Goal: Task Accomplishment & Management: Complete application form

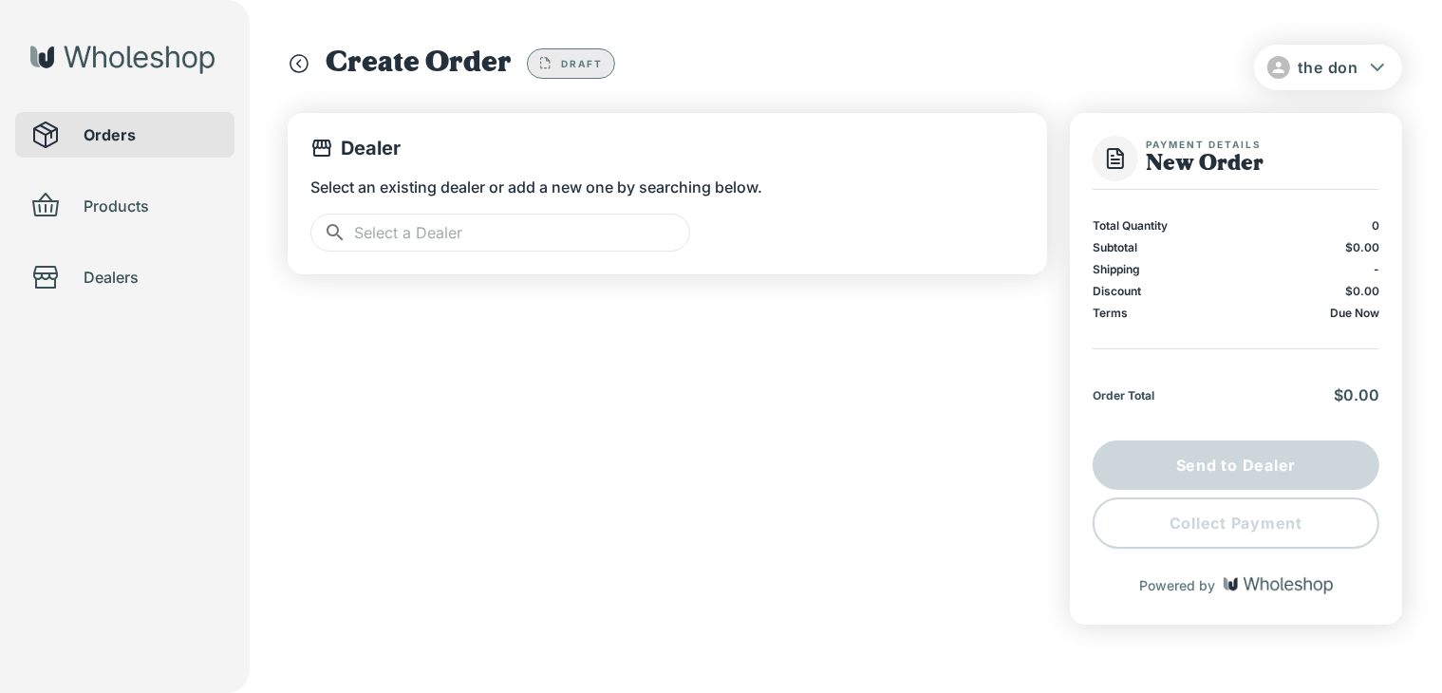
click at [118, 199] on span "Products" at bounding box center [152, 206] width 136 height 23
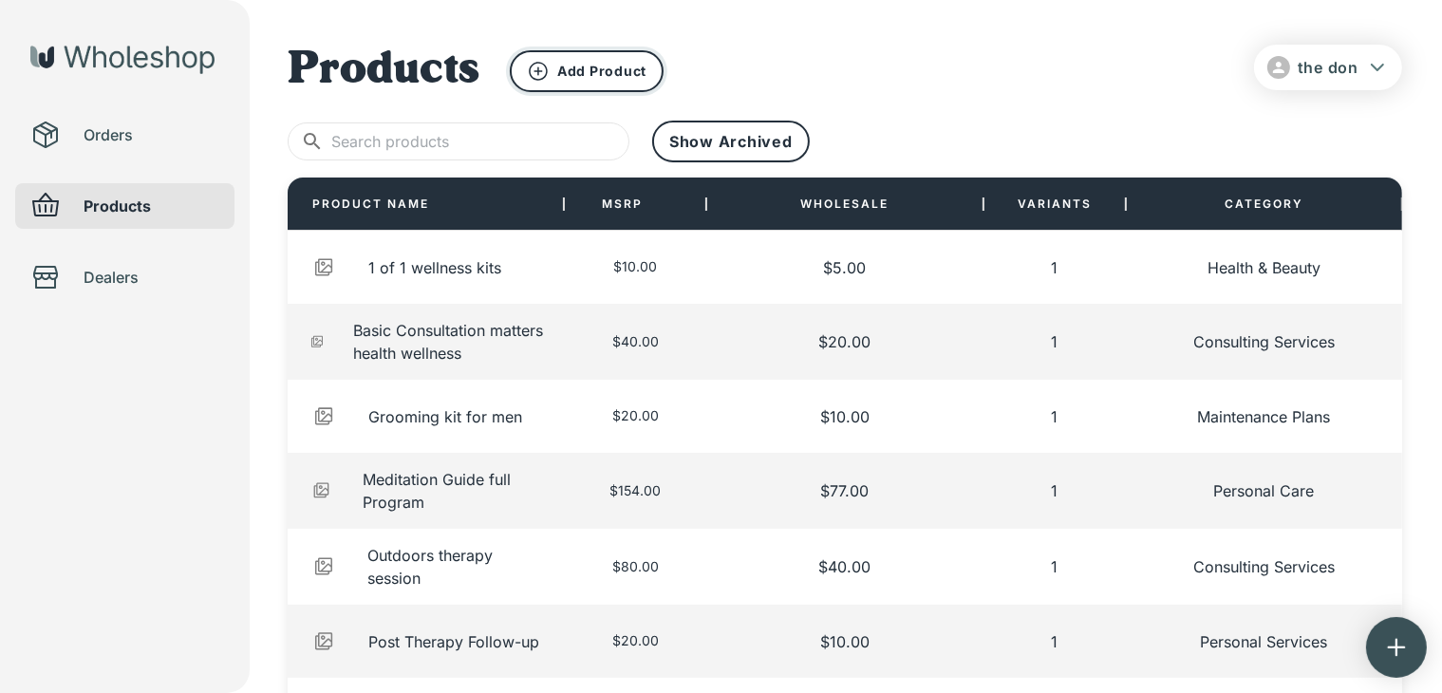
click at [577, 65] on p "Add Product" at bounding box center [601, 71] width 89 height 17
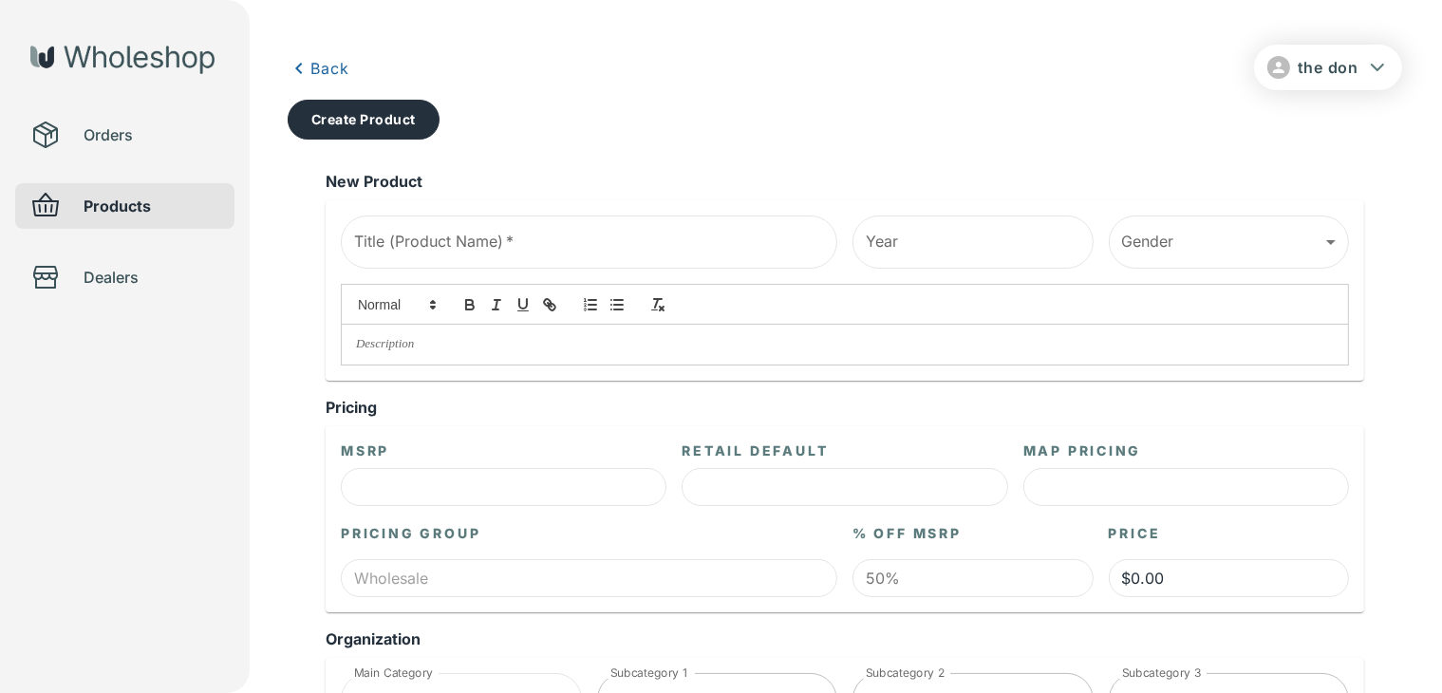
click at [146, 131] on span "Orders" at bounding box center [152, 134] width 136 height 23
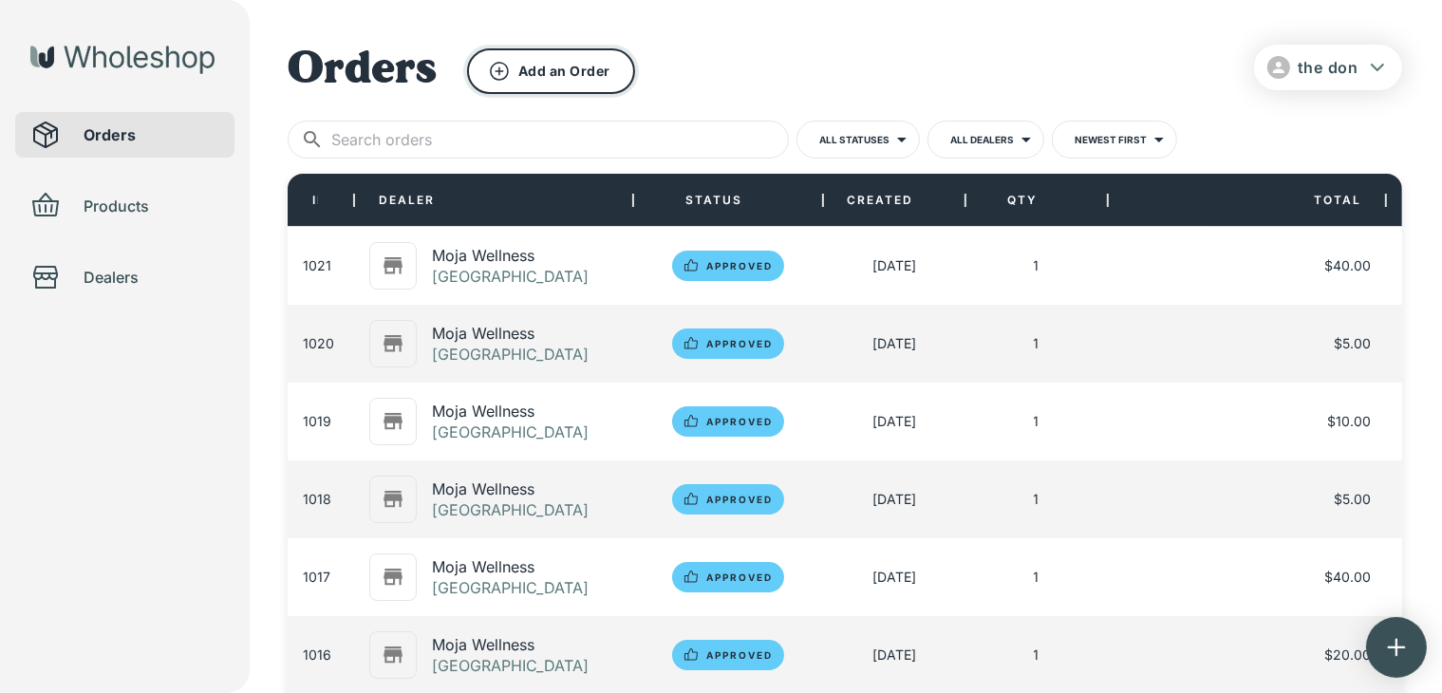
click at [533, 74] on button "Add an Order" at bounding box center [551, 71] width 168 height 46
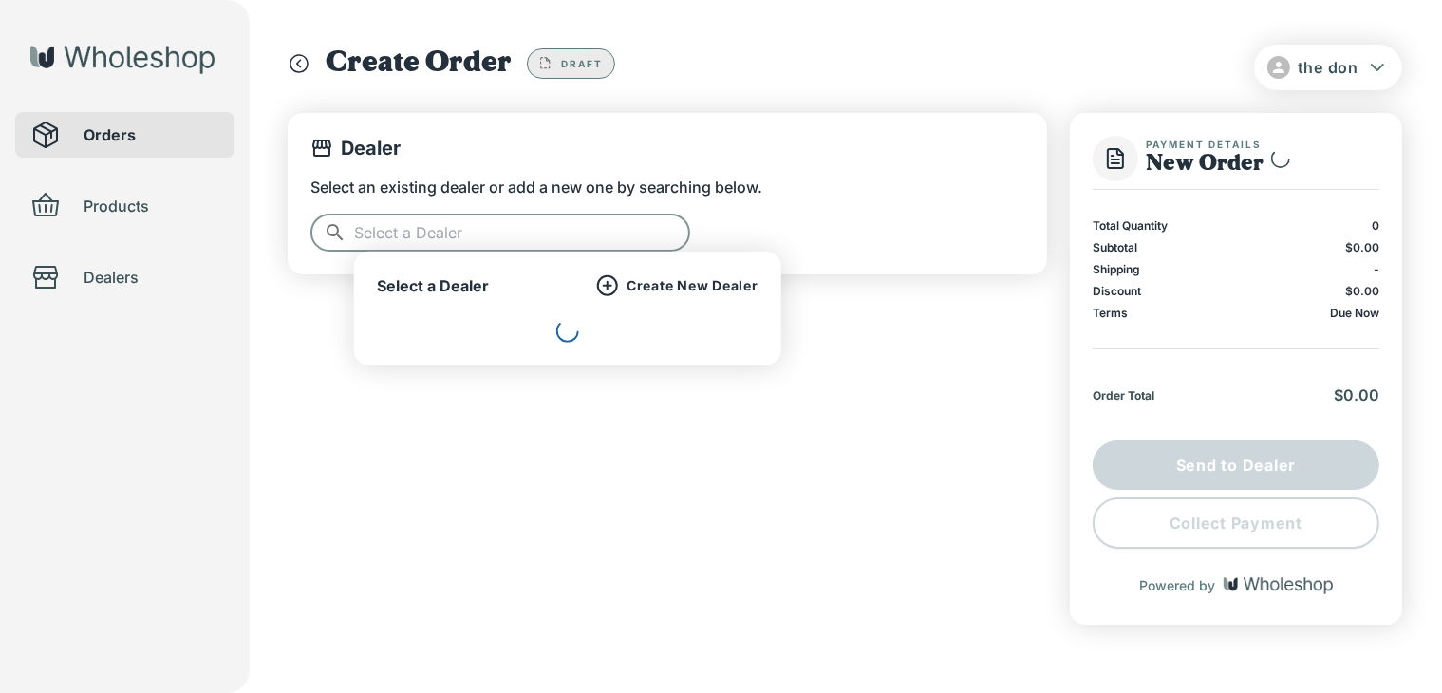
click at [531, 239] on input "text" at bounding box center [522, 233] width 336 height 38
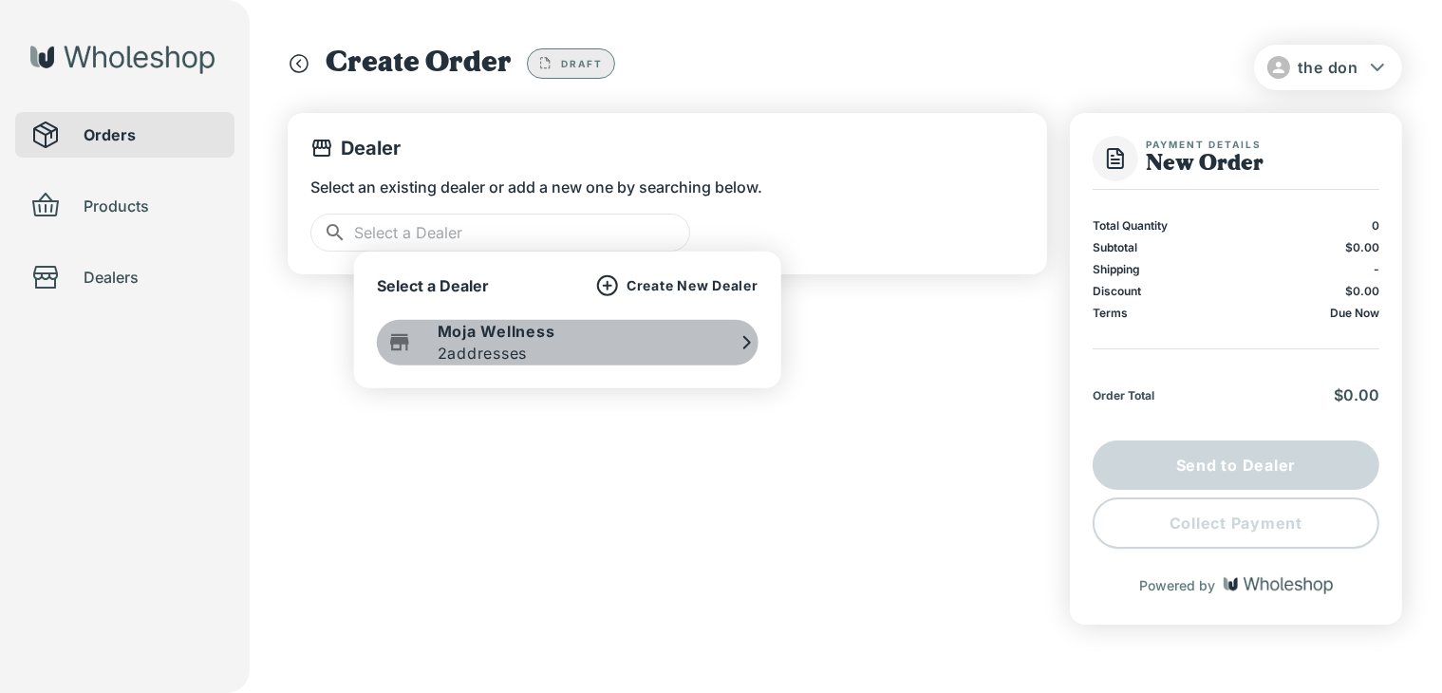
click at [591, 344] on div "Moja Wellness 2 addresses" at bounding box center [568, 343] width 382 height 46
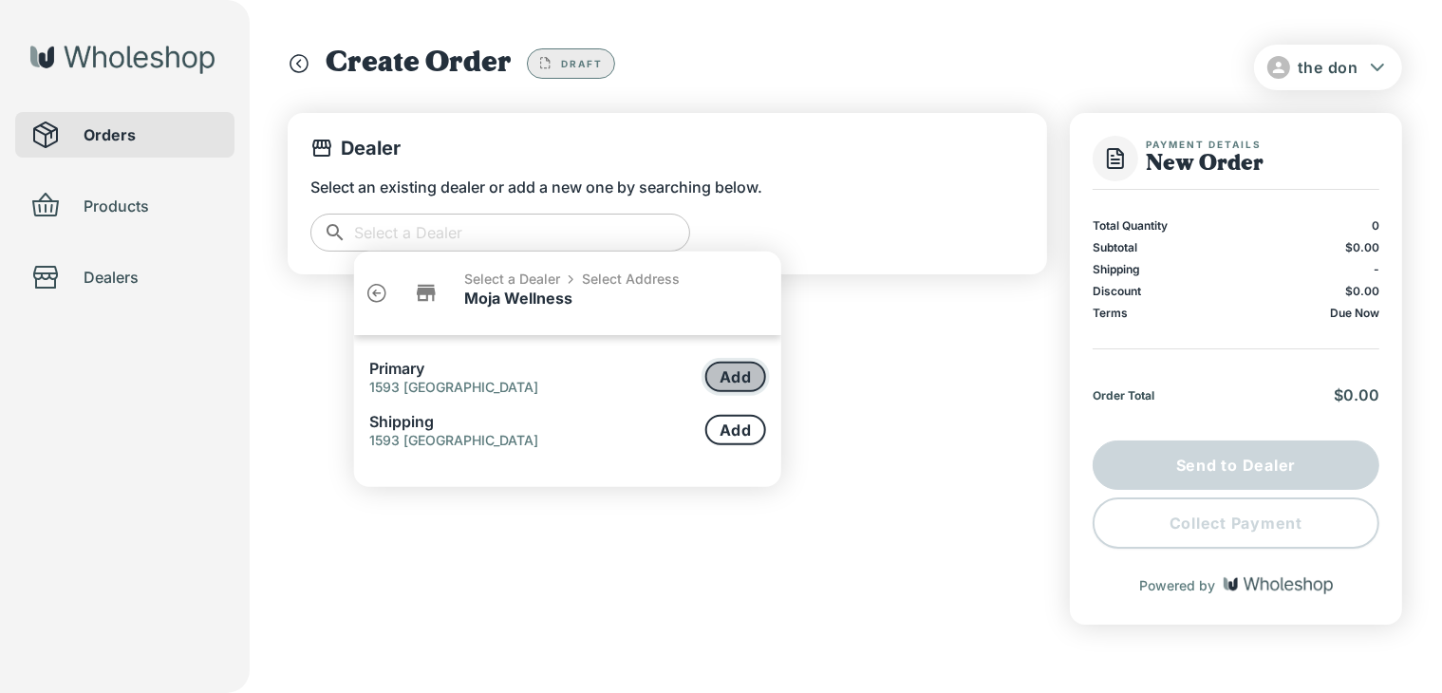
click at [749, 374] on button "Add" at bounding box center [735, 377] width 61 height 30
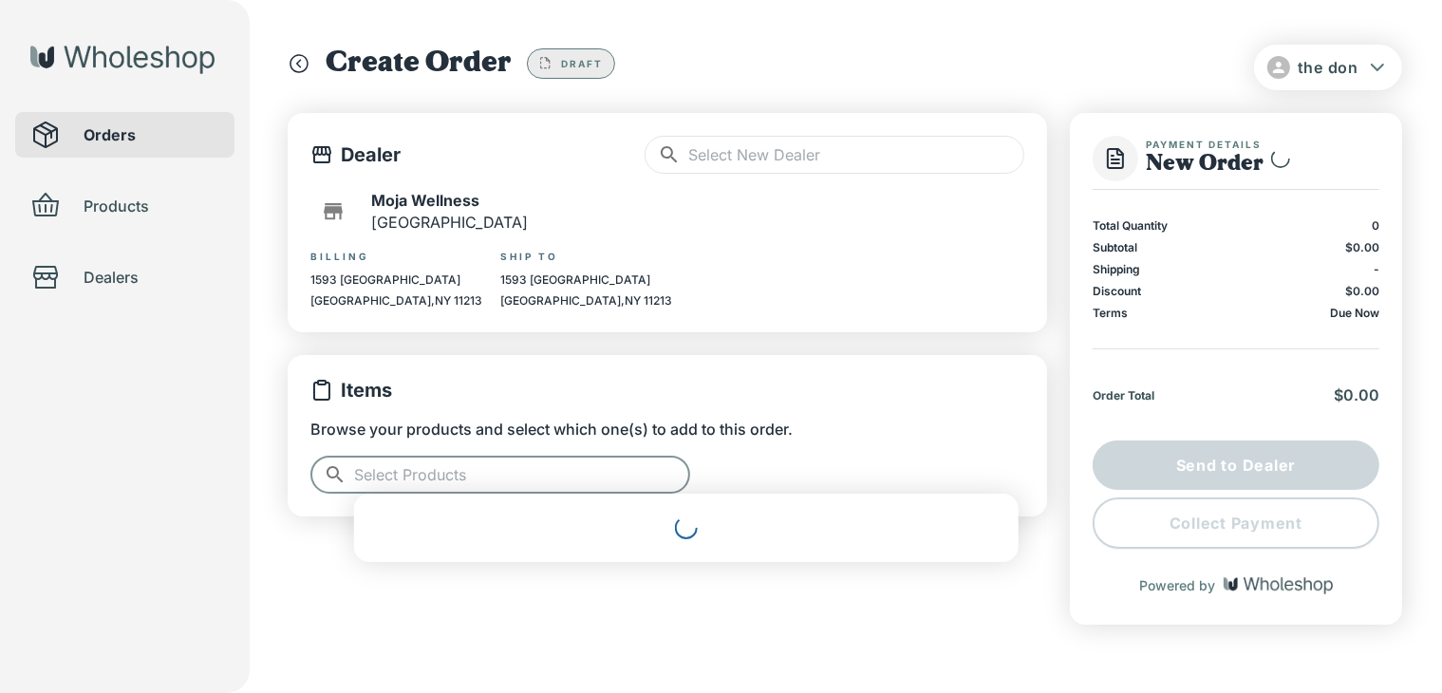
click at [589, 462] on input "text" at bounding box center [522, 475] width 336 height 38
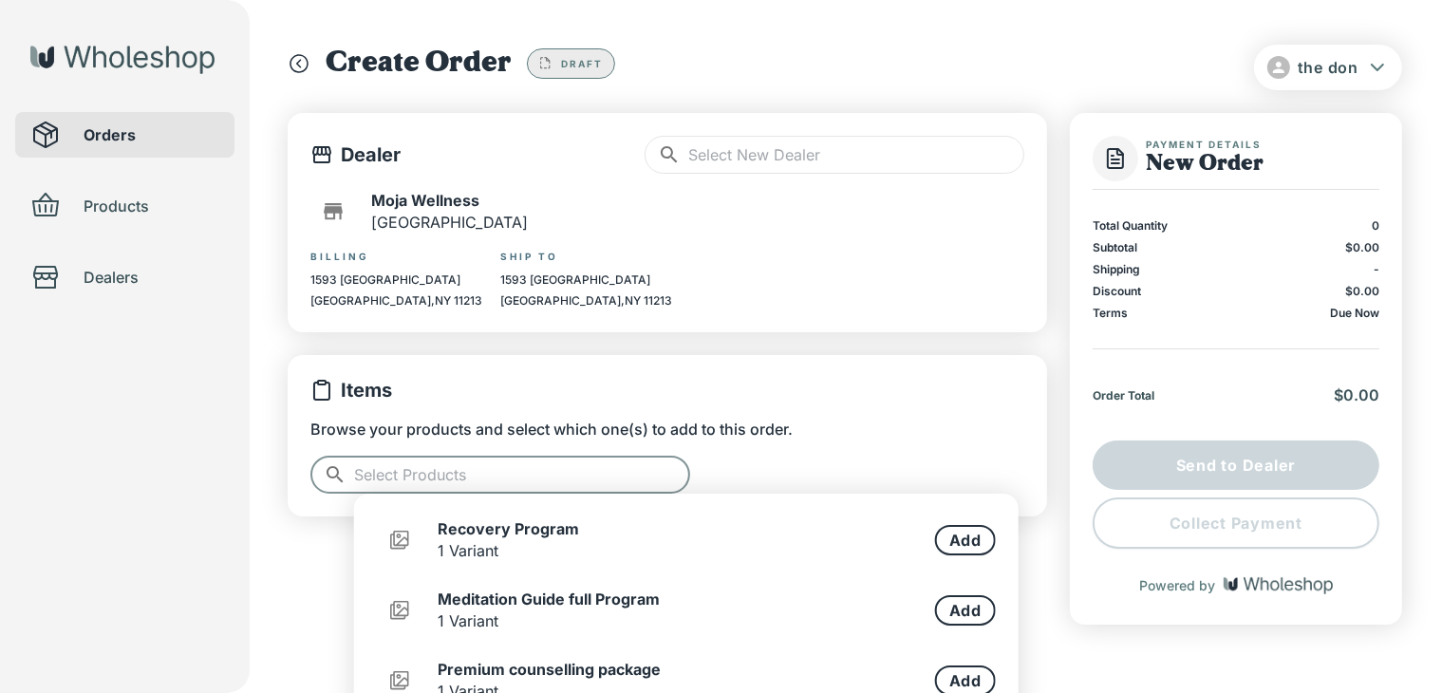
scroll to position [190, 0]
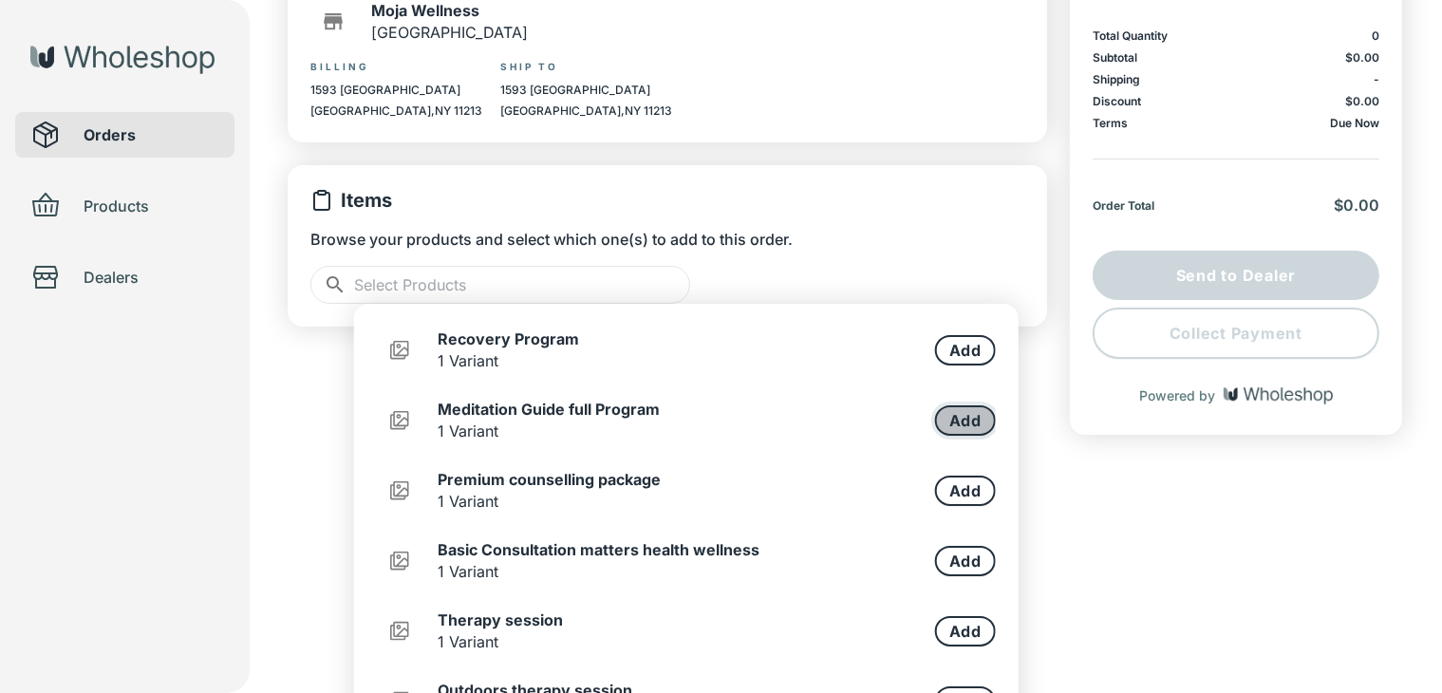
click at [945, 428] on button "Add" at bounding box center [965, 420] width 61 height 30
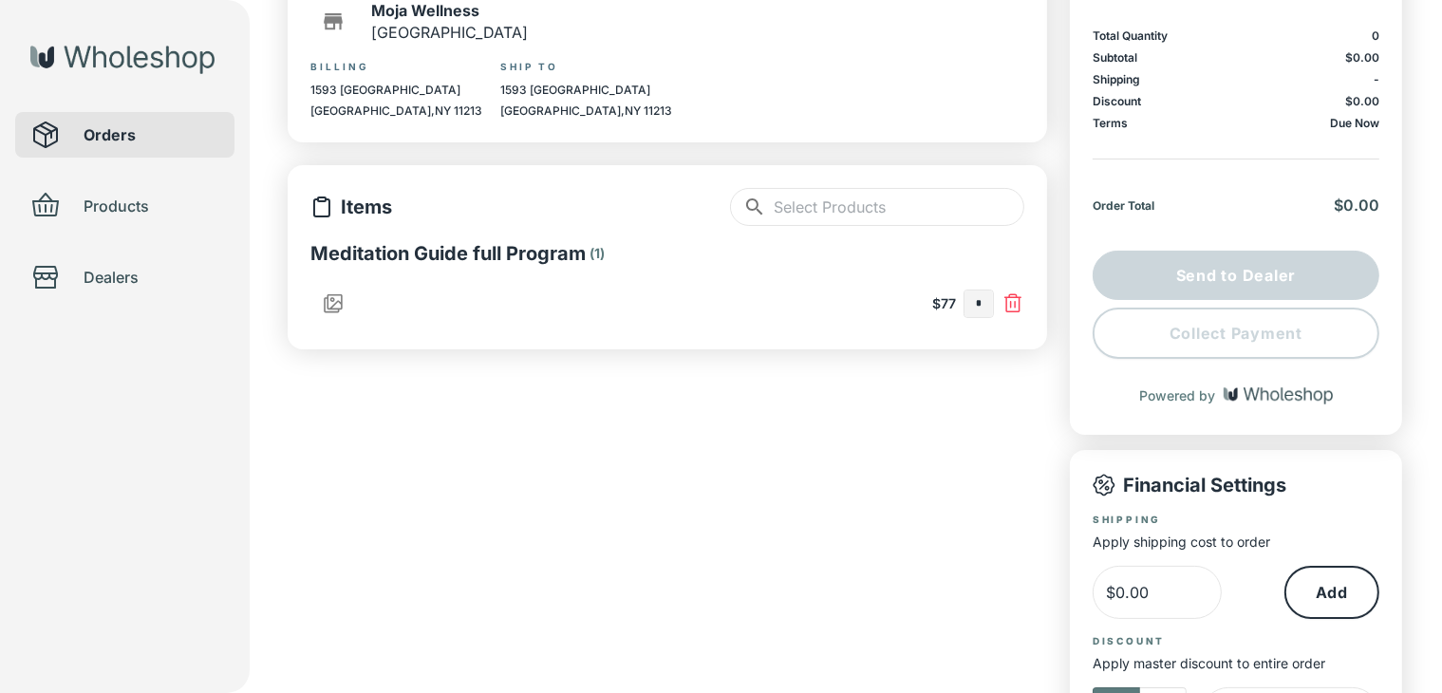
type input "*"
click at [905, 214] on input "text" at bounding box center [899, 207] width 251 height 38
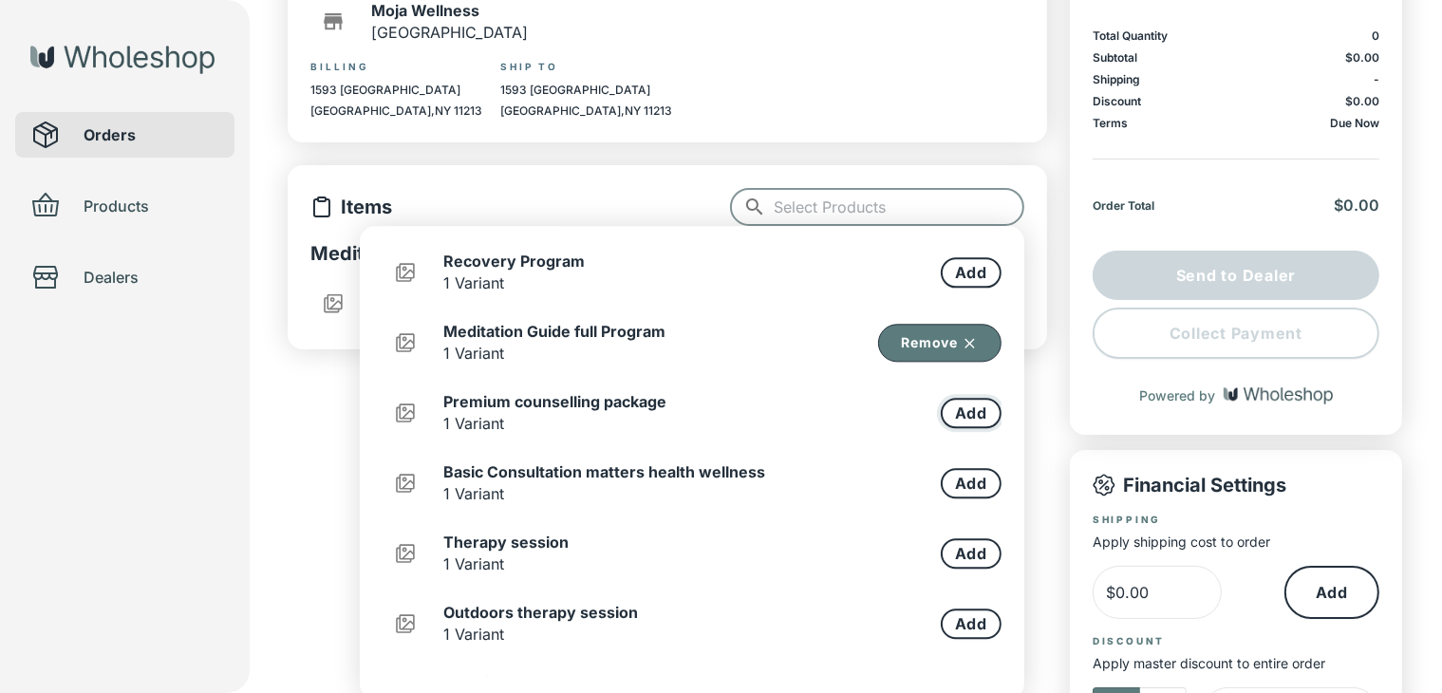
click at [963, 411] on button "Add" at bounding box center [971, 413] width 61 height 30
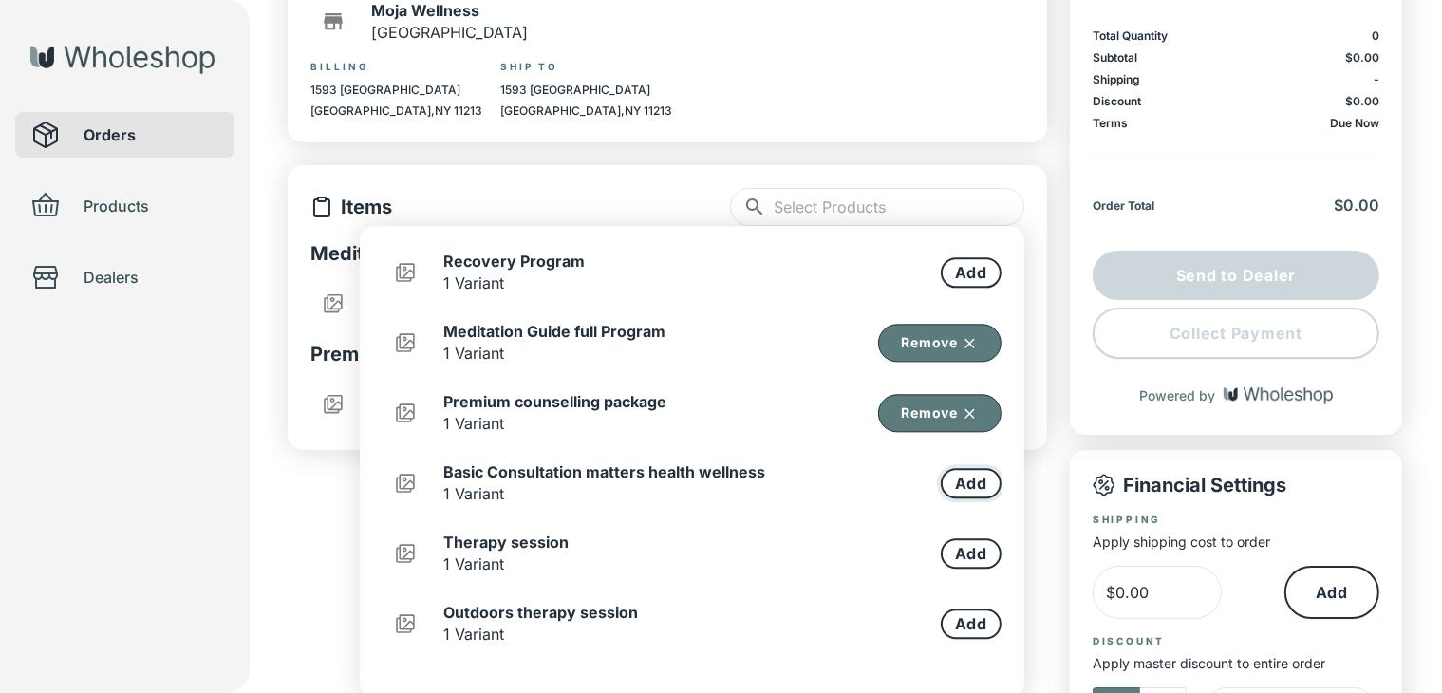
click at [956, 483] on button "Add" at bounding box center [971, 483] width 61 height 30
click at [945, 556] on button "Add" at bounding box center [971, 553] width 61 height 30
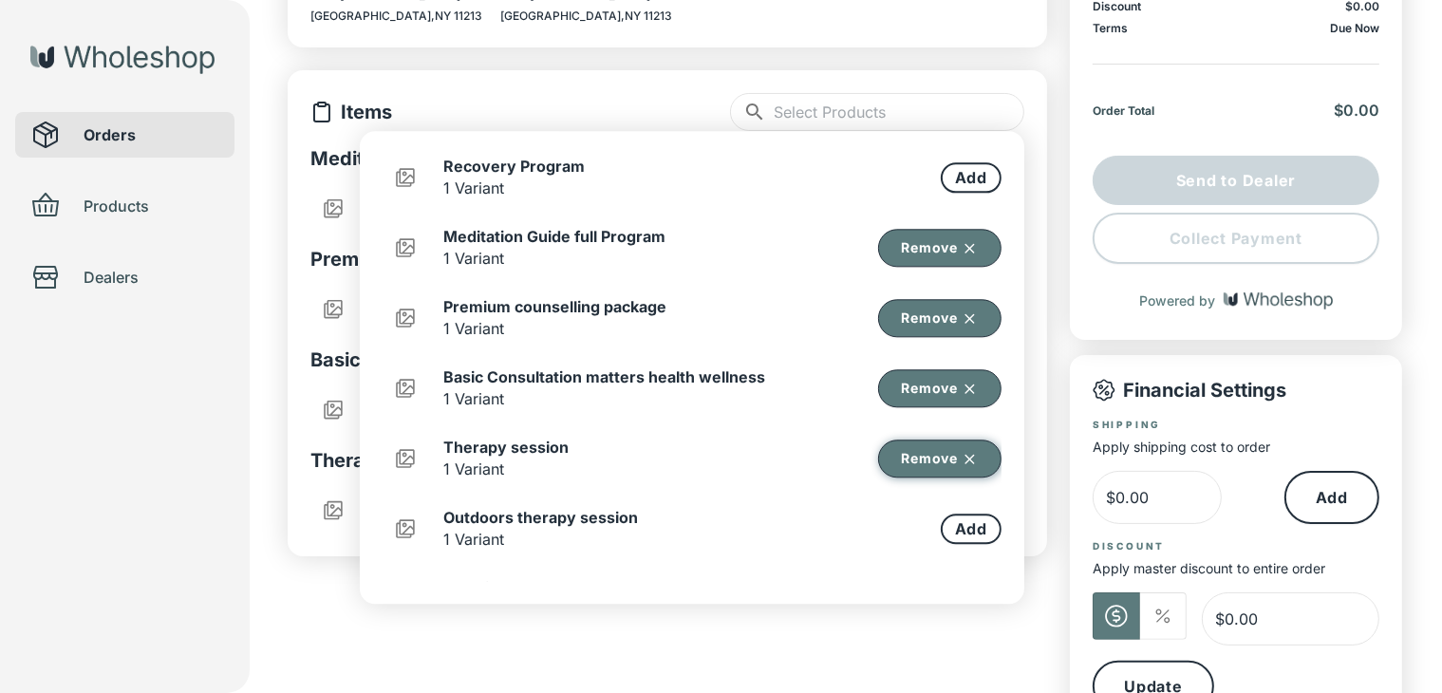
scroll to position [380, 0]
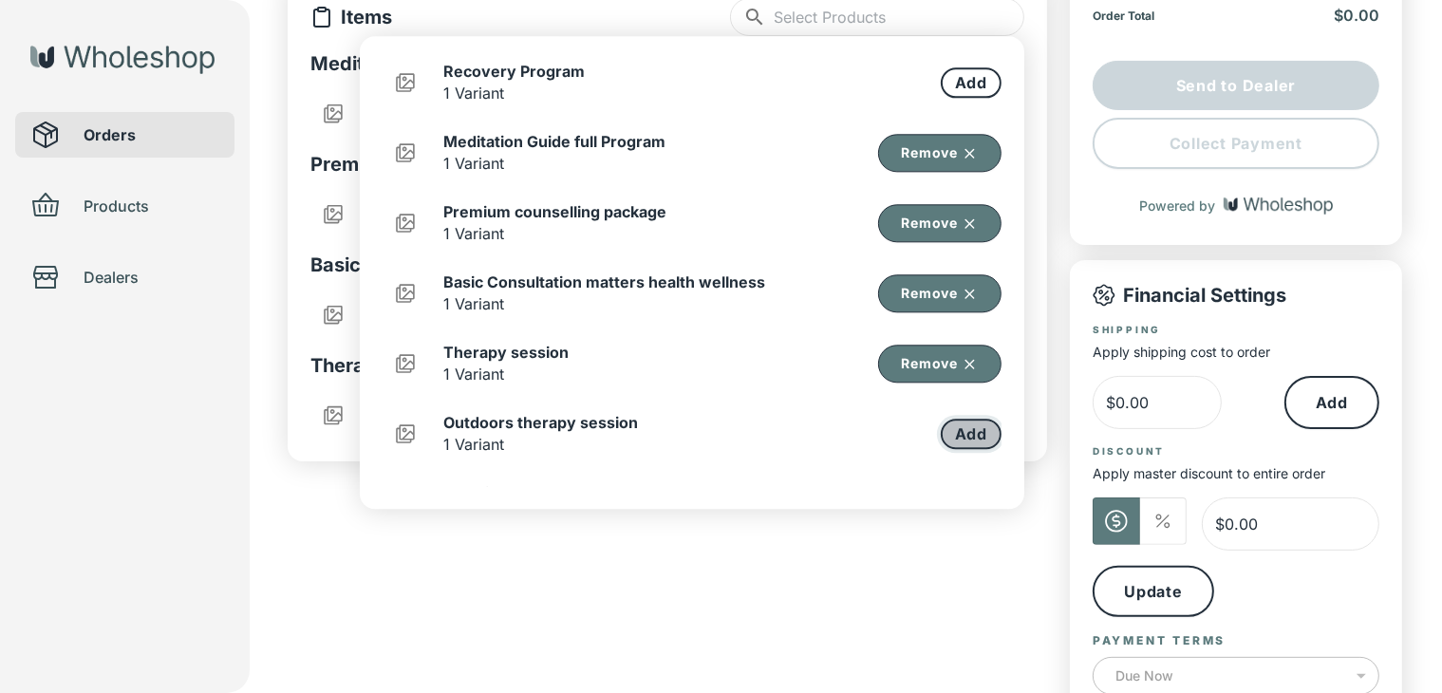
click at [942, 424] on button "Add" at bounding box center [971, 434] width 61 height 30
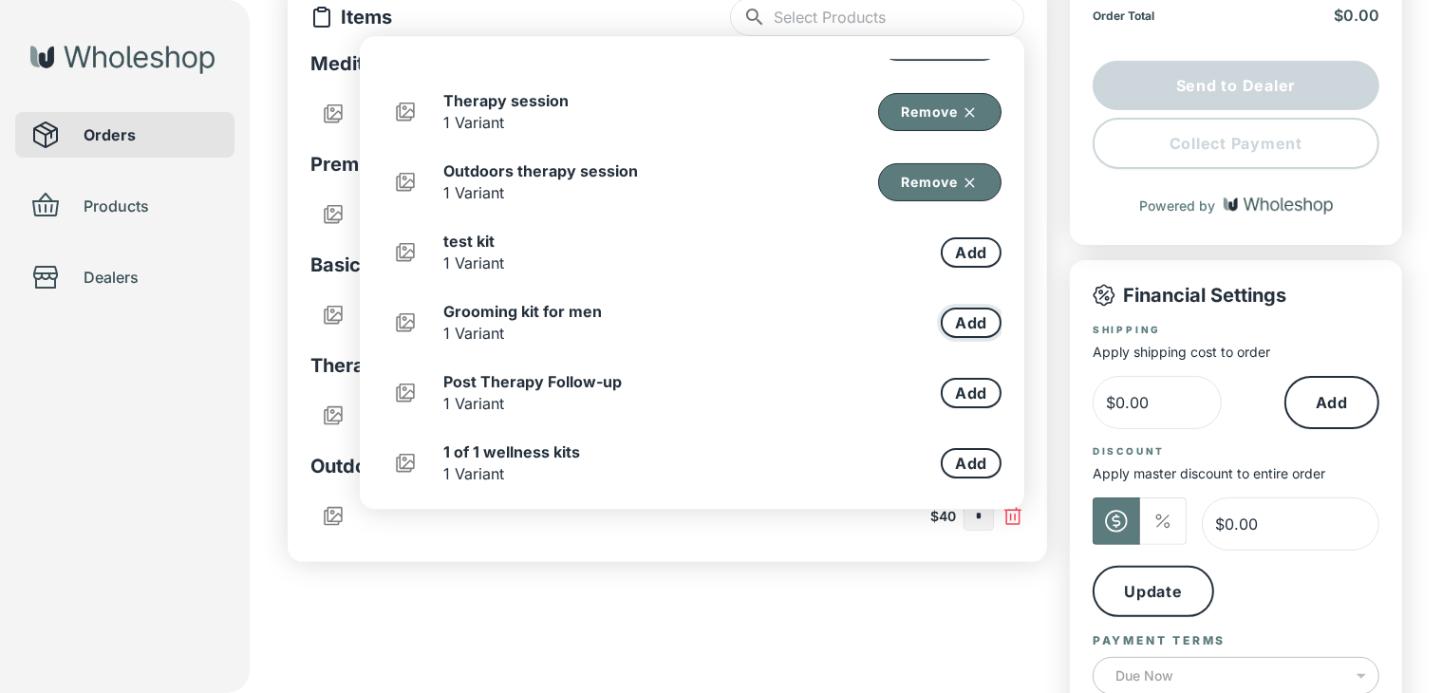
click at [970, 323] on button "Add" at bounding box center [971, 323] width 61 height 30
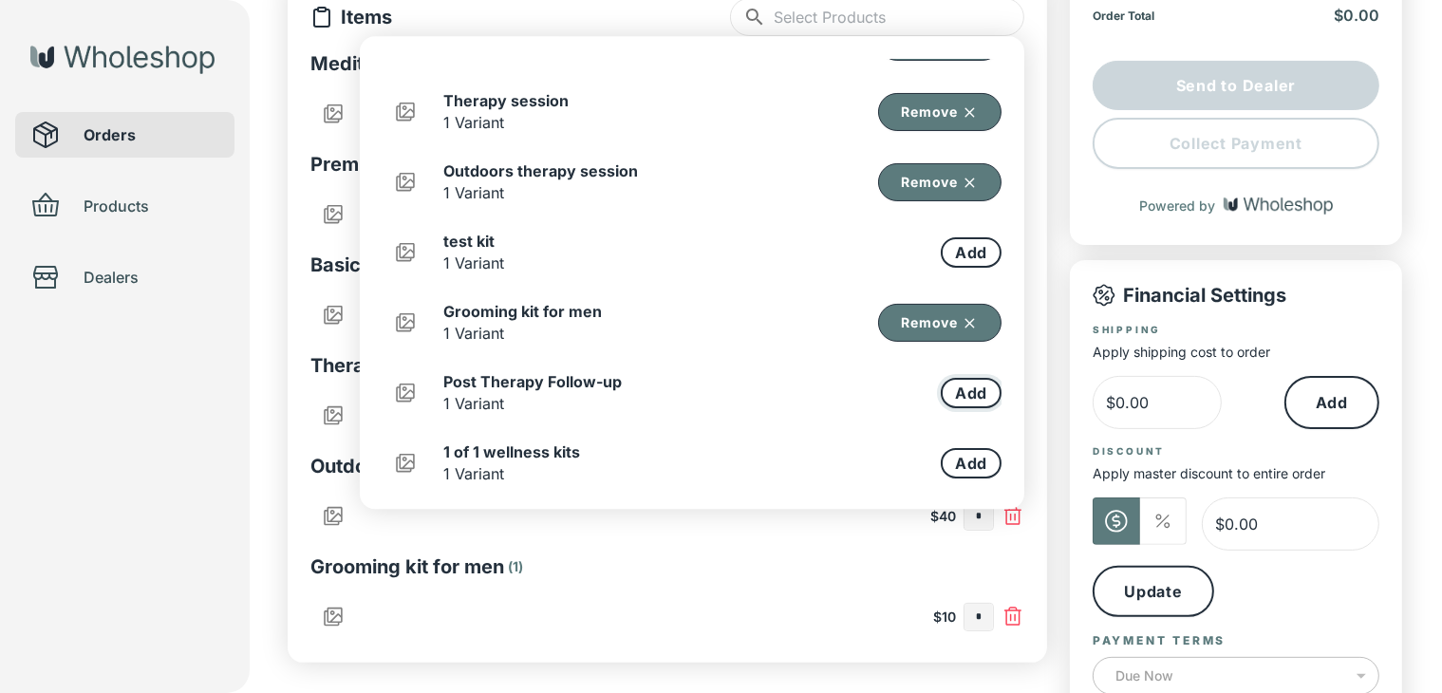
click at [947, 386] on button "Add" at bounding box center [971, 393] width 61 height 30
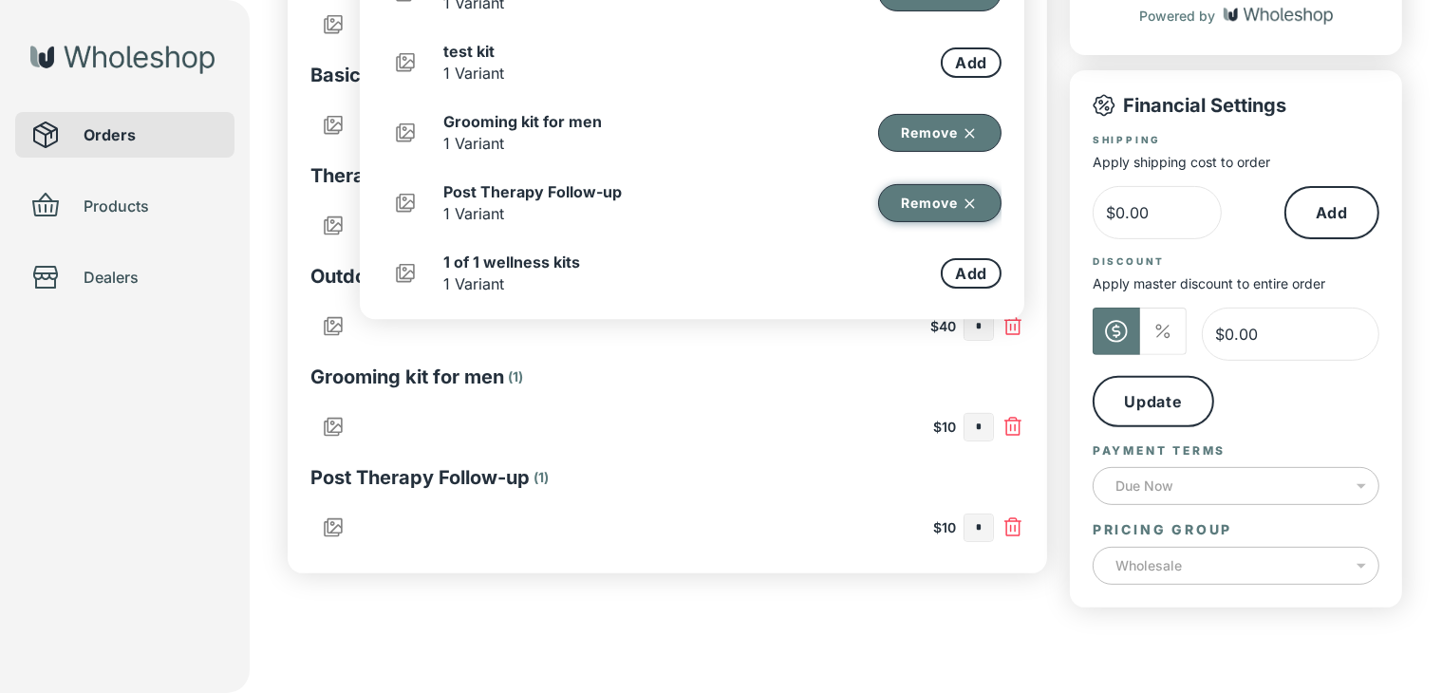
scroll to position [573, 0]
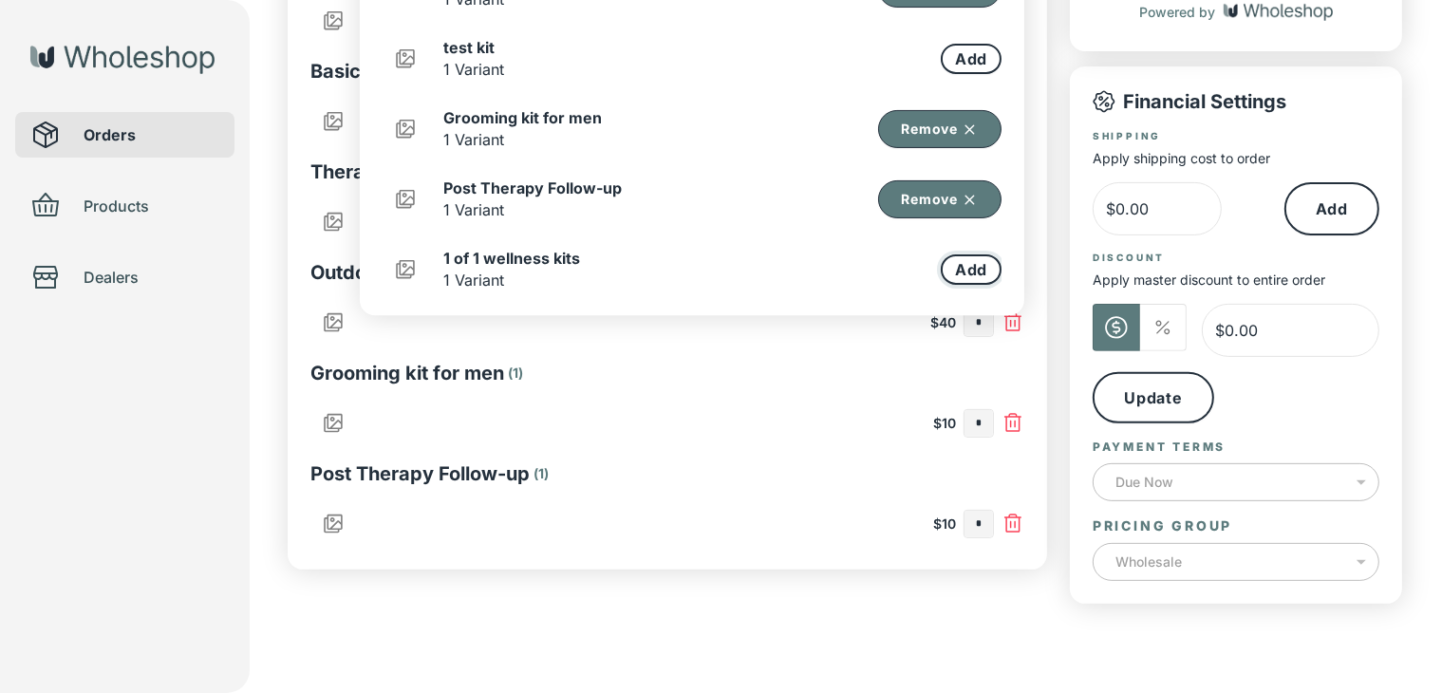
click at [949, 273] on button "Add" at bounding box center [971, 269] width 61 height 30
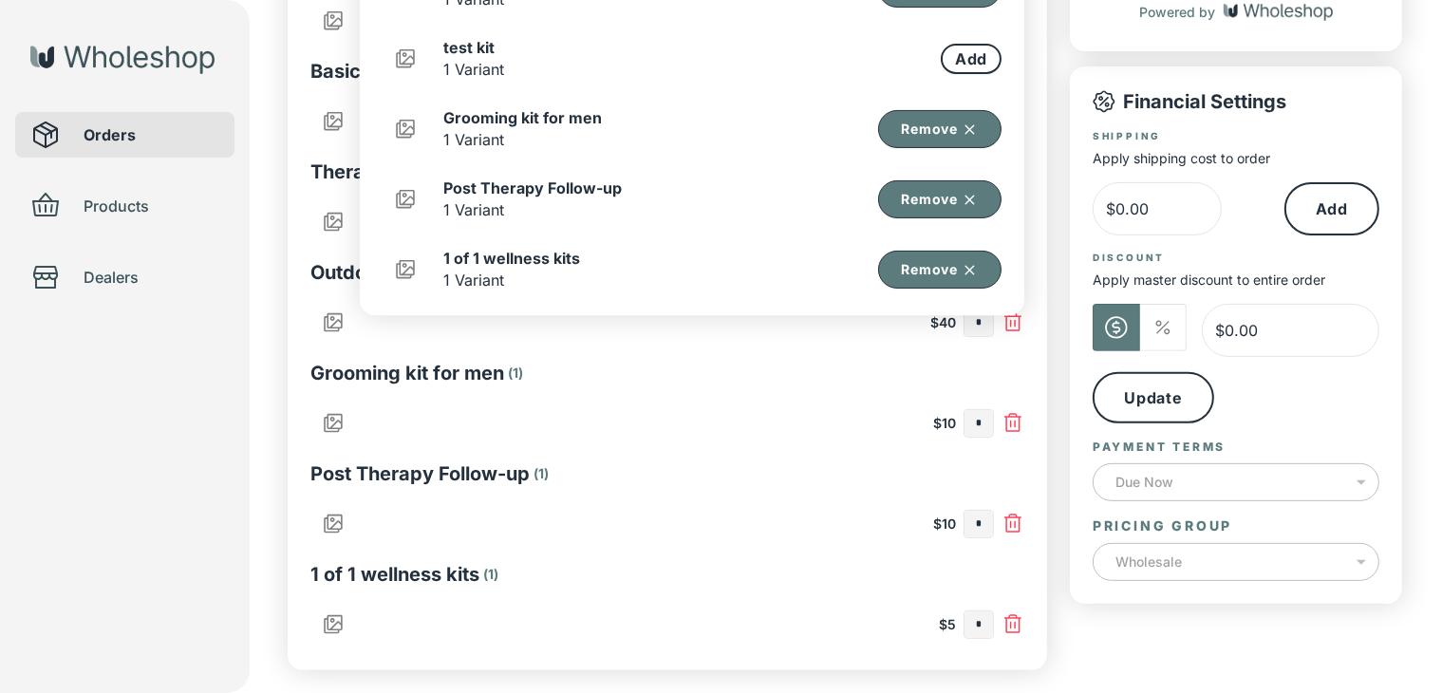
click at [618, 628] on div "$5 *" at bounding box center [667, 625] width 714 height 46
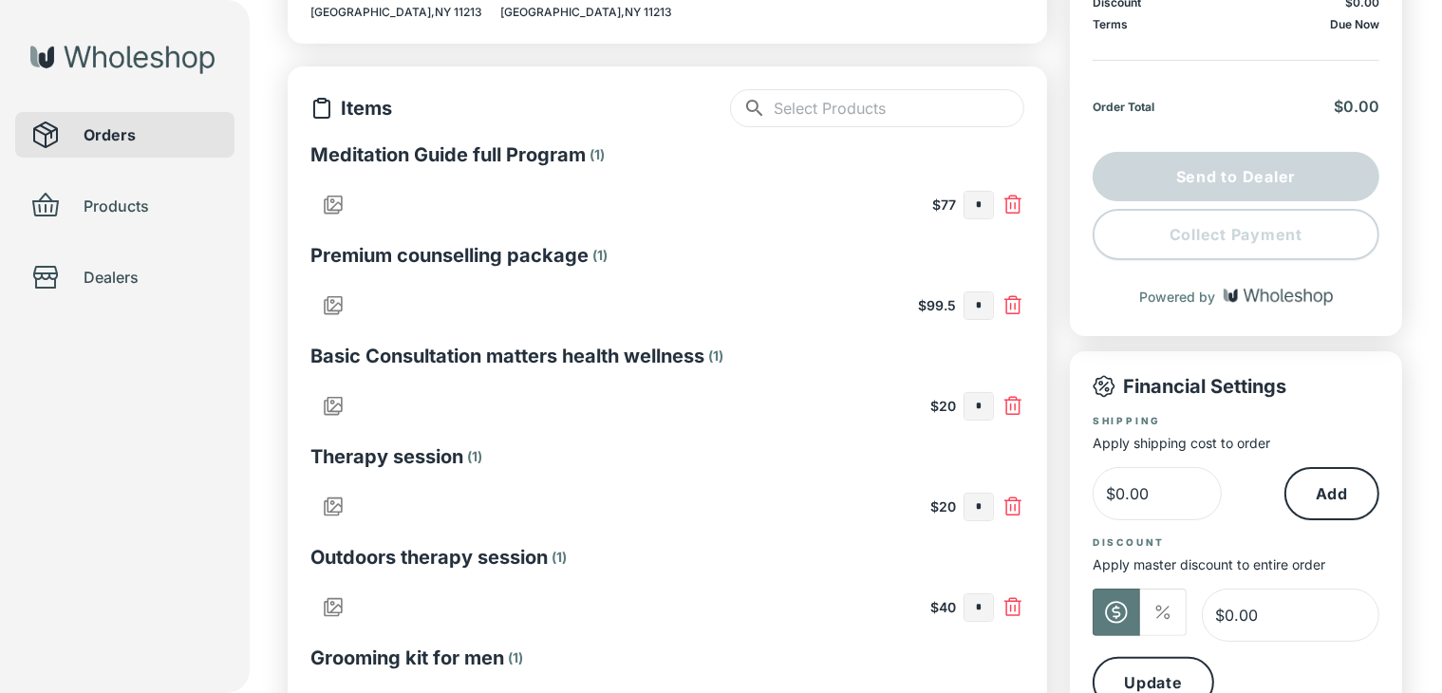
scroll to position [383, 0]
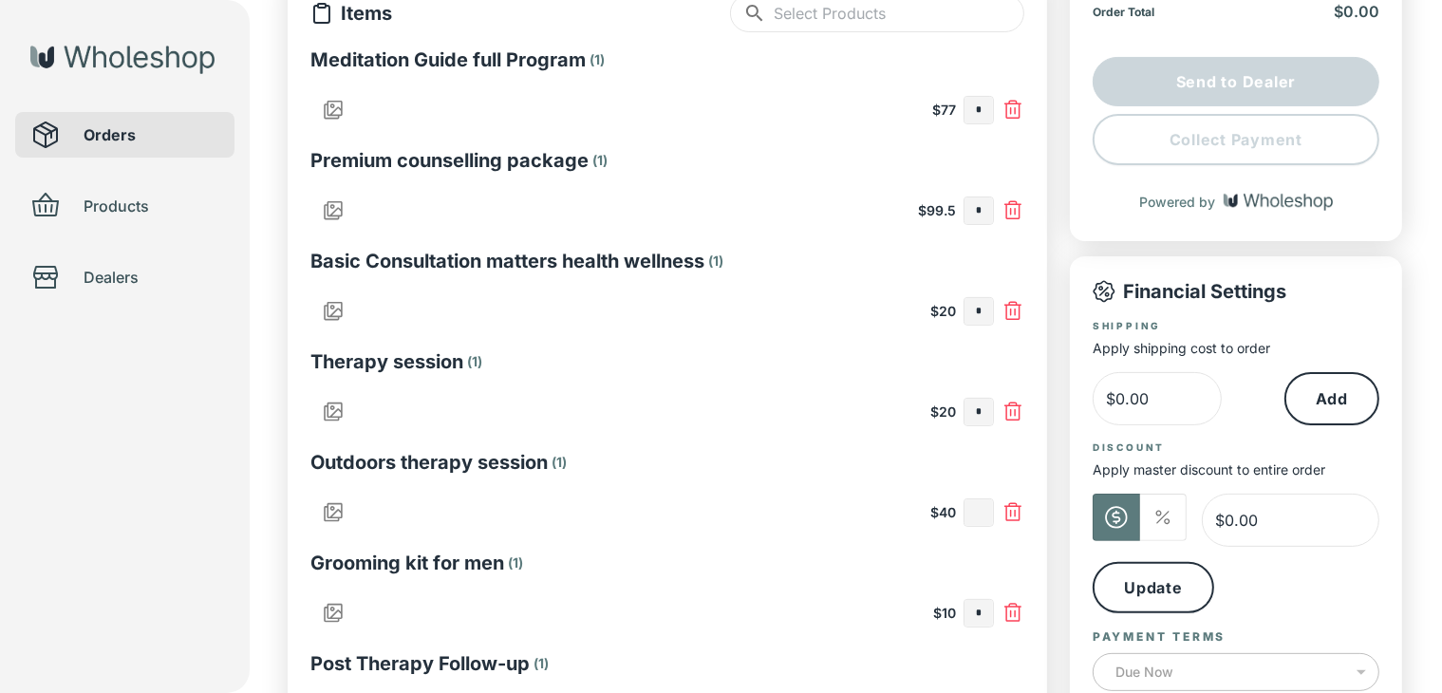
click at [983, 510] on input "text" at bounding box center [978, 512] width 28 height 27
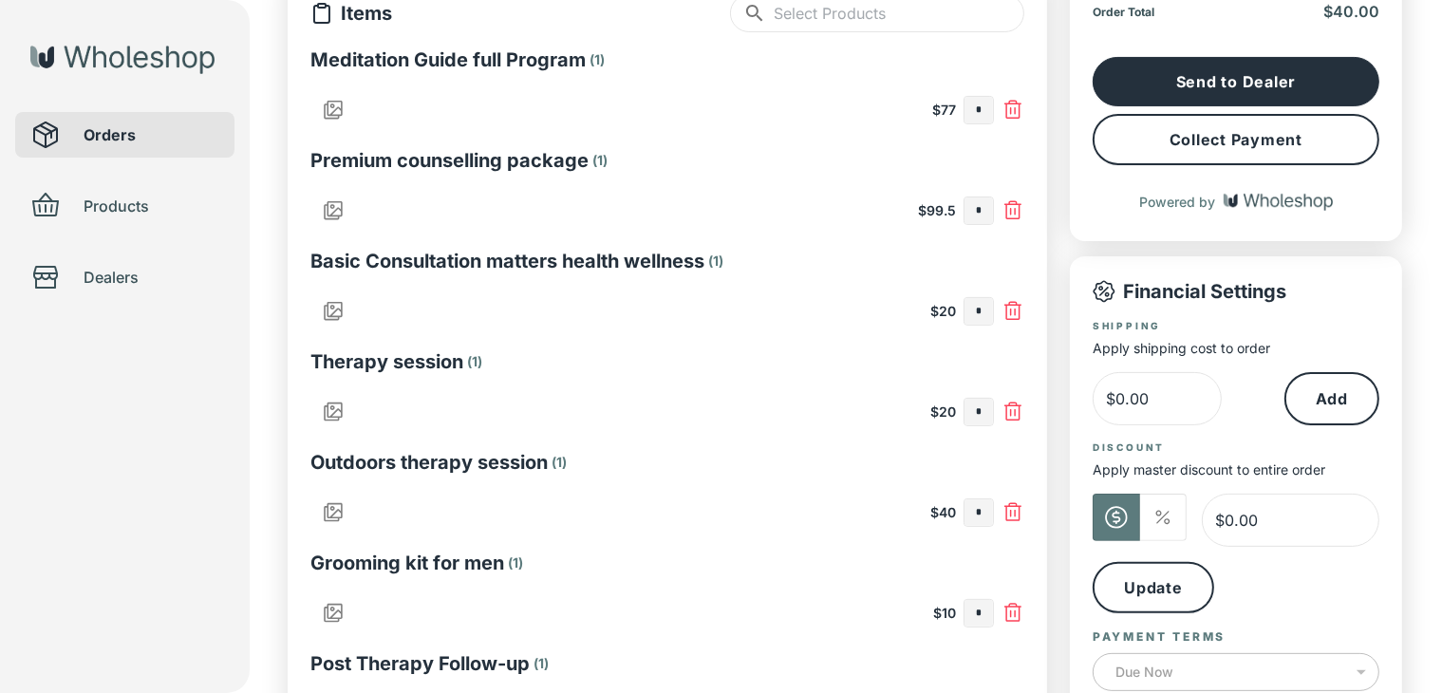
type input "*"
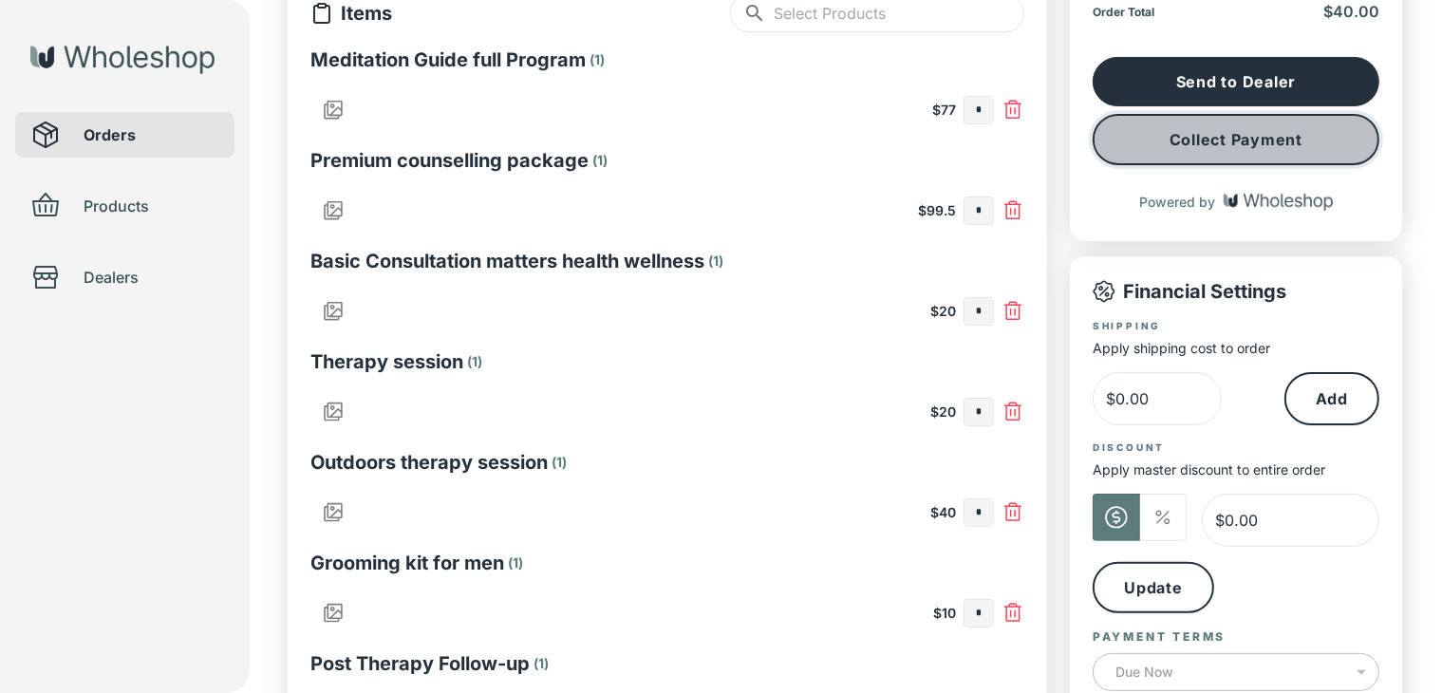
click at [1211, 140] on button "Collect Payment" at bounding box center [1236, 139] width 287 height 51
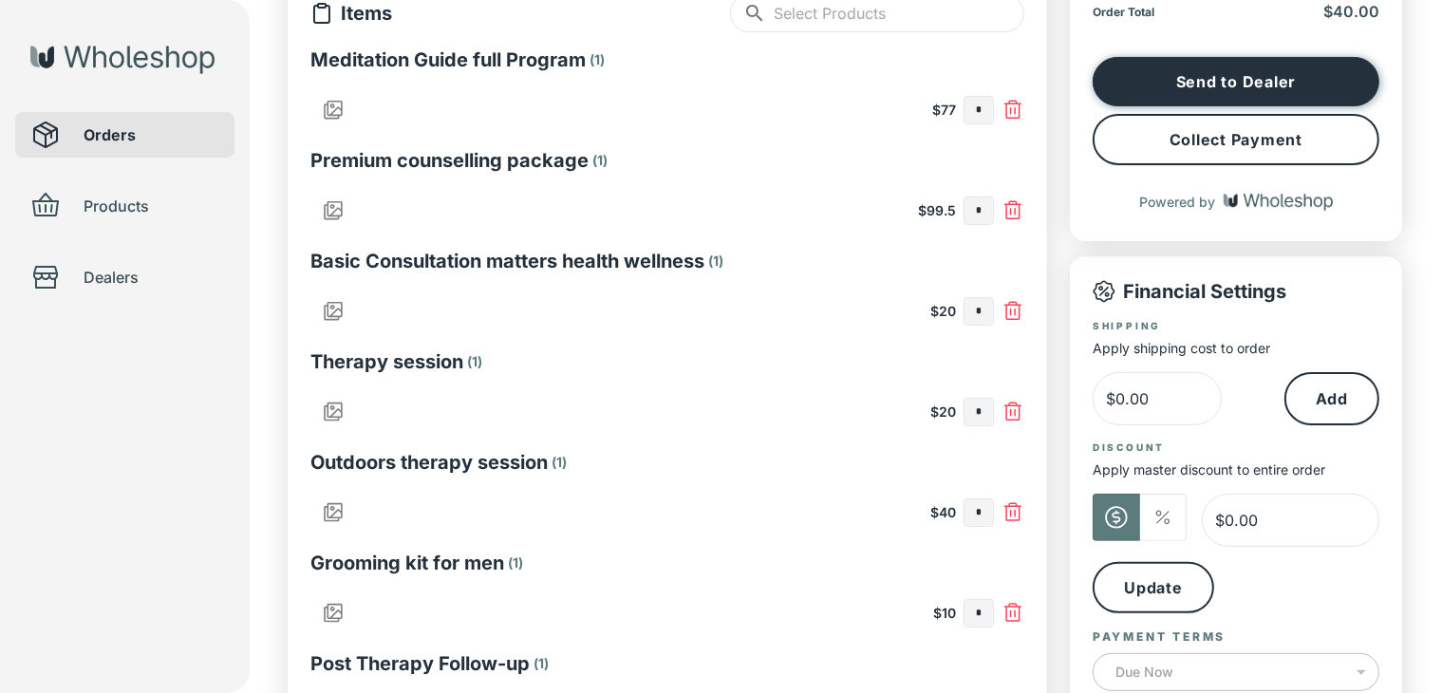
click at [1170, 69] on button "Send to Dealer" at bounding box center [1236, 81] width 287 height 49
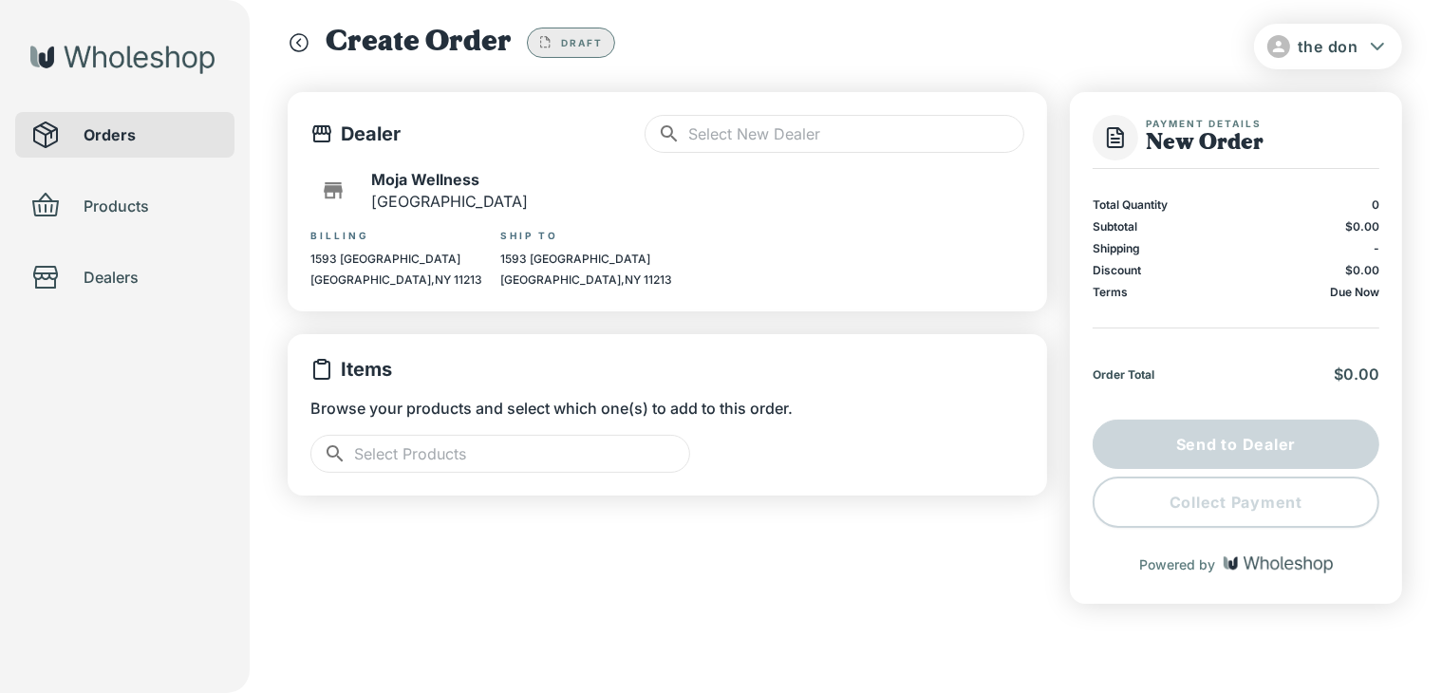
click at [624, 455] on input "text" at bounding box center [522, 454] width 336 height 38
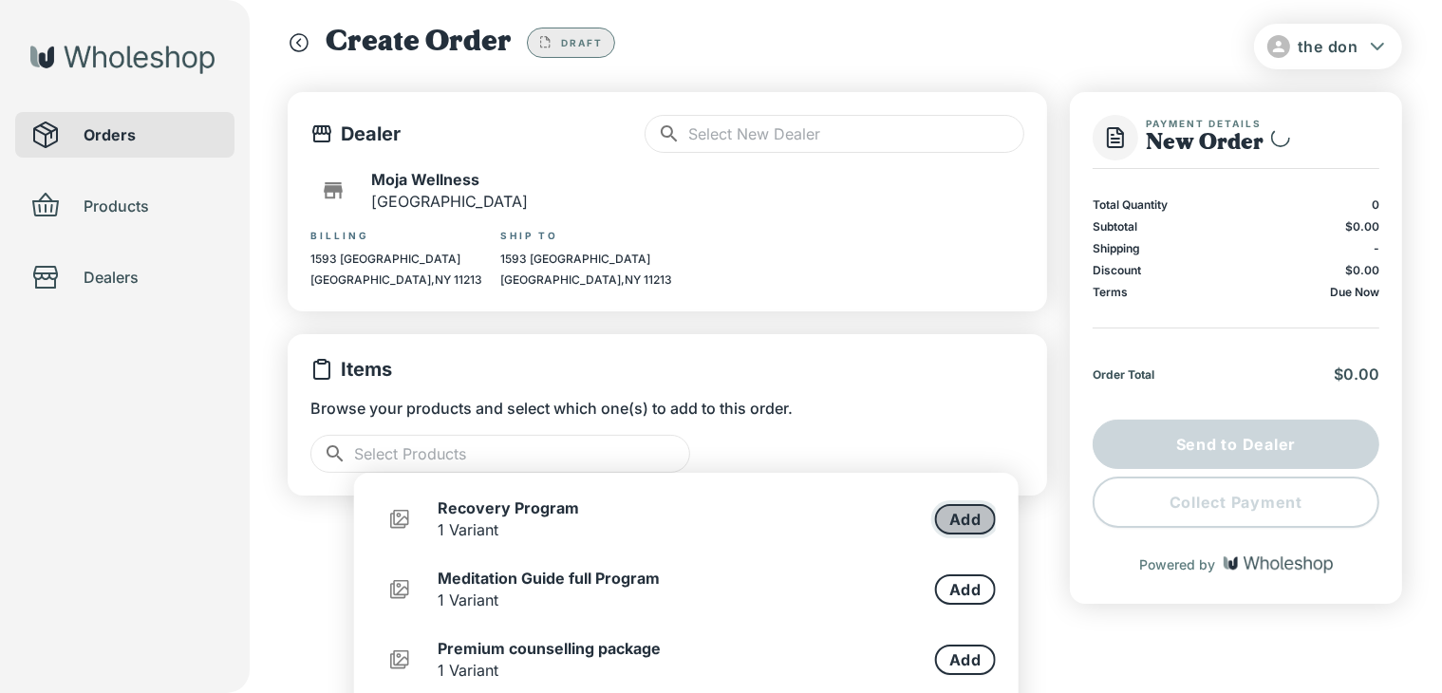
click at [956, 517] on button "Add" at bounding box center [965, 519] width 61 height 30
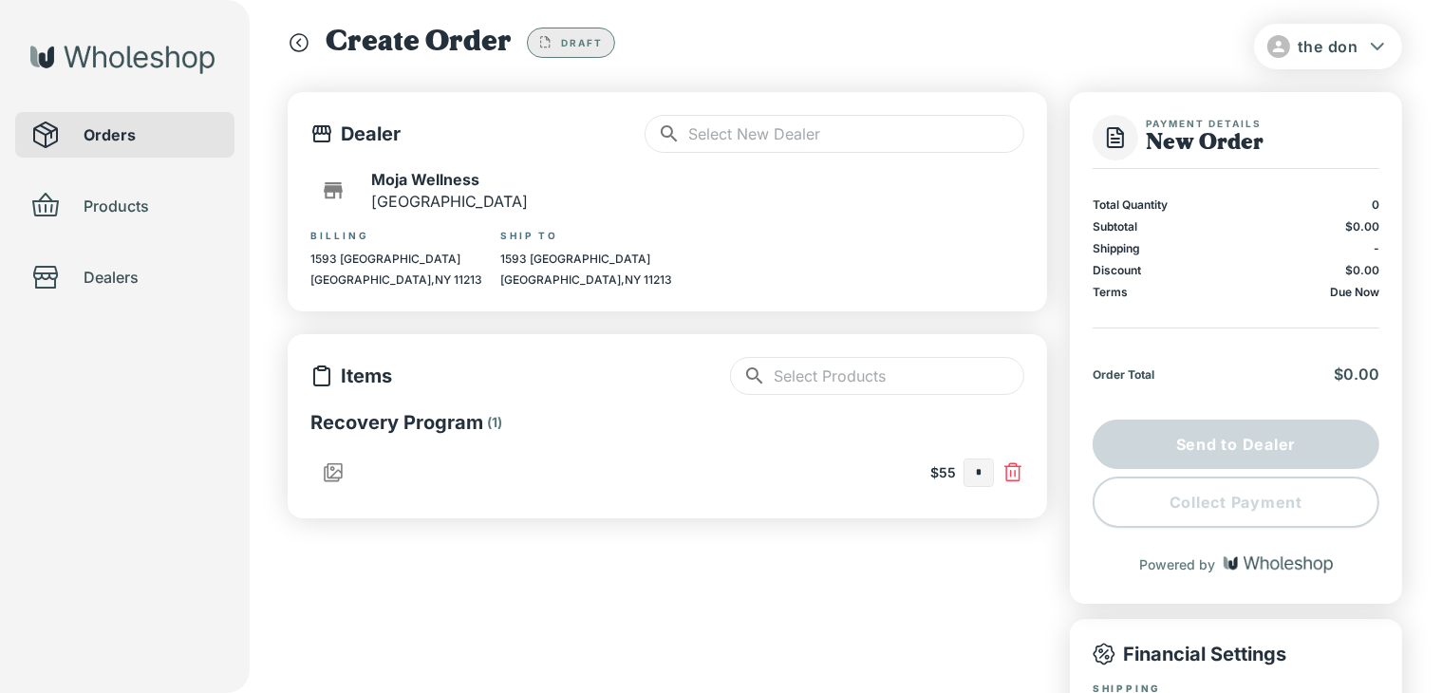
scroll to position [211, 0]
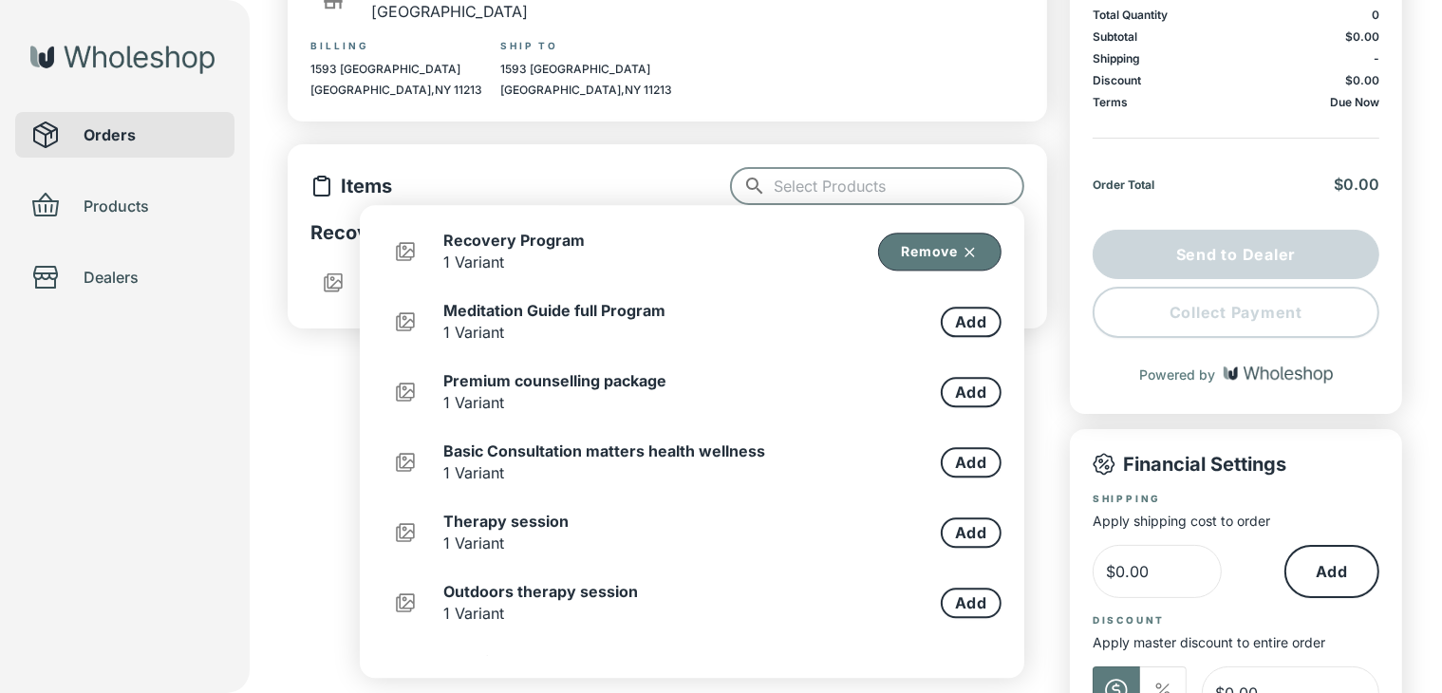
click at [890, 191] on input "text" at bounding box center [899, 186] width 251 height 38
type input "*"
click at [955, 378] on button "Add" at bounding box center [971, 392] width 61 height 30
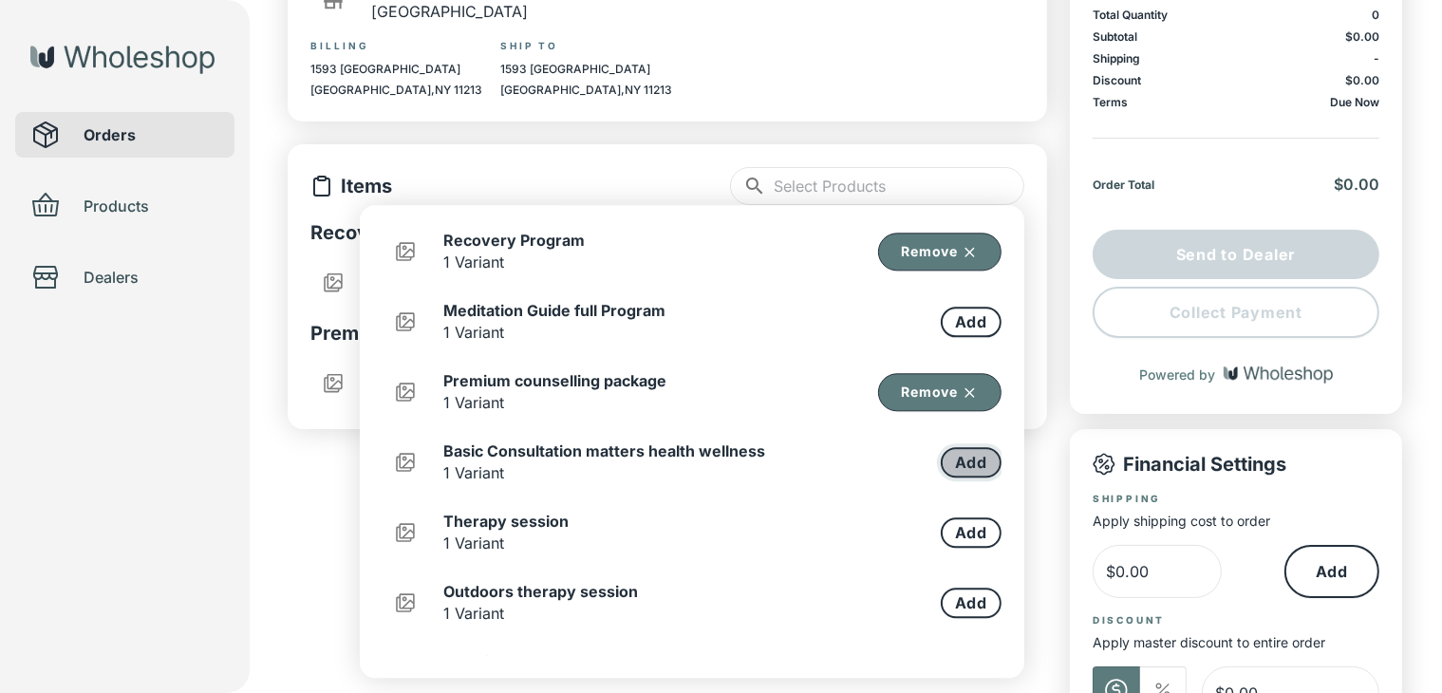
drag, startPoint x: 949, startPoint y: 460, endPoint x: 944, endPoint y: 511, distance: 50.6
click at [949, 461] on button "Add" at bounding box center [971, 462] width 61 height 30
click at [945, 531] on button "Add" at bounding box center [971, 532] width 61 height 30
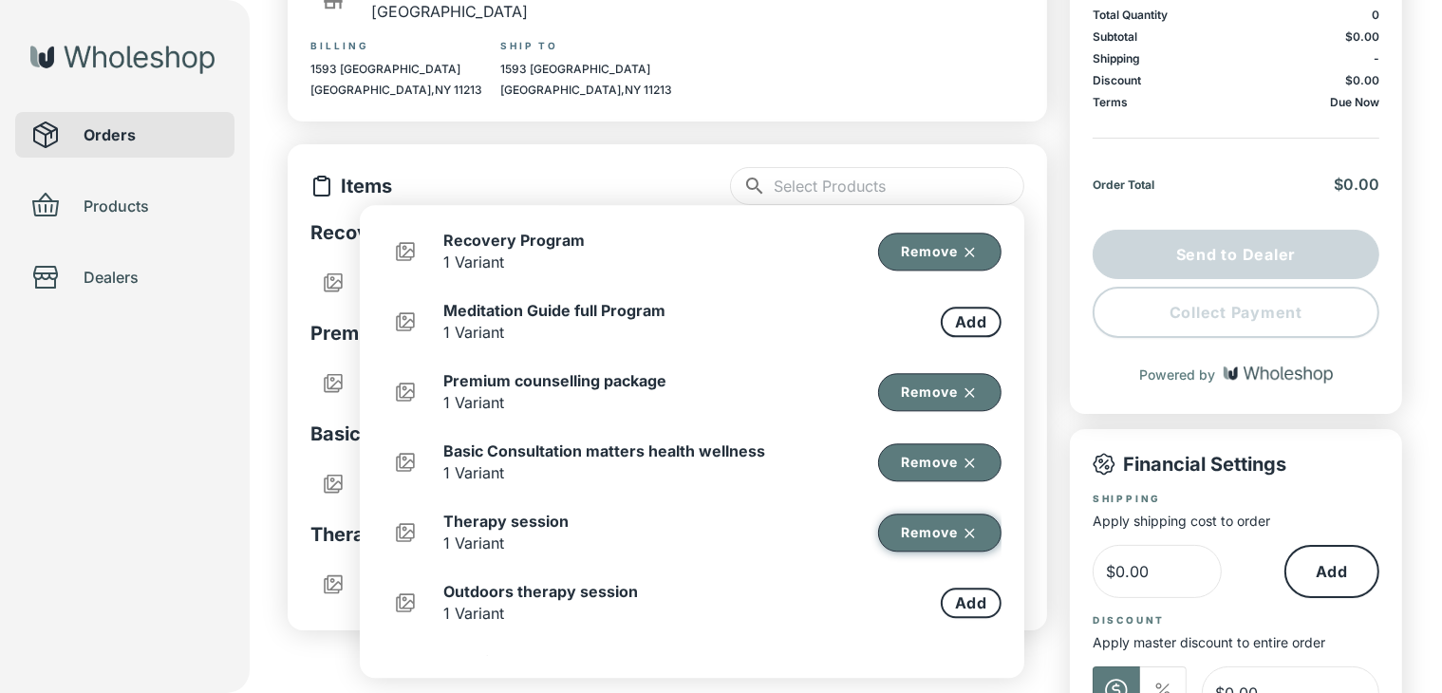
scroll to position [190, 0]
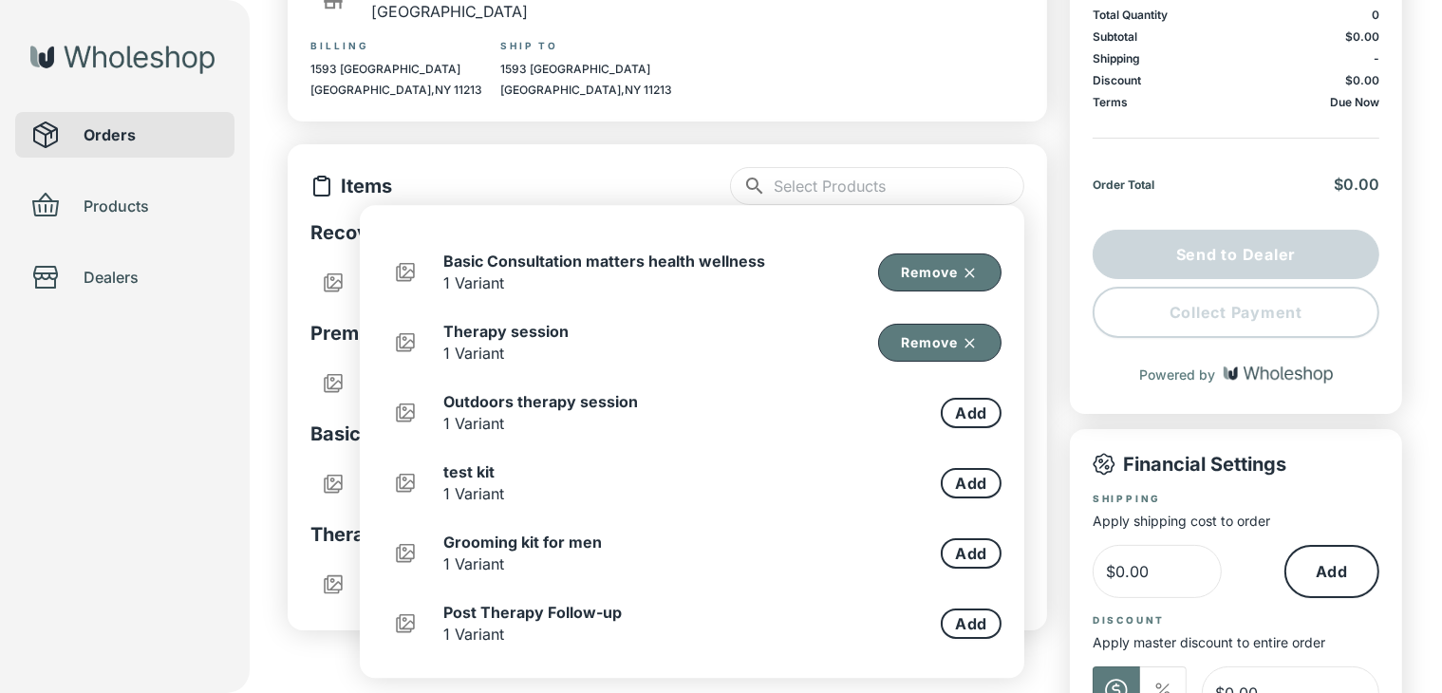
click at [951, 466] on div "test kit 1 Variant Add" at bounding box center [692, 482] width 619 height 47
click at [951, 483] on button "Add" at bounding box center [971, 483] width 61 height 30
click at [953, 417] on button "Add" at bounding box center [971, 413] width 61 height 30
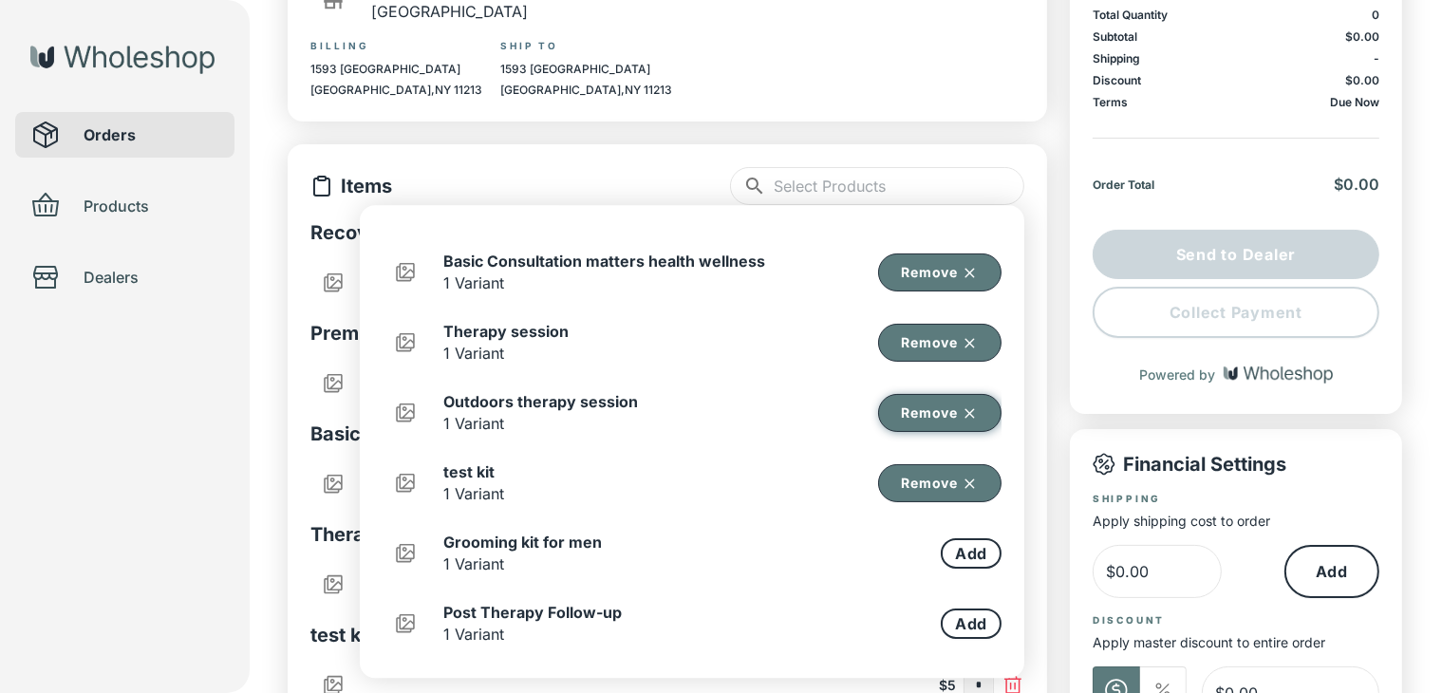
scroll to position [252, 0]
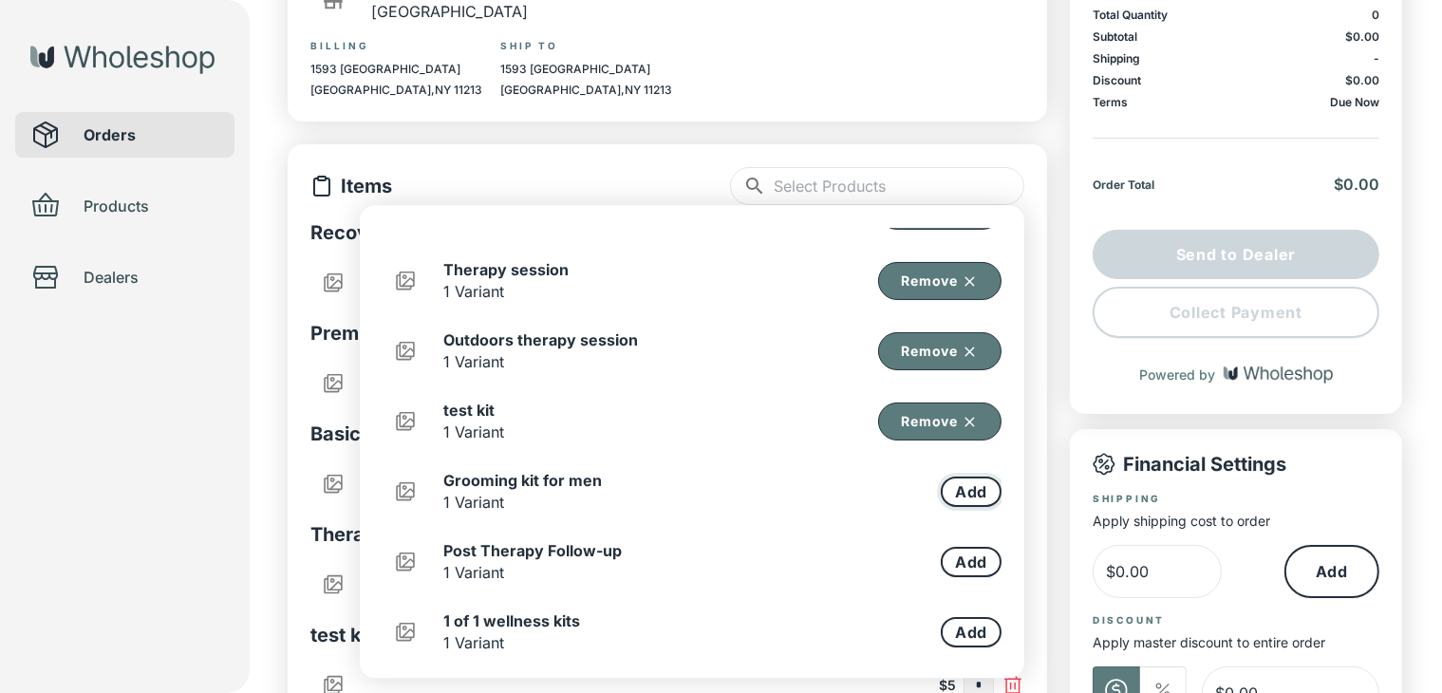
drag, startPoint x: 946, startPoint y: 486, endPoint x: 929, endPoint y: 583, distance: 98.3
click at [946, 487] on button "Add" at bounding box center [971, 492] width 61 height 30
click at [942, 561] on button "Add" at bounding box center [971, 562] width 61 height 30
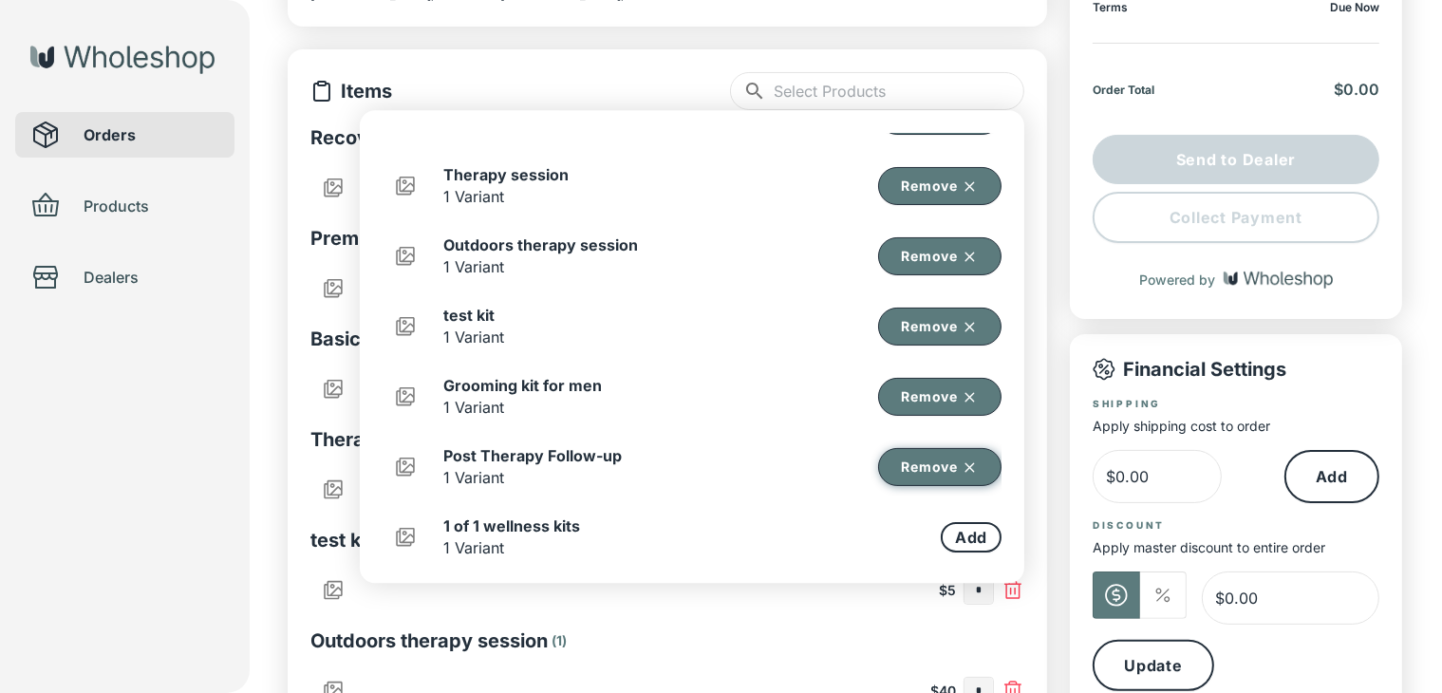
scroll to position [401, 0]
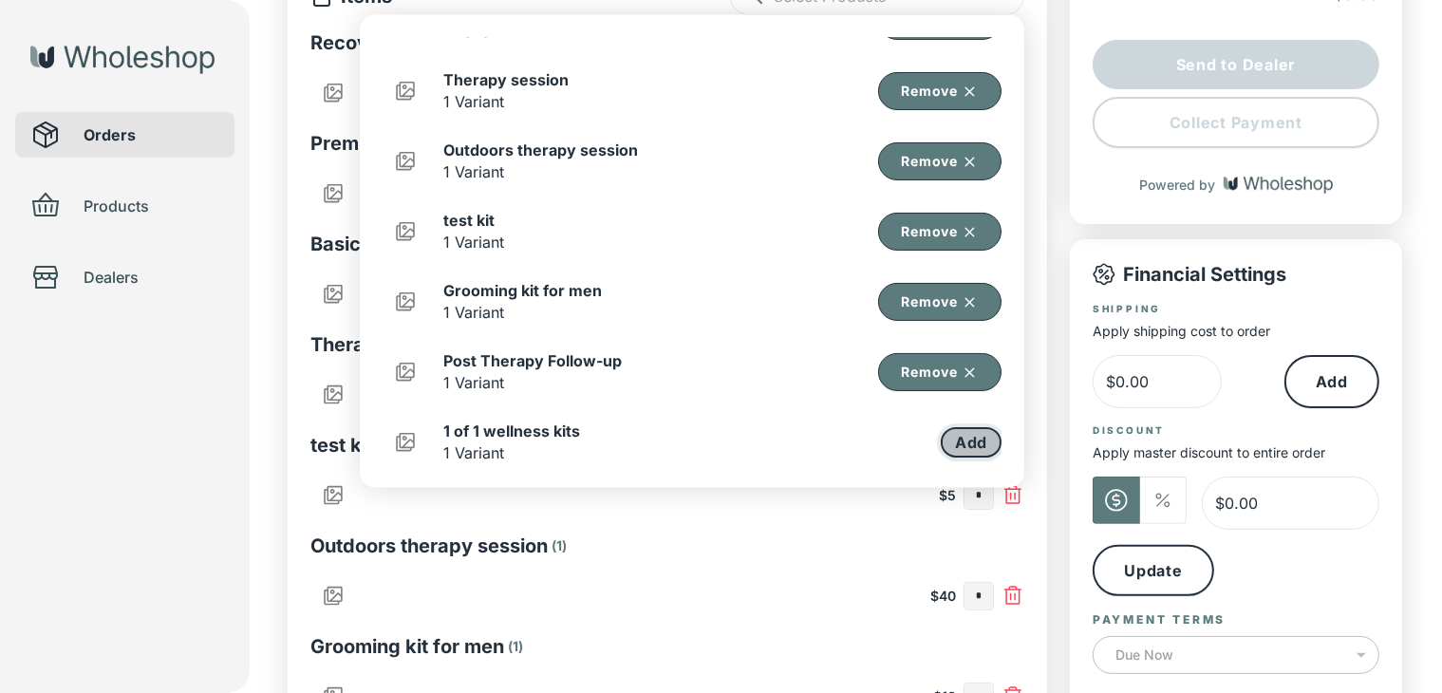
click at [972, 445] on button "Add" at bounding box center [971, 442] width 61 height 30
click at [791, 586] on div "$40 *" at bounding box center [667, 596] width 714 height 46
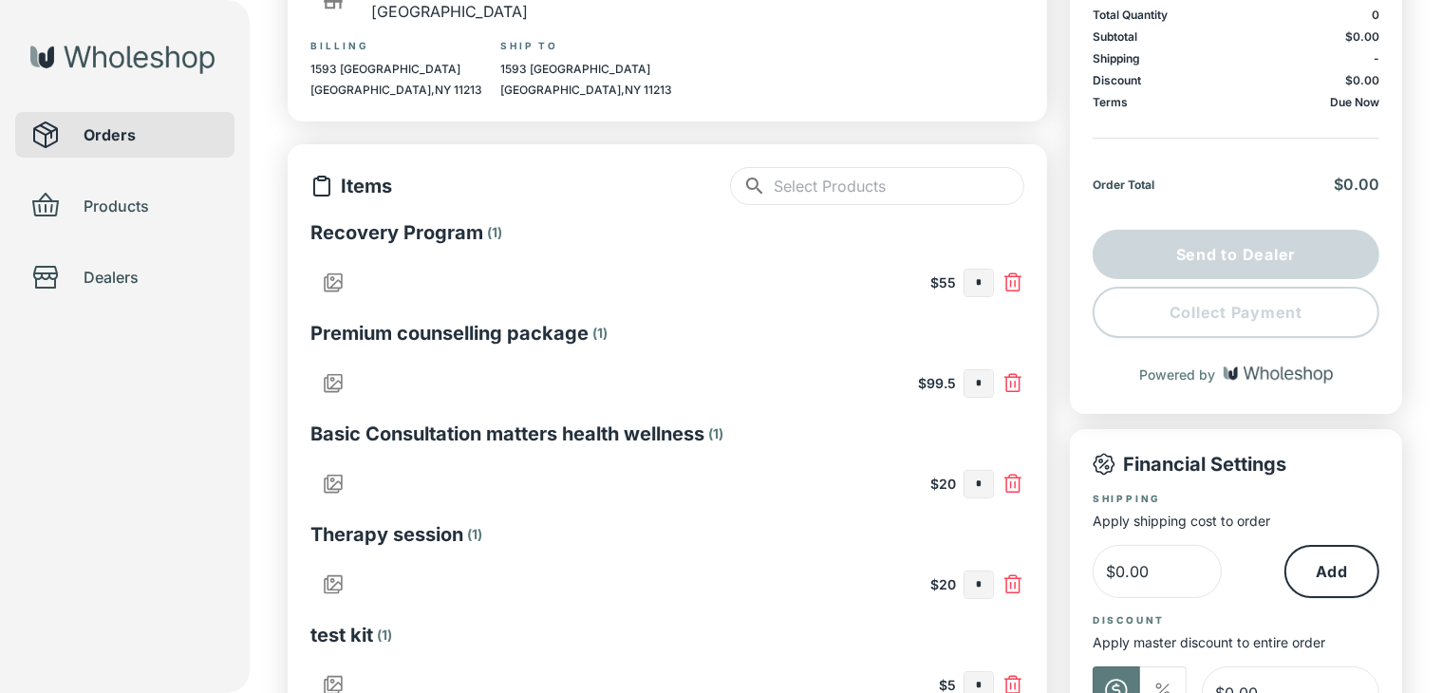
scroll to position [116, 0]
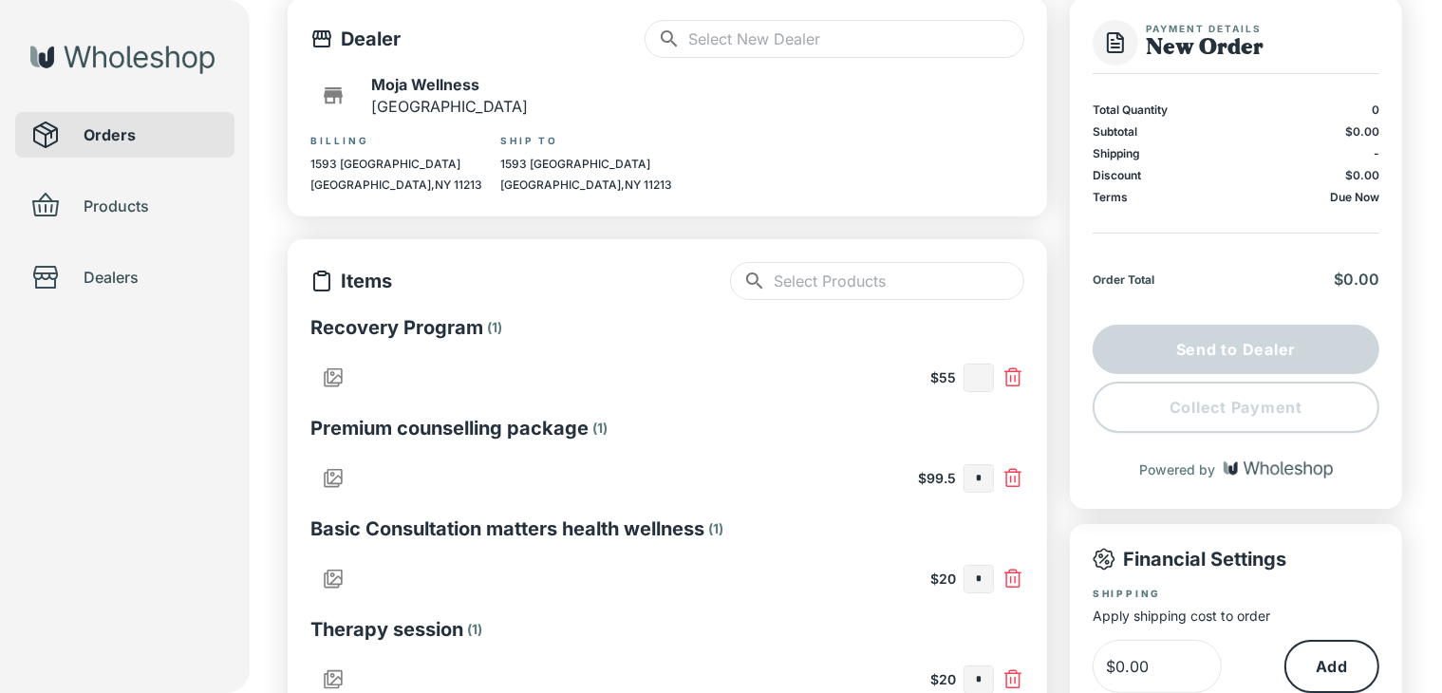
click at [992, 383] on input "text" at bounding box center [978, 378] width 28 height 27
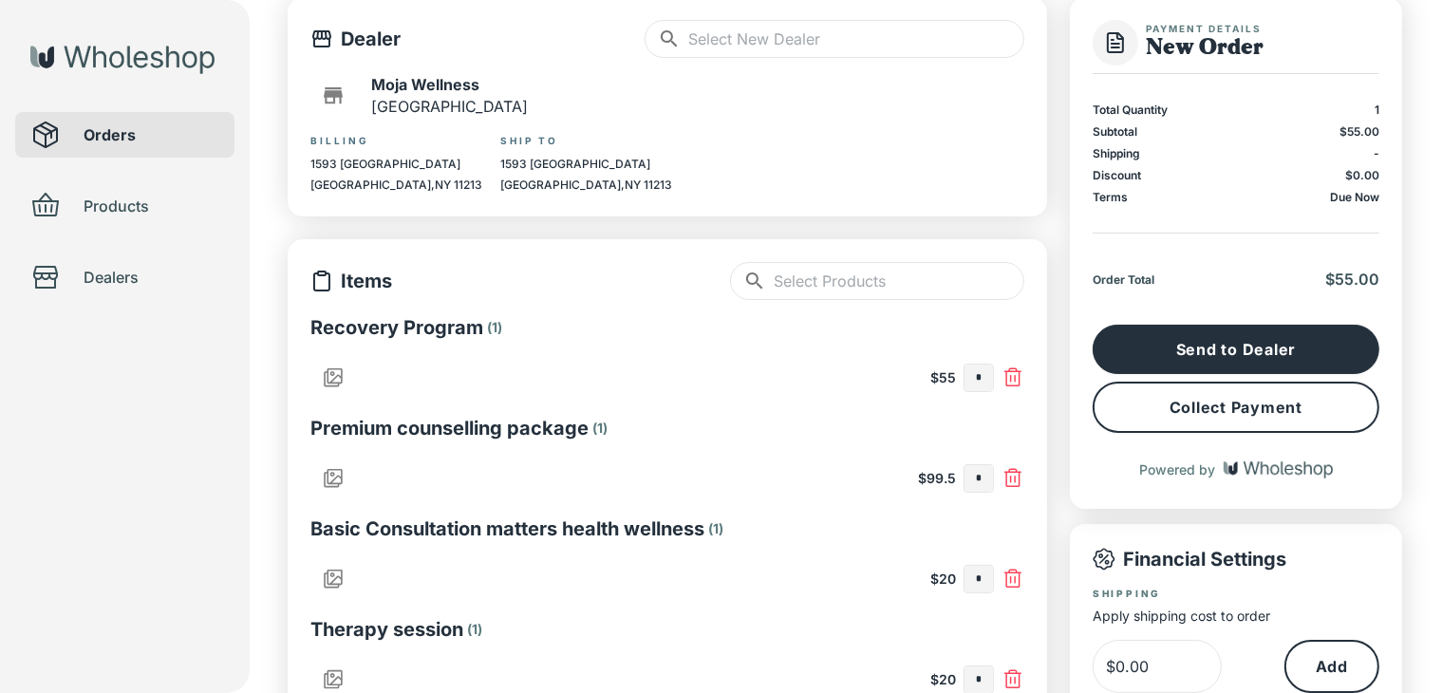
type input "*"
click at [1169, 411] on button "Collect Payment" at bounding box center [1236, 407] width 287 height 51
click at [983, 377] on input "*" at bounding box center [978, 378] width 28 height 27
type input "*"
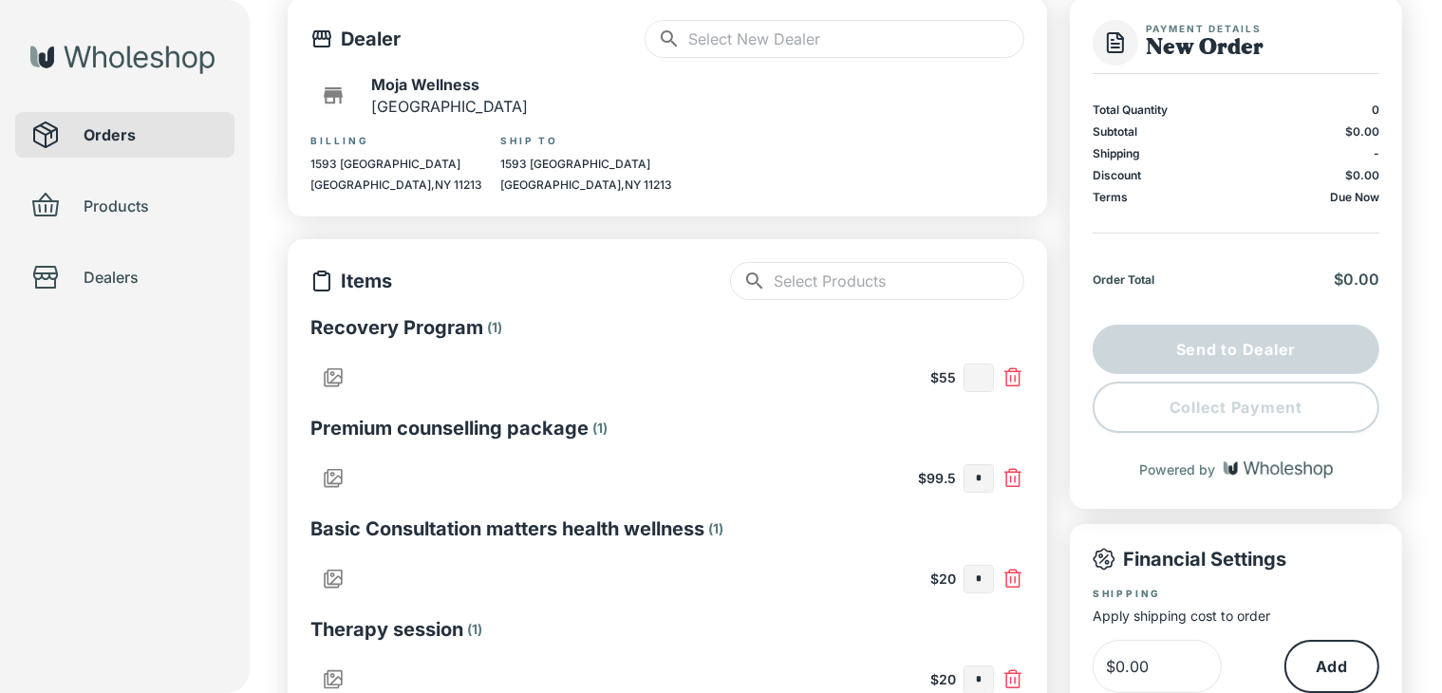
scroll to position [306, 0]
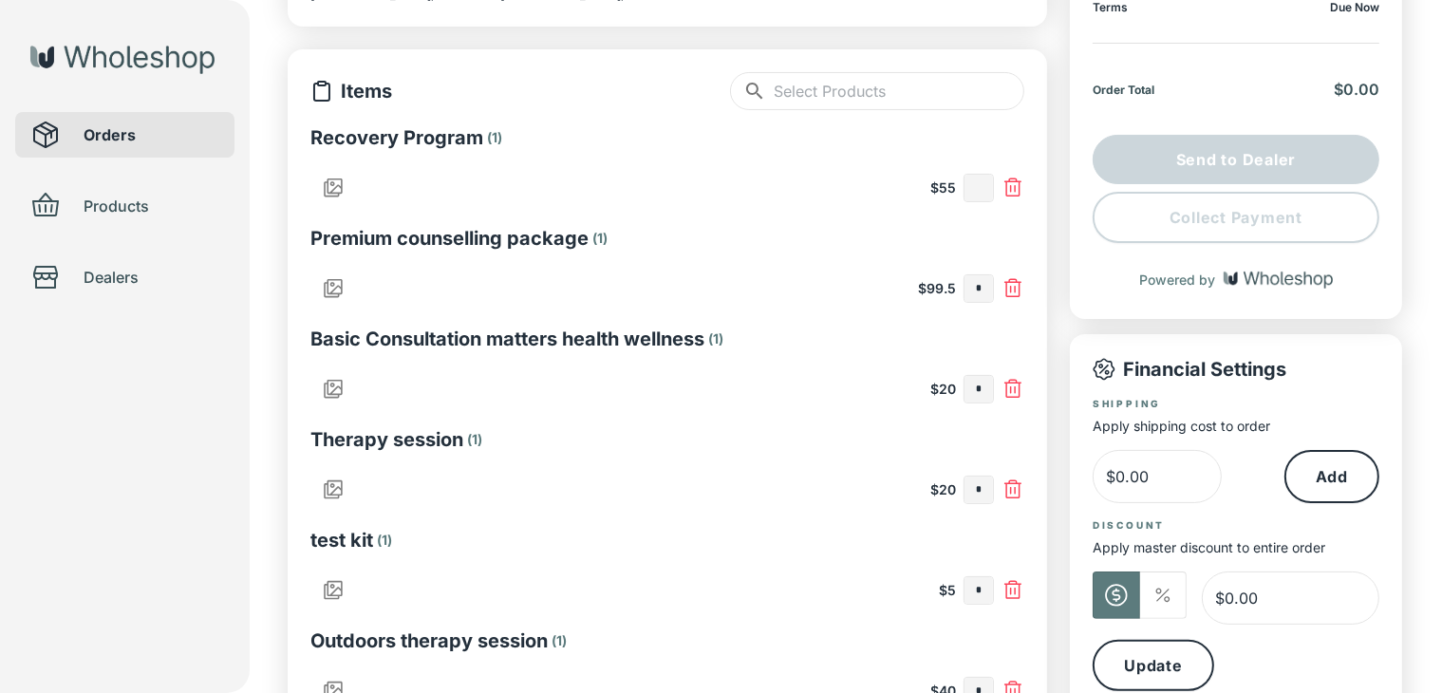
type input "*"
click at [976, 397] on input "text" at bounding box center [978, 389] width 28 height 27
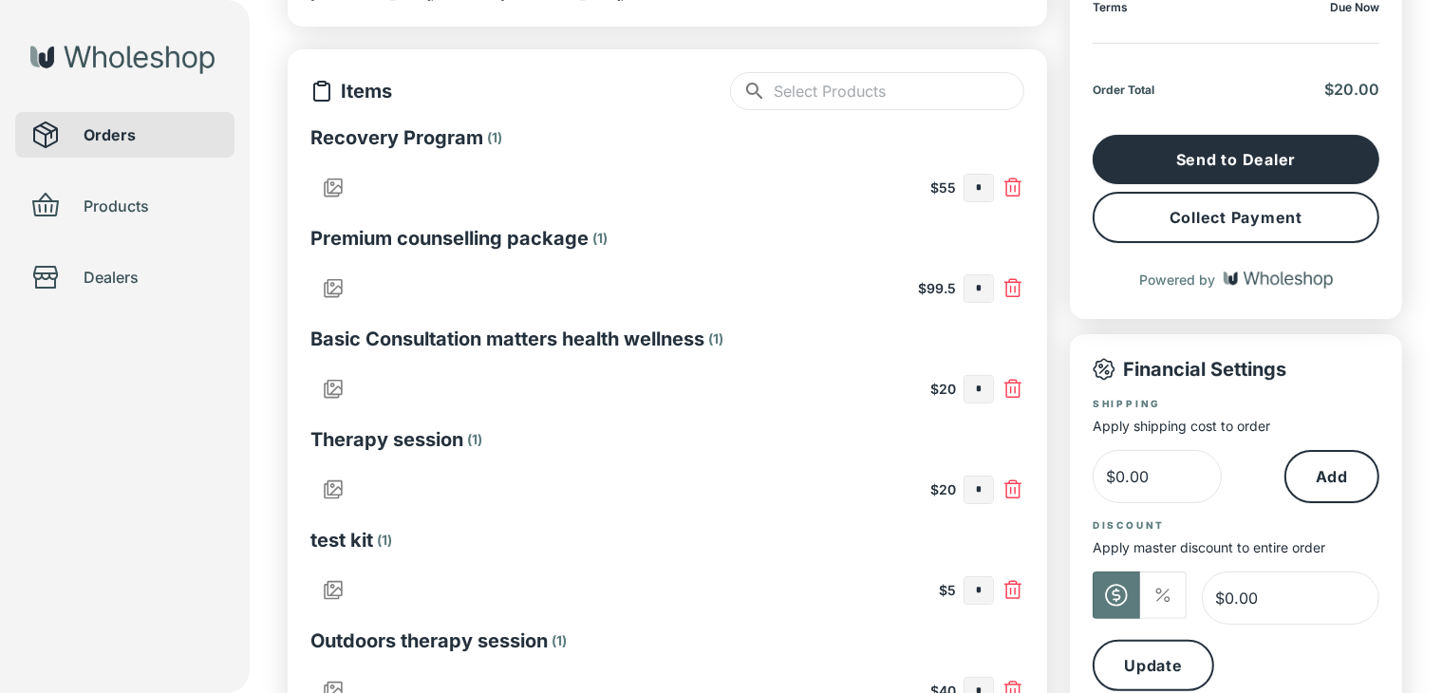
type input "*"
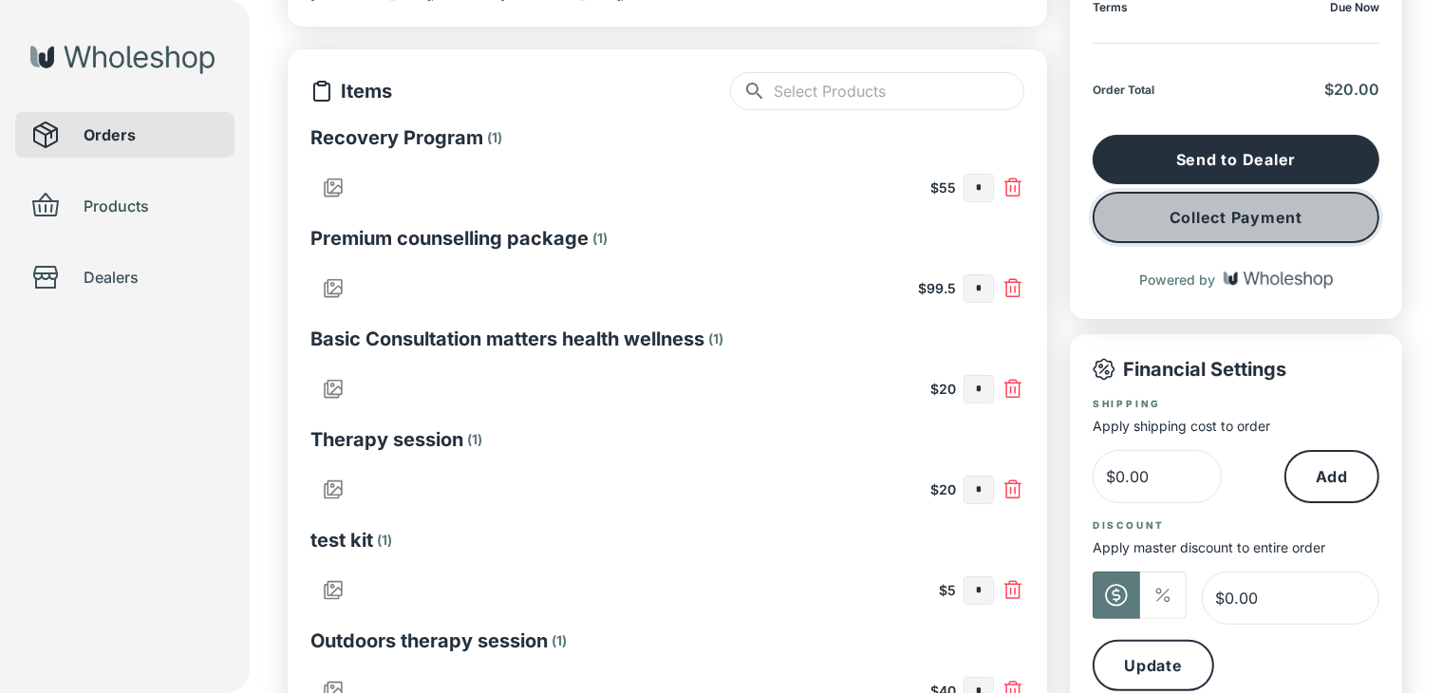
click at [1167, 228] on button "Collect Payment" at bounding box center [1236, 217] width 287 height 51
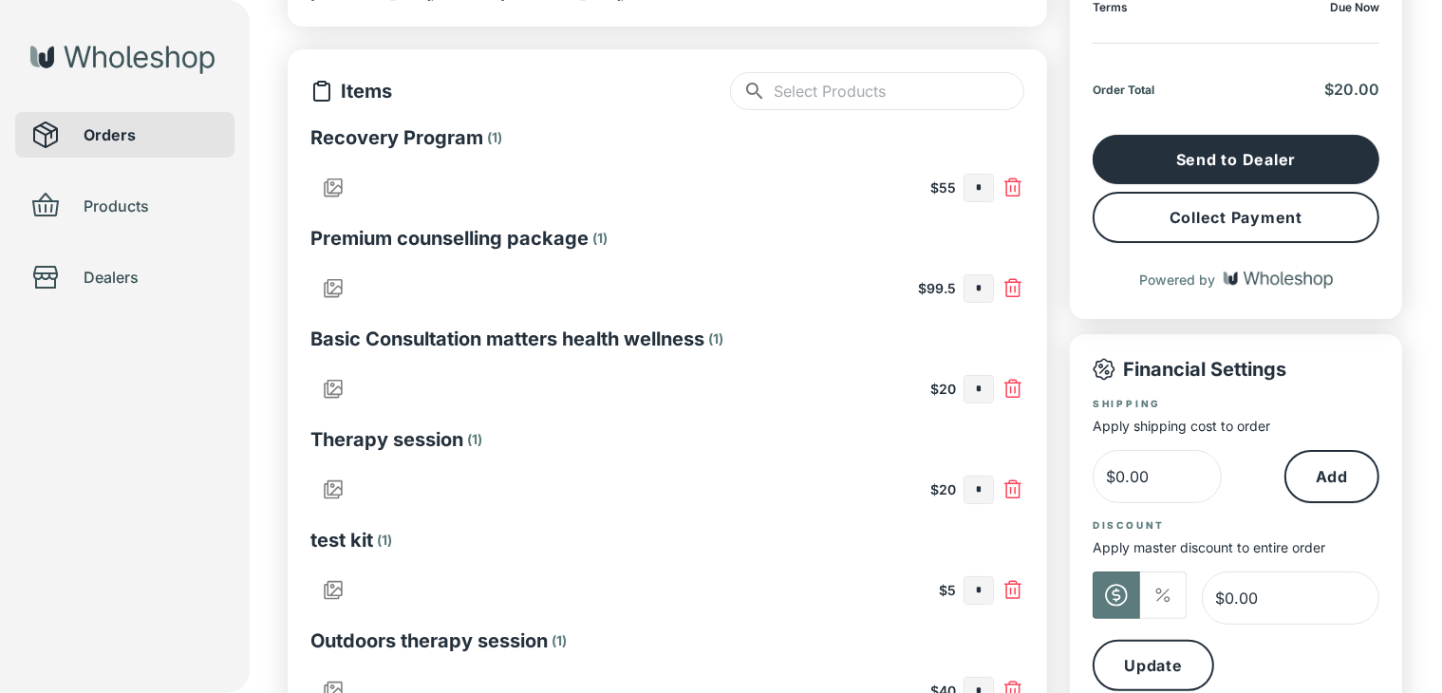
drag, startPoint x: 87, startPoint y: 496, endPoint x: 104, endPoint y: 484, distance: 21.1
click at [87, 496] on div "Orders Products Dealers" at bounding box center [125, 346] width 250 height 693
click at [981, 392] on input "*" at bounding box center [978, 389] width 28 height 27
type input "*"
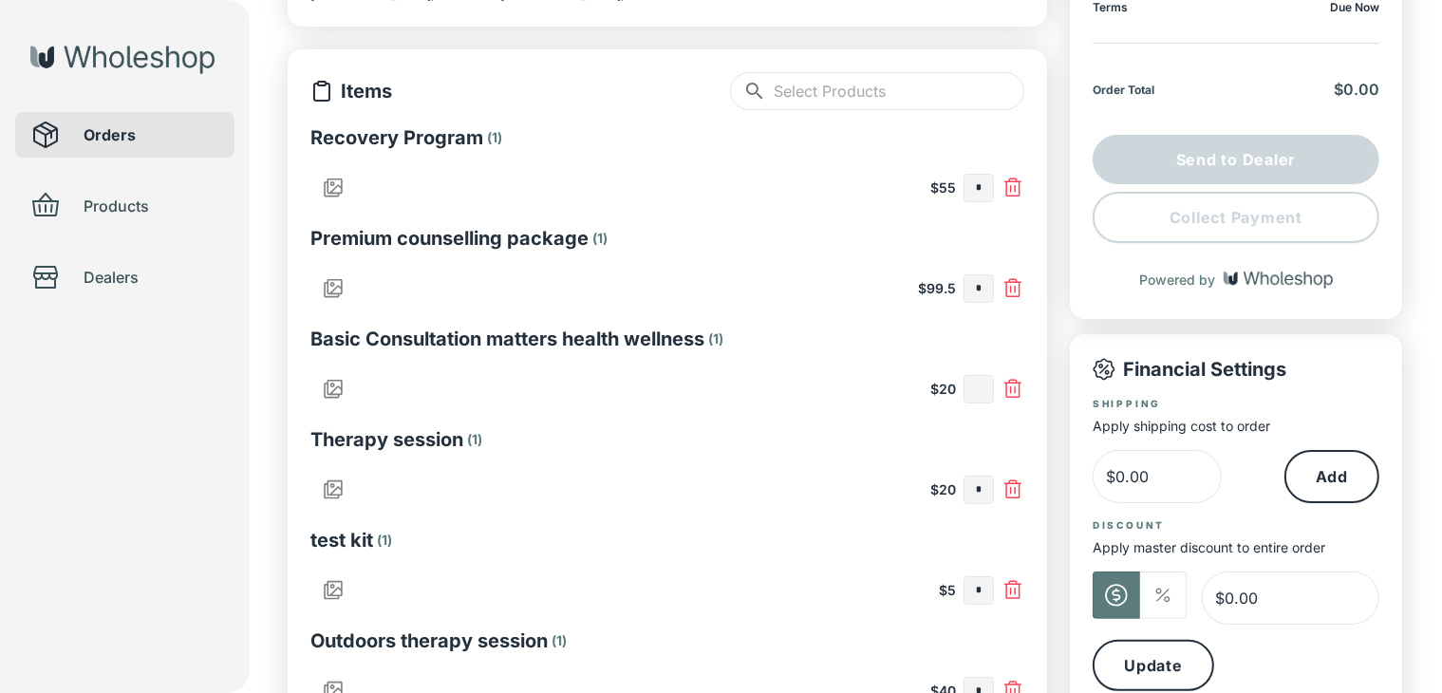
type input "*"
click at [980, 495] on input "text" at bounding box center [978, 490] width 28 height 27
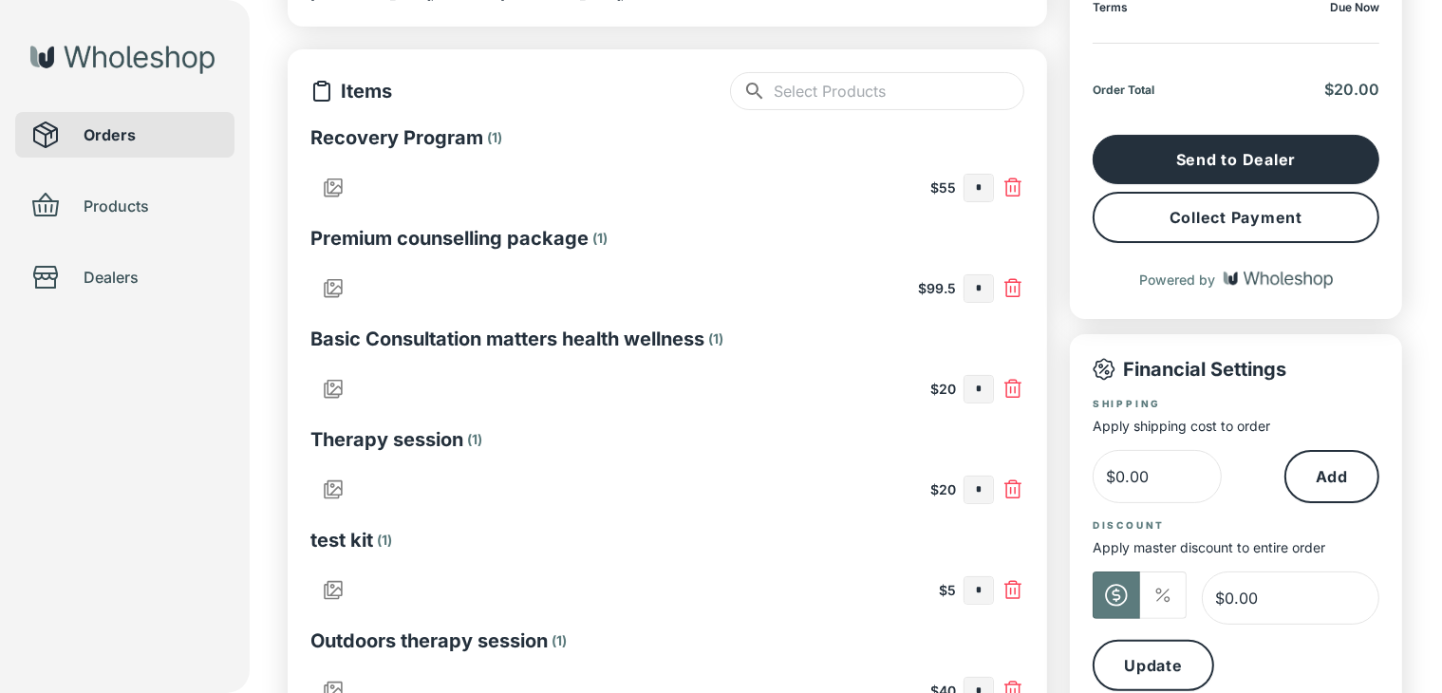
type input "*"
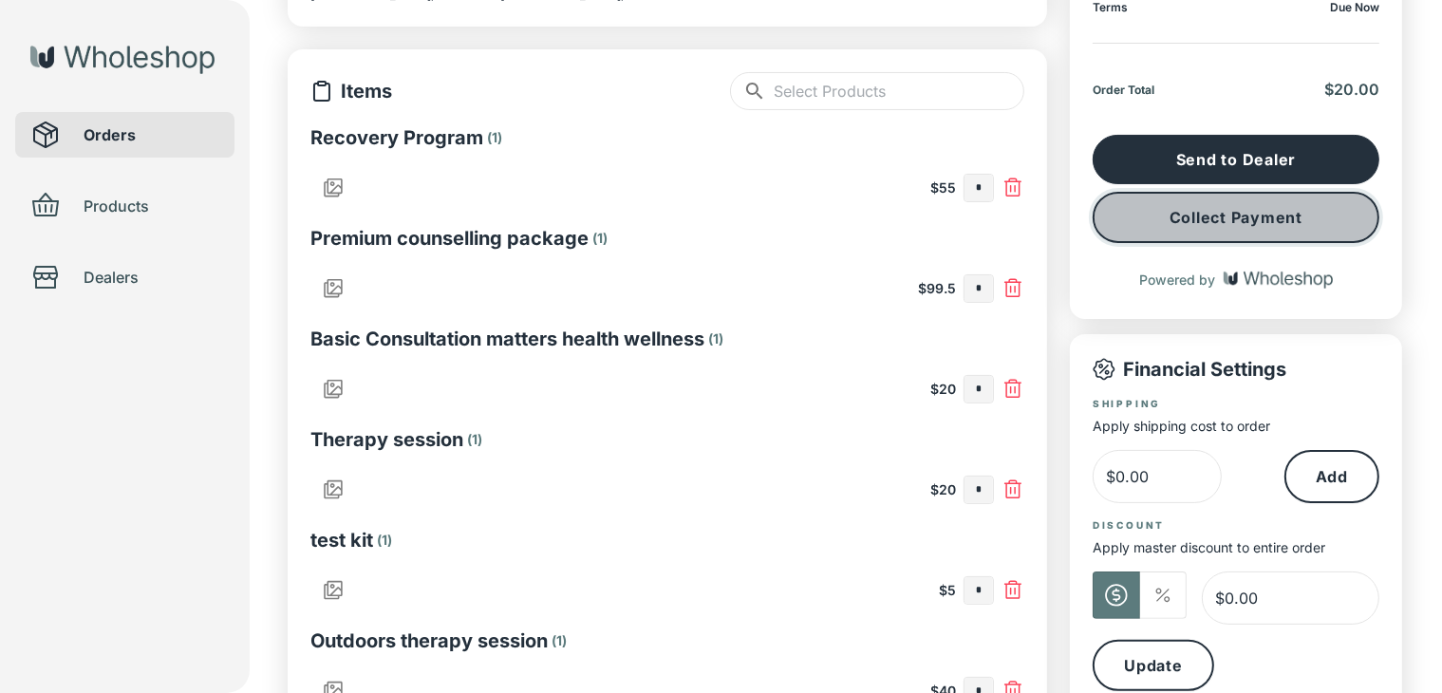
click at [1149, 233] on button "Collect Payment" at bounding box center [1236, 217] width 287 height 51
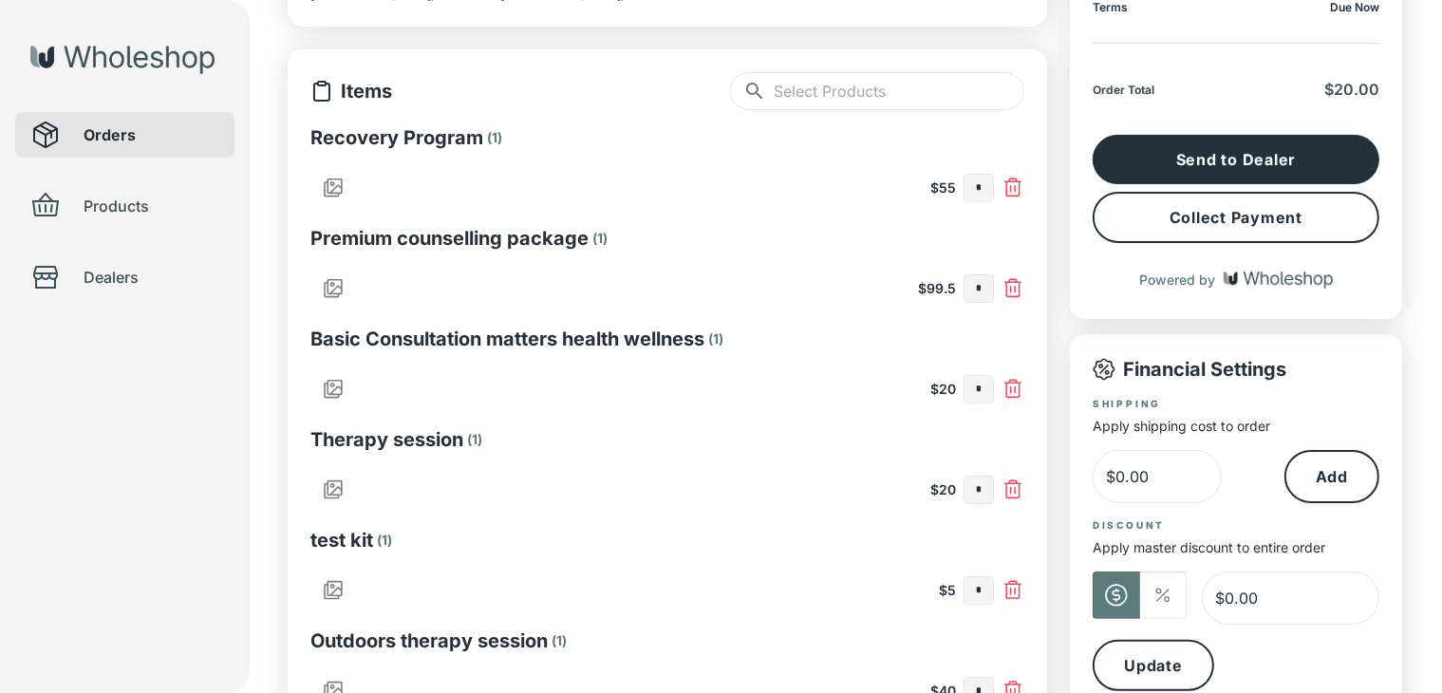
click at [978, 487] on input "*" at bounding box center [978, 490] width 28 height 27
type input "*"
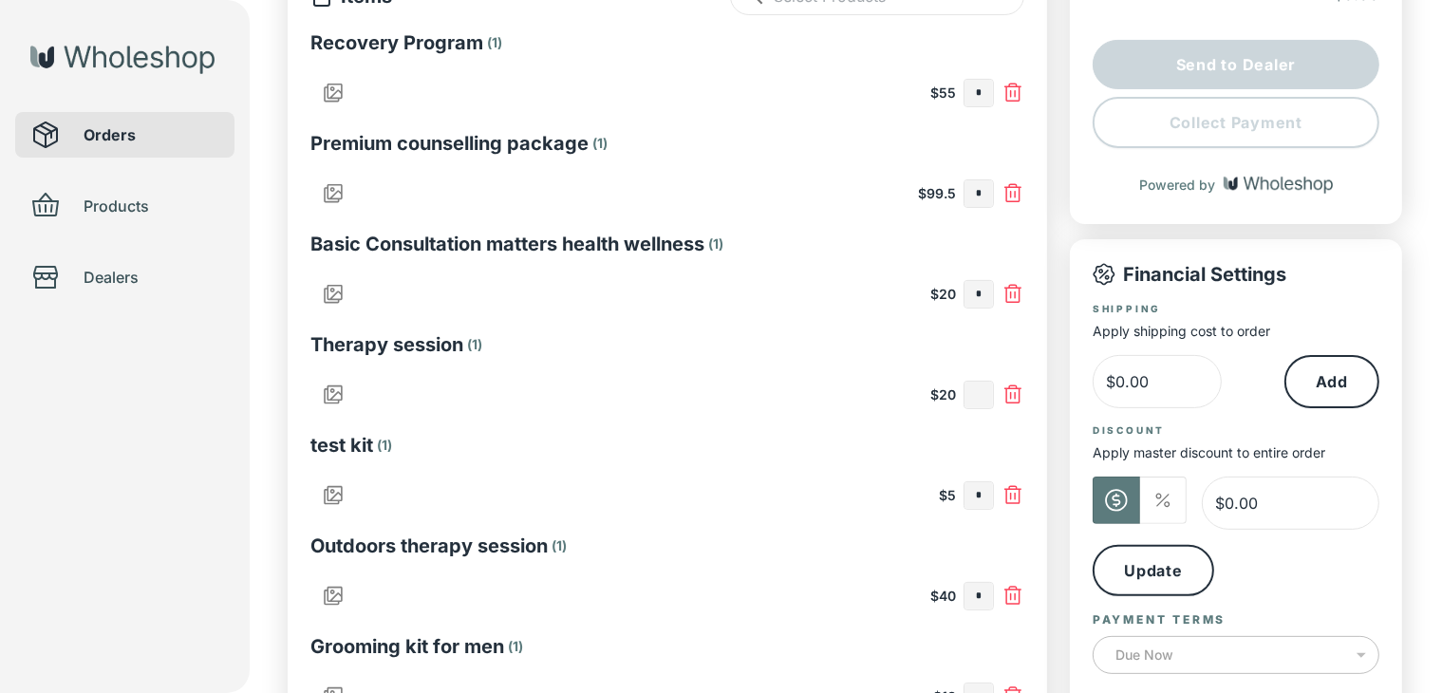
scroll to position [495, 0]
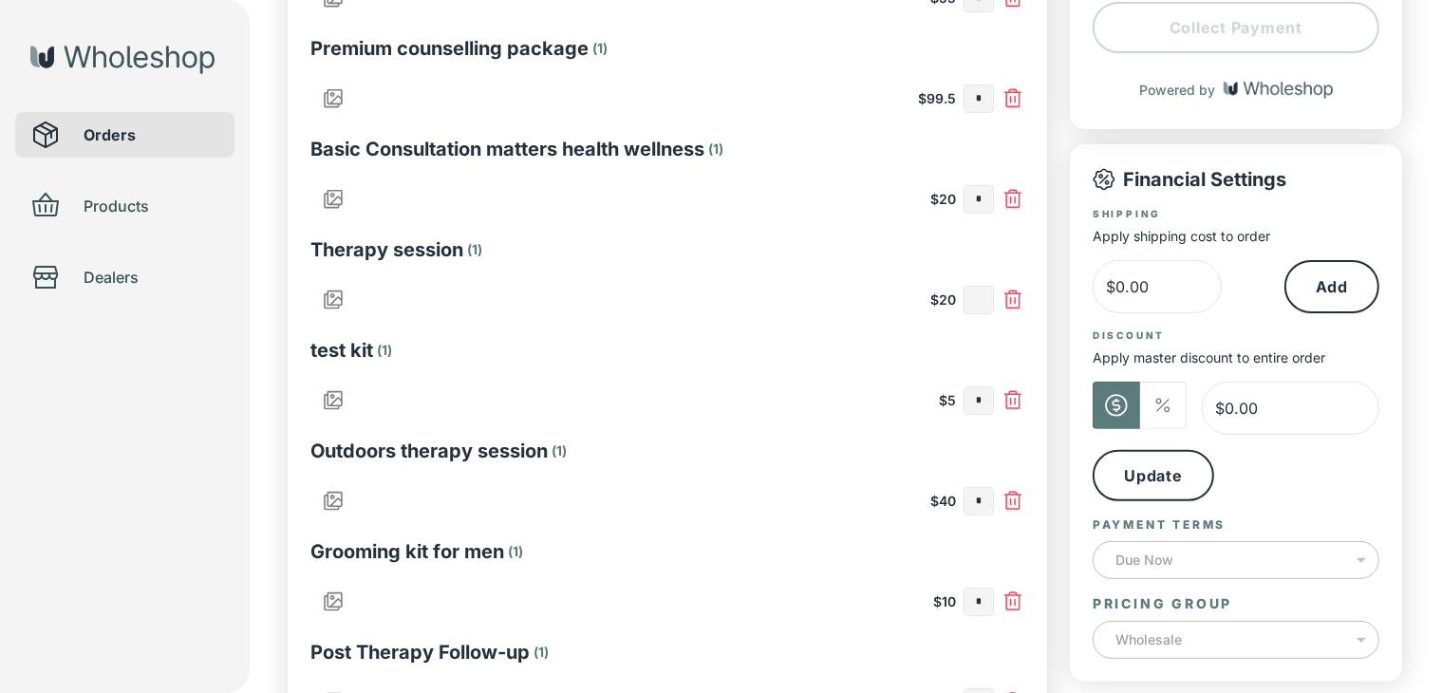
type input "*"
click at [988, 393] on input "text" at bounding box center [978, 400] width 28 height 27
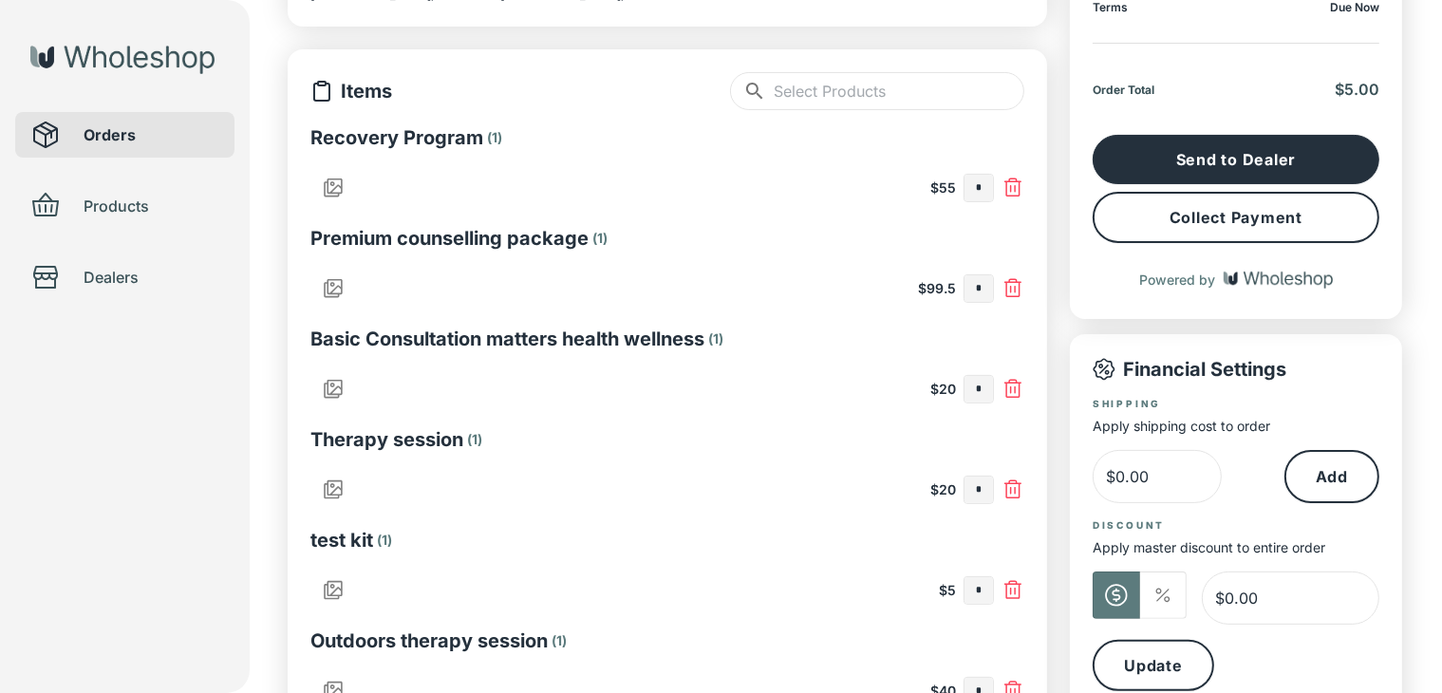
type input "*"
click at [1280, 214] on button "Collect Payment" at bounding box center [1236, 217] width 287 height 51
click at [982, 595] on input "*" at bounding box center [978, 590] width 28 height 27
type input "*"
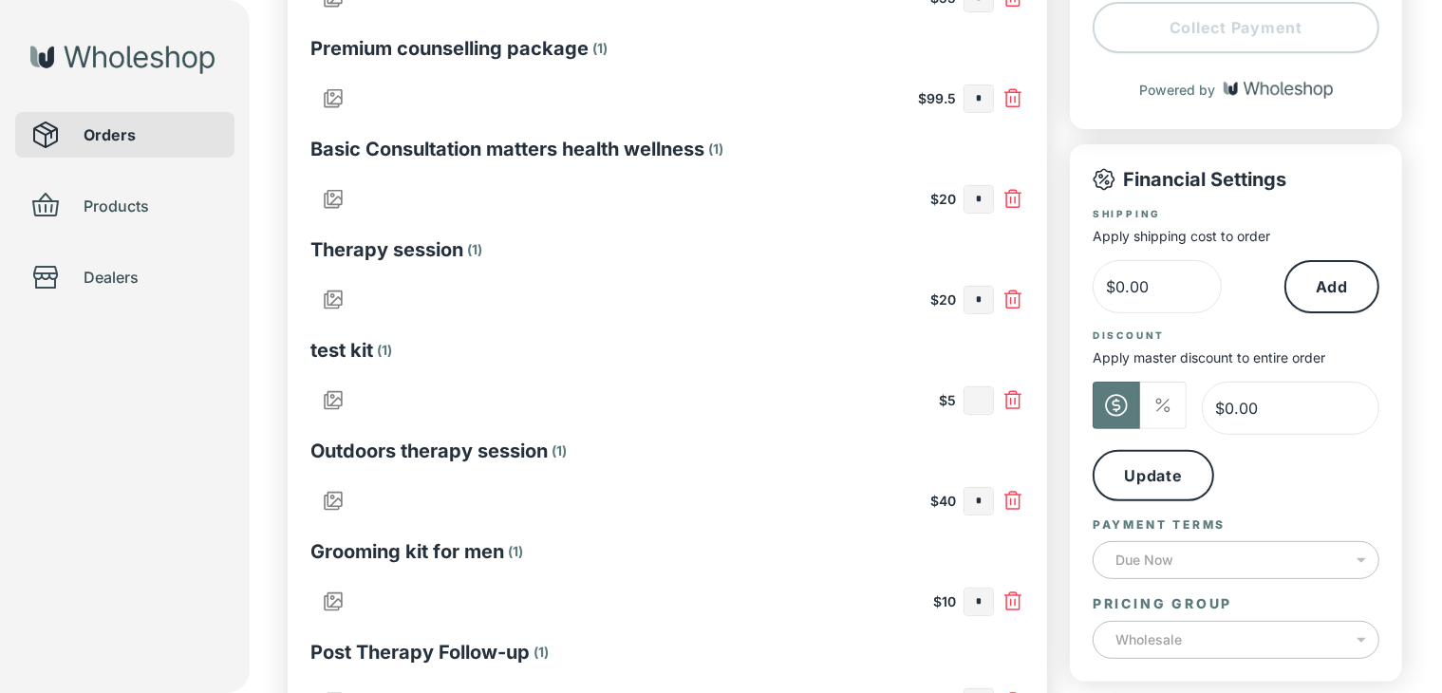
scroll to position [590, 0]
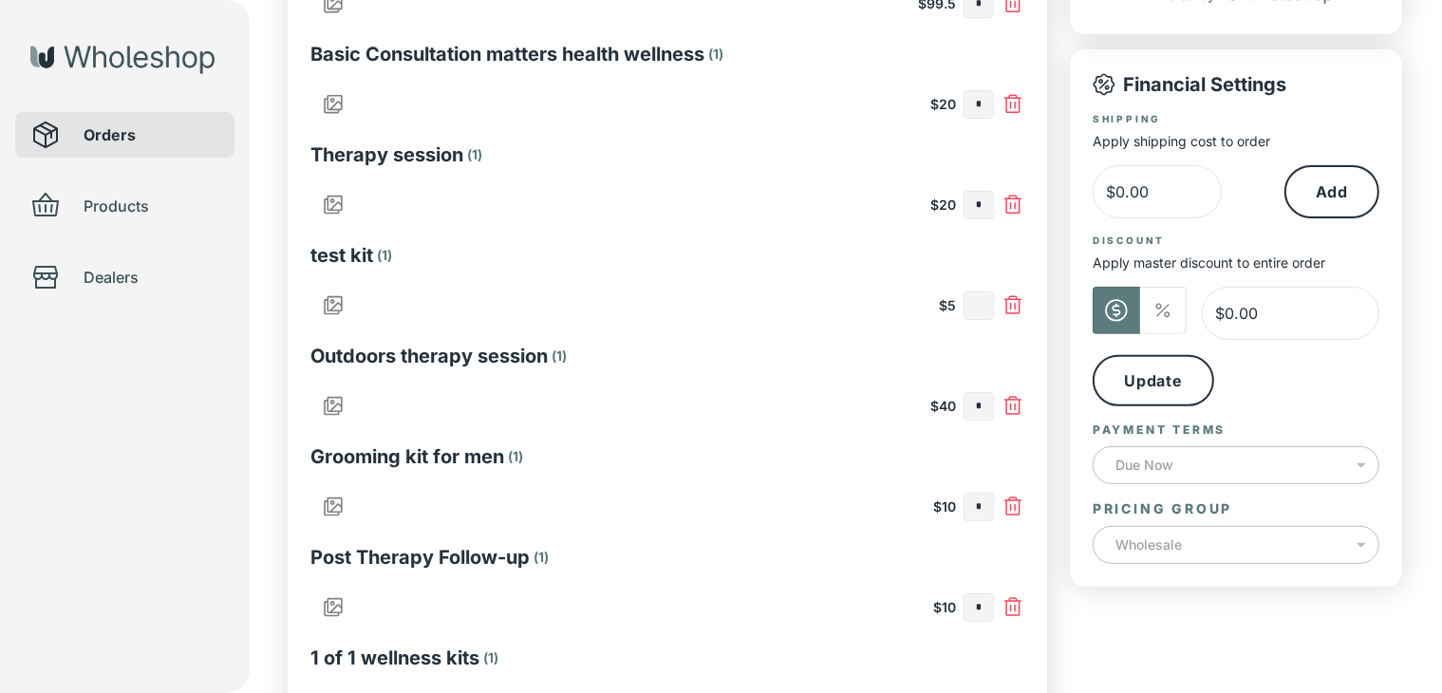
type input "*"
click at [986, 511] on input "text" at bounding box center [978, 507] width 28 height 27
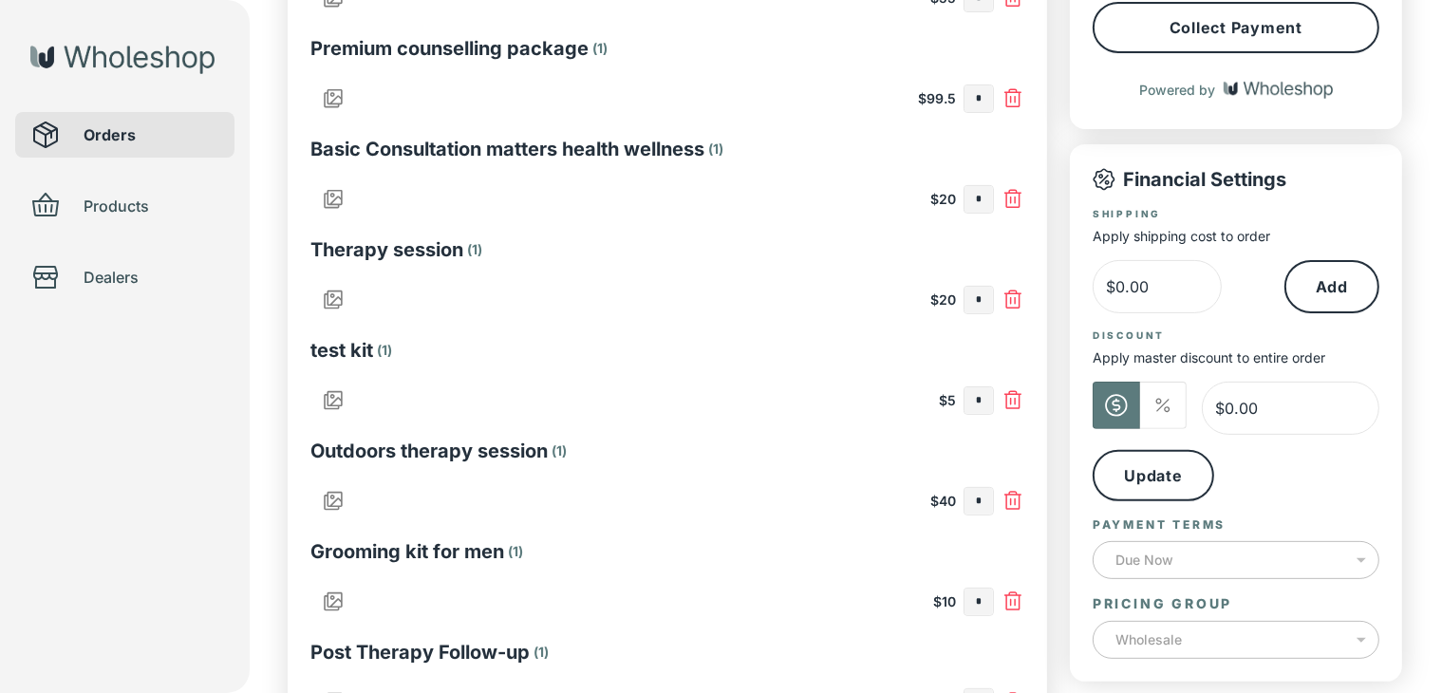
scroll to position [211, 0]
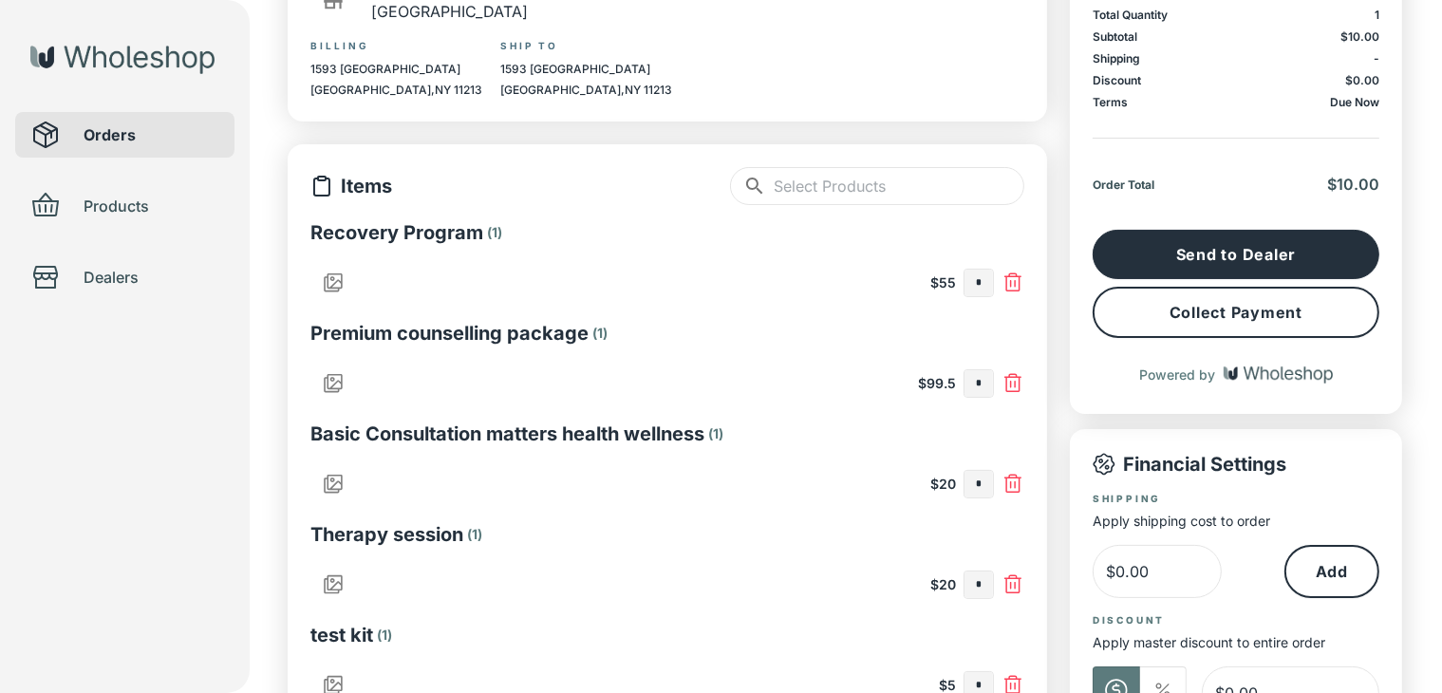
type input "*"
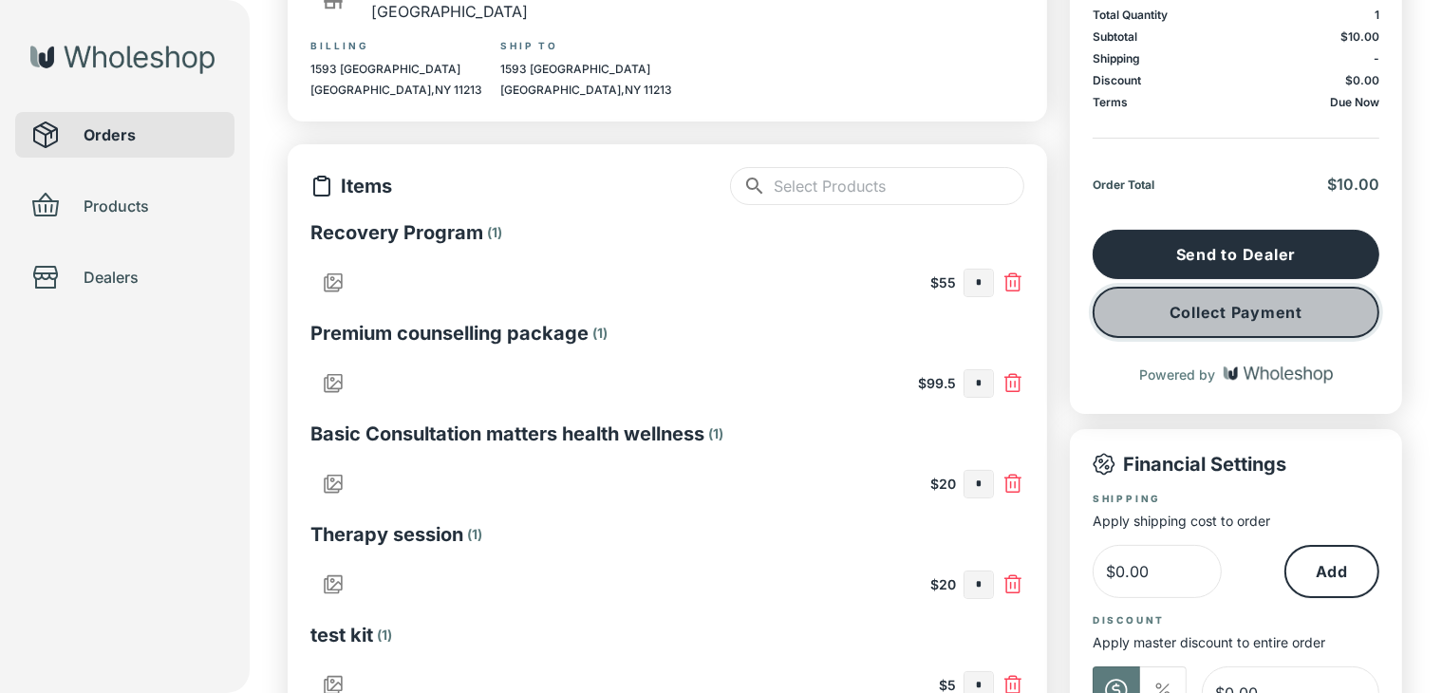
click at [1348, 302] on button "Collect Payment" at bounding box center [1236, 312] width 287 height 51
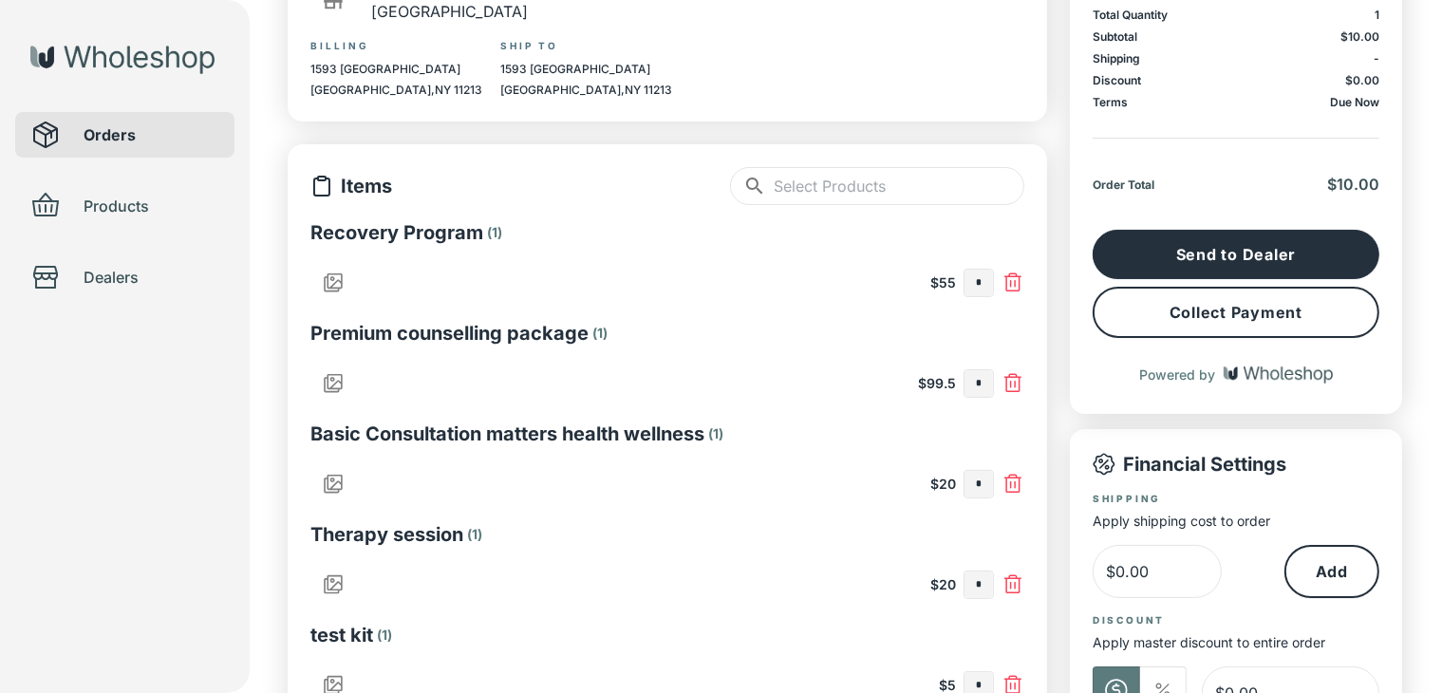
scroll to position [495, 0]
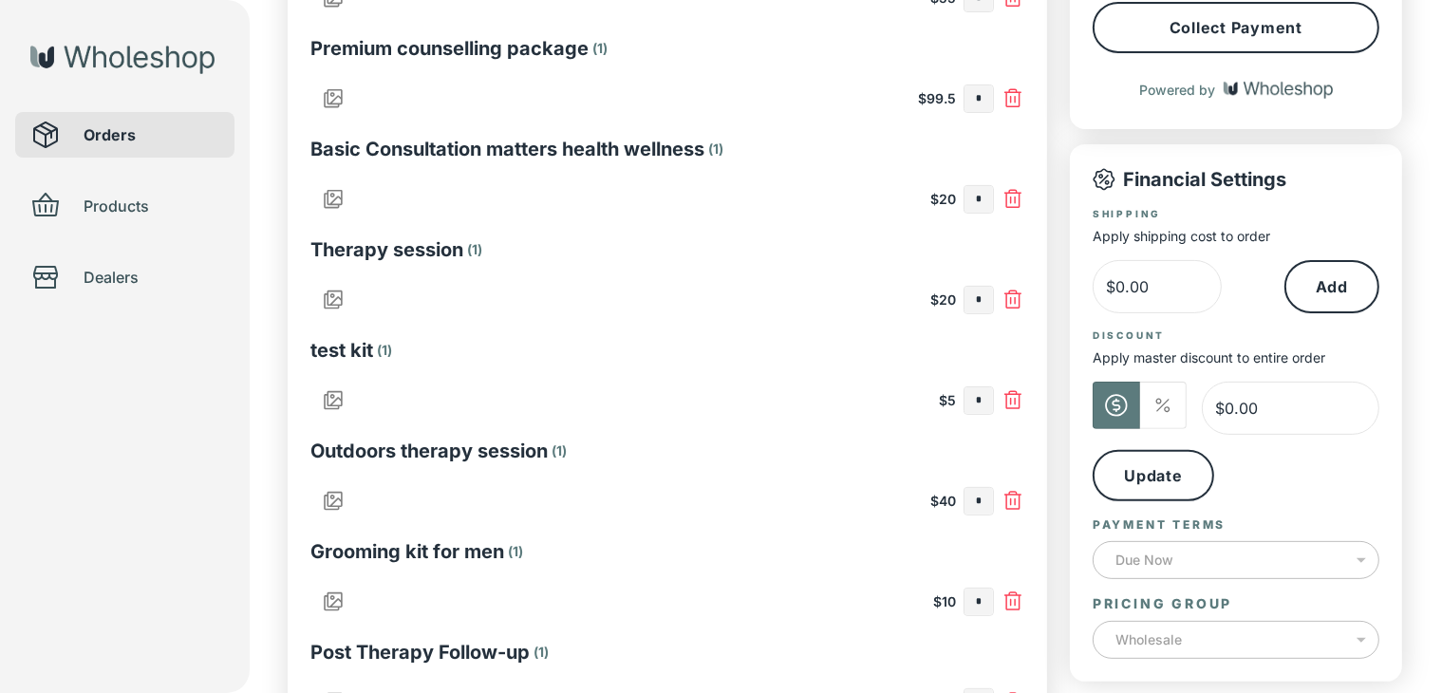
click at [981, 600] on input "*" at bounding box center [978, 602] width 28 height 27
type input "*"
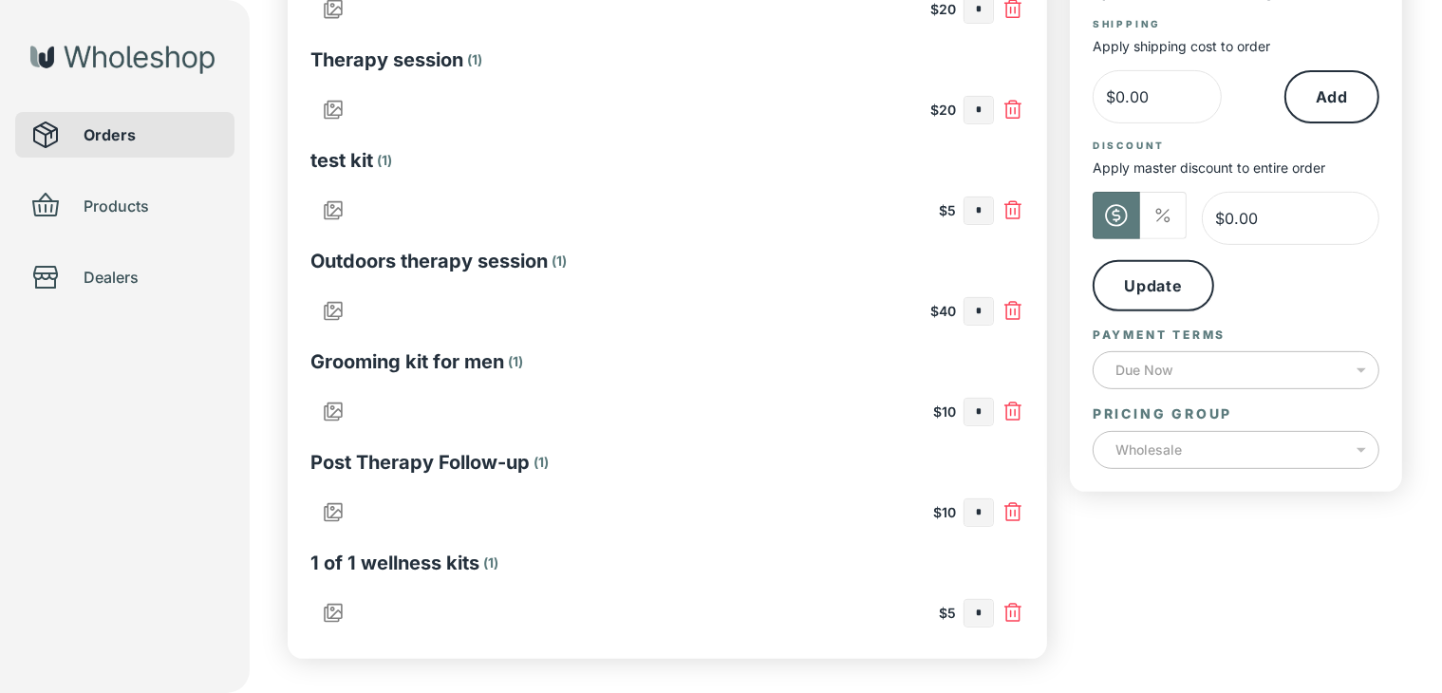
type input "*"
click at [986, 514] on input "text" at bounding box center [978, 512] width 28 height 27
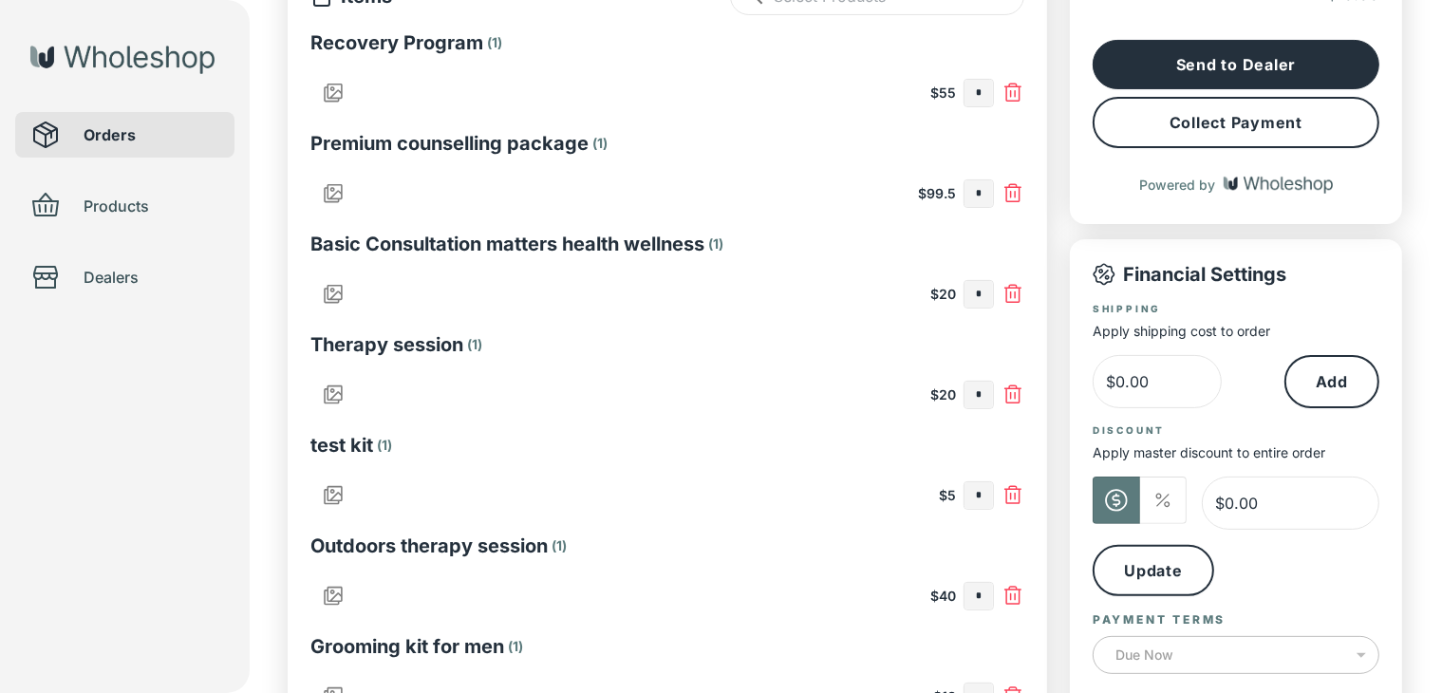
type input "*"
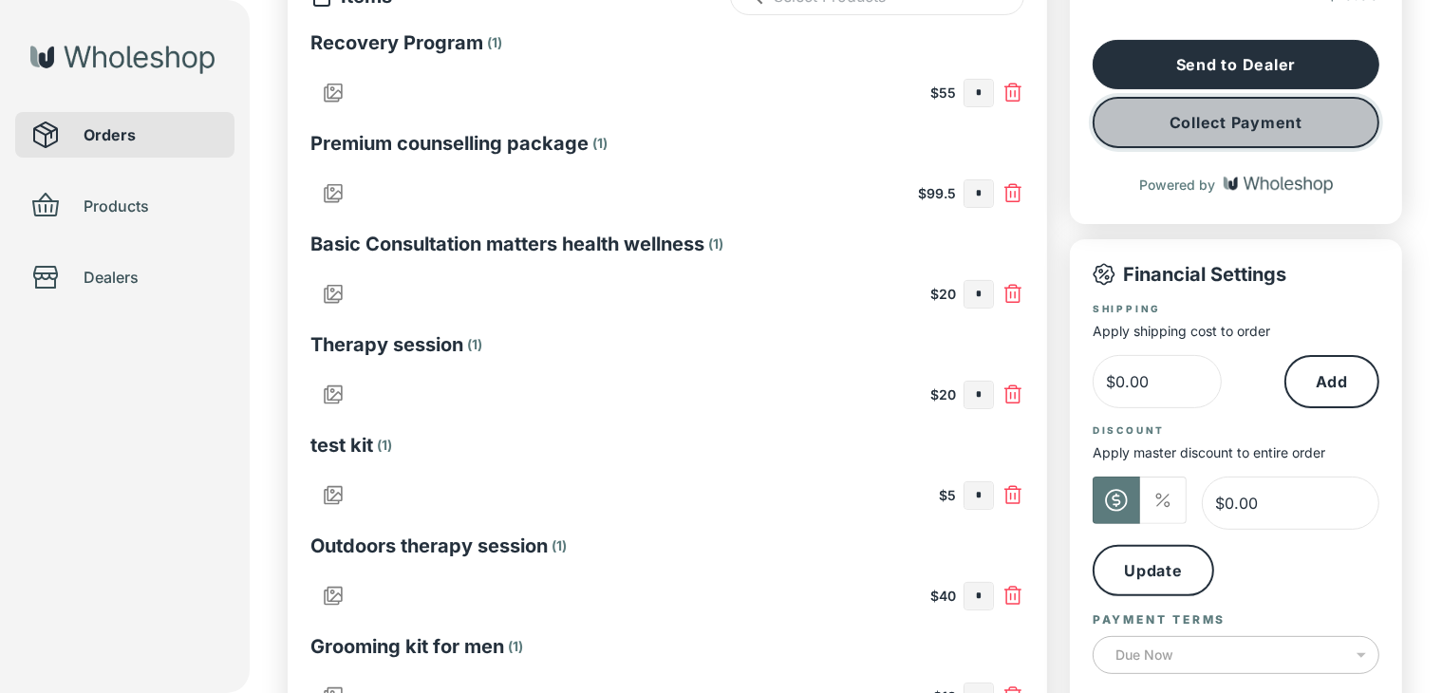
click at [1195, 115] on button "Collect Payment" at bounding box center [1236, 122] width 287 height 51
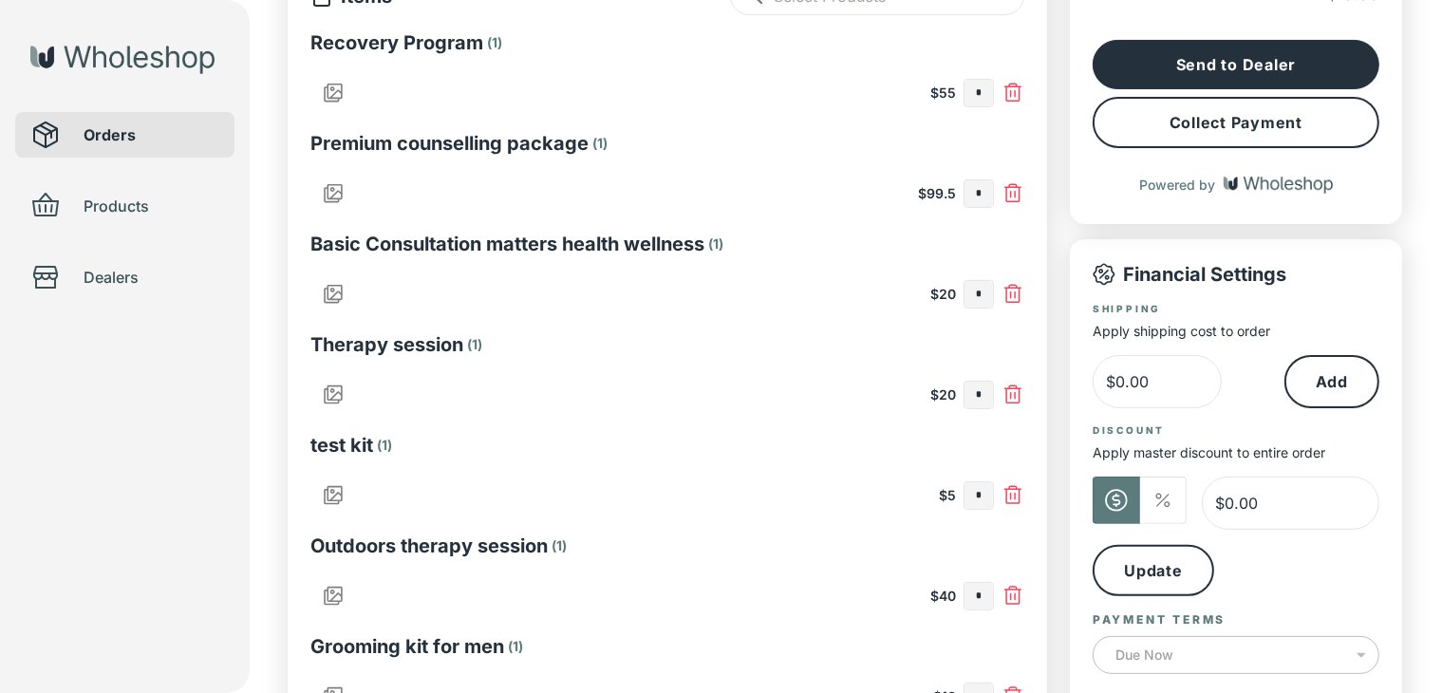
scroll to position [685, 0]
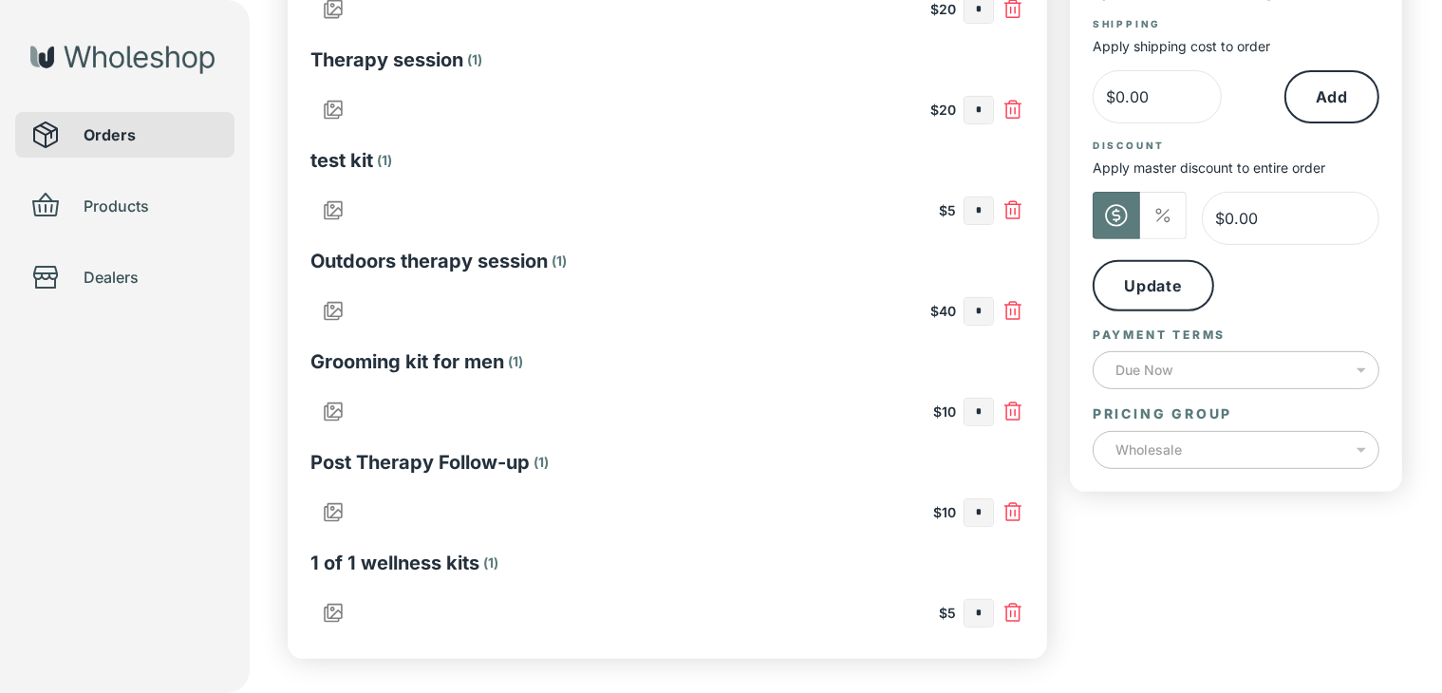
click at [980, 507] on input "*" at bounding box center [978, 512] width 28 height 27
type input "*"
click at [984, 621] on input "text" at bounding box center [978, 613] width 28 height 27
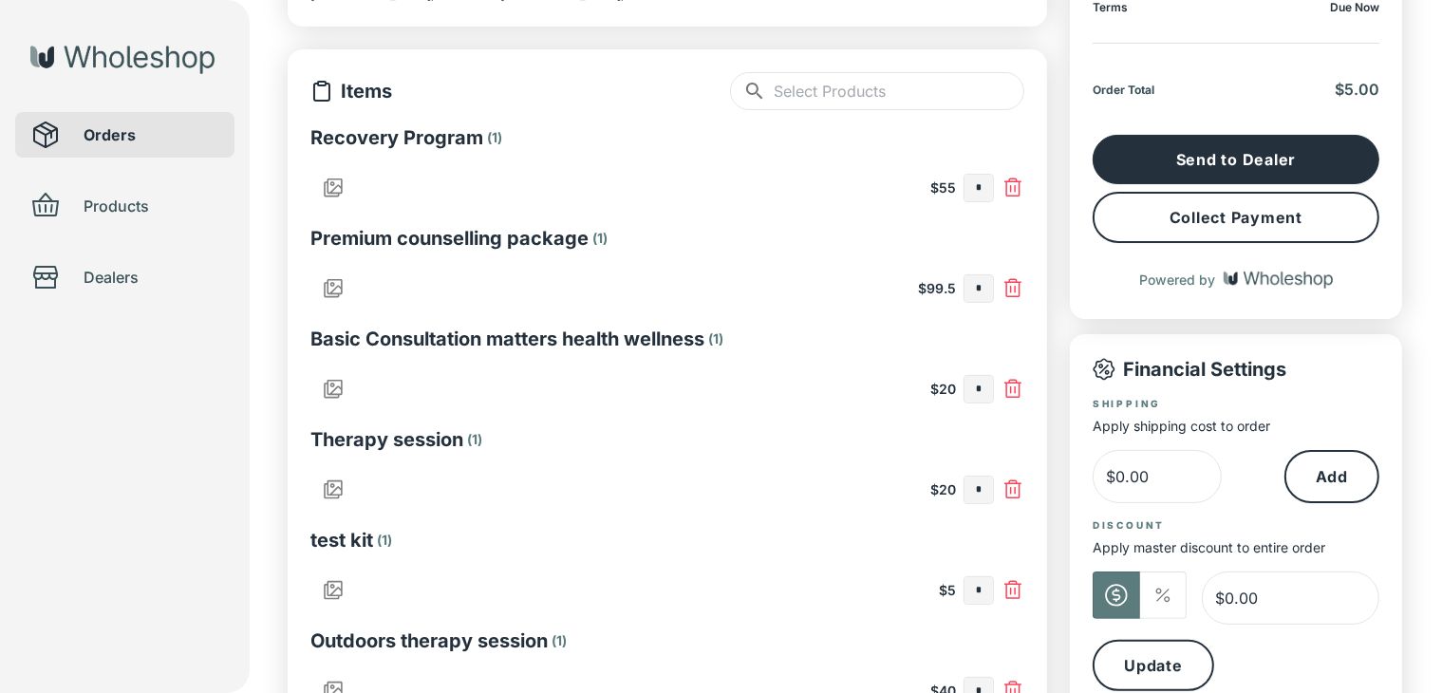
type input "*"
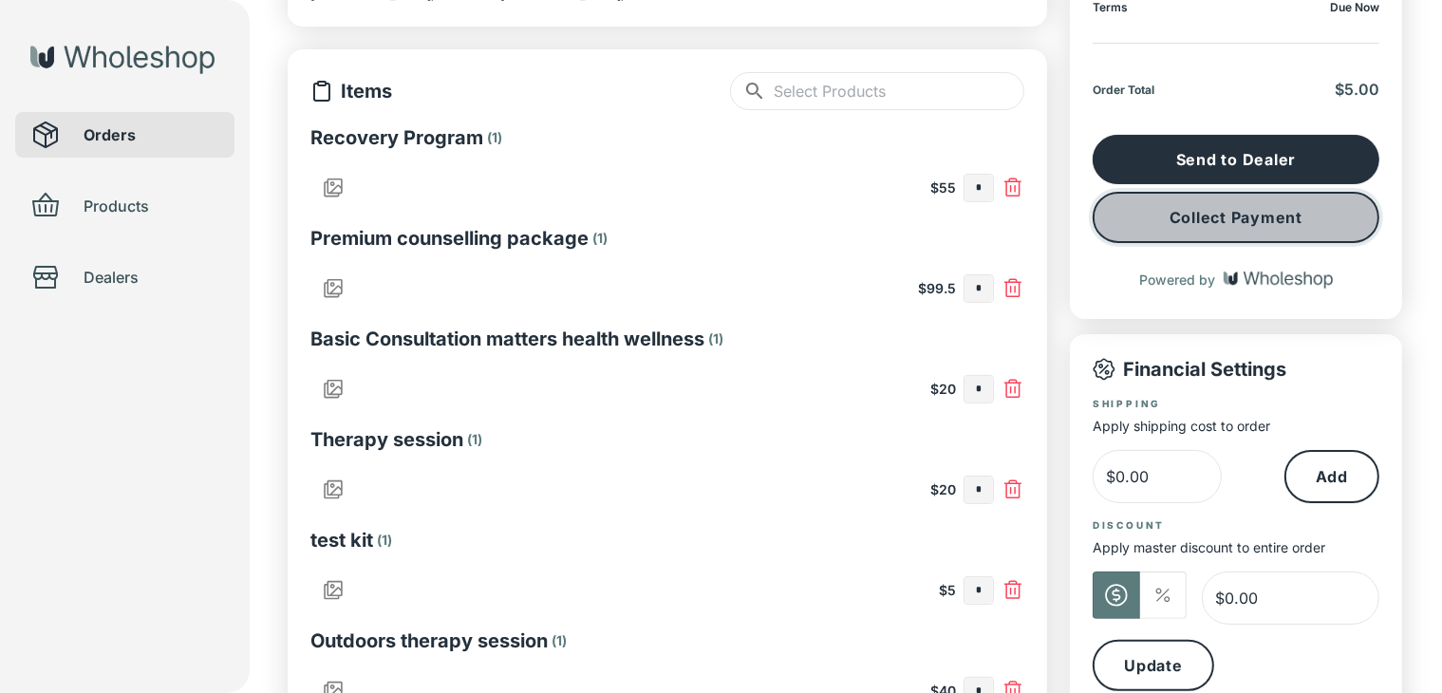
click at [1213, 214] on button "Collect Payment" at bounding box center [1236, 217] width 287 height 51
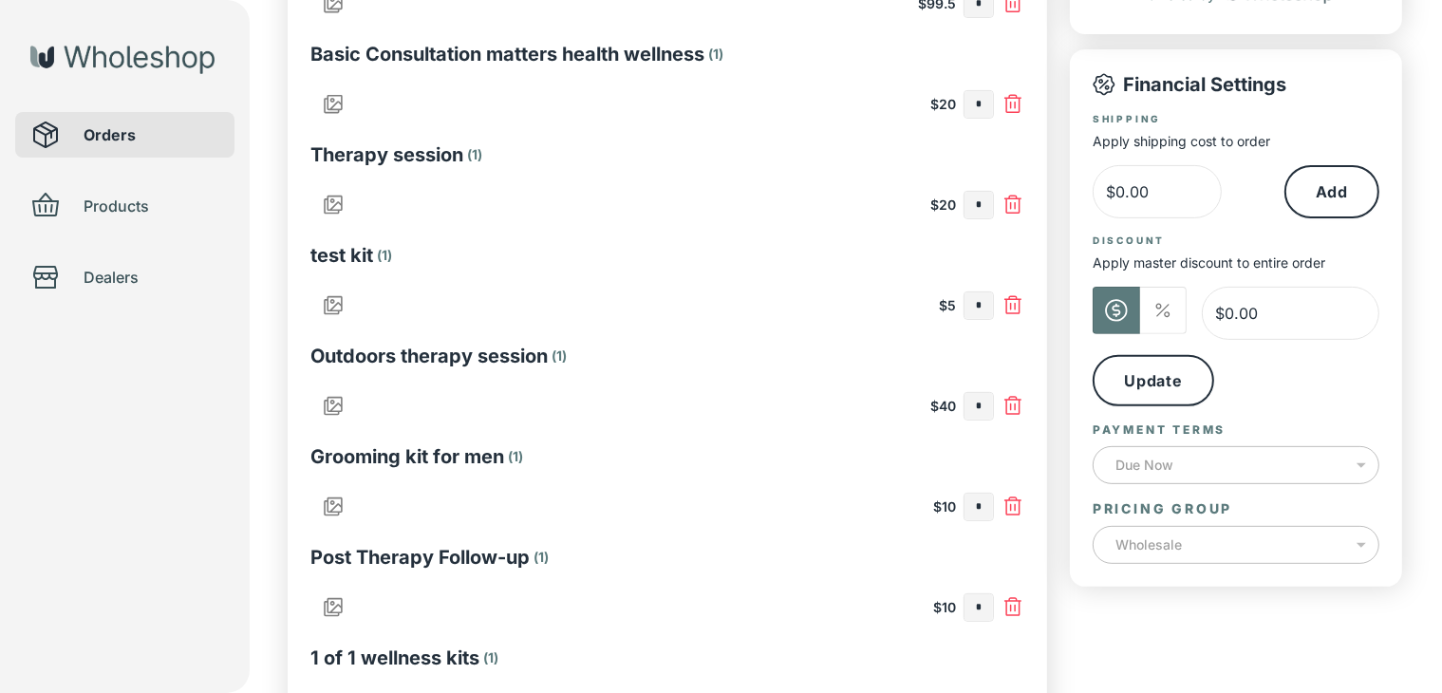
scroll to position [685, 0]
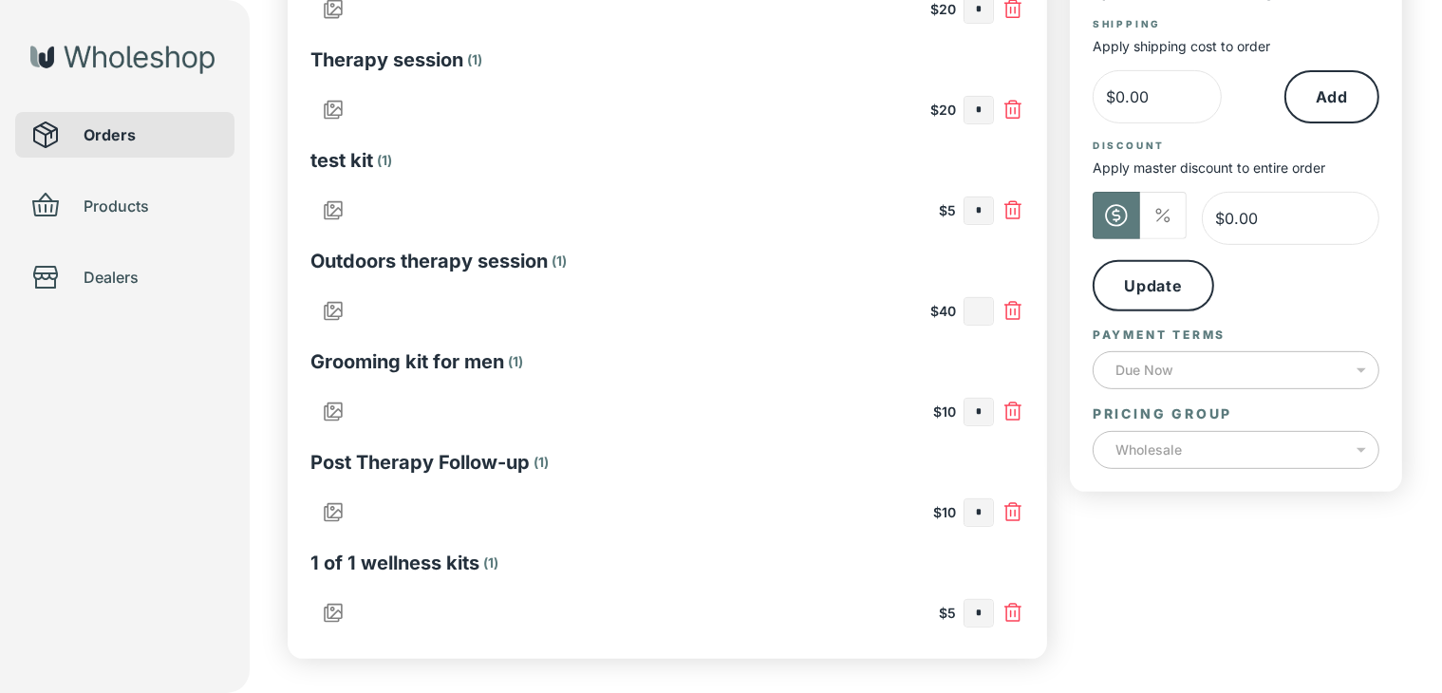
click at [976, 312] on input "text" at bounding box center [978, 311] width 28 height 27
type input "*"
click at [981, 314] on input "text" at bounding box center [978, 311] width 28 height 27
type input "*"
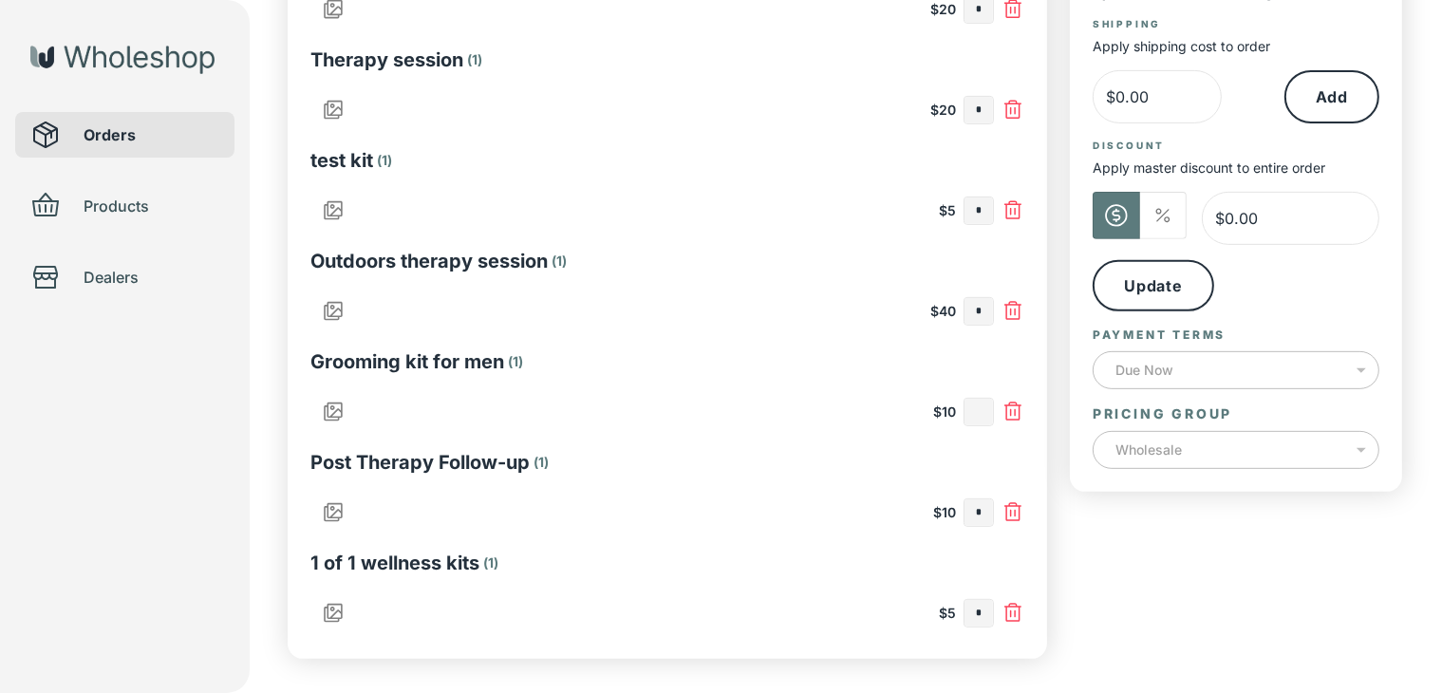
click at [968, 415] on input "text" at bounding box center [978, 412] width 28 height 27
type input "*"
click at [984, 612] on input "*" at bounding box center [978, 613] width 28 height 27
type input "*"
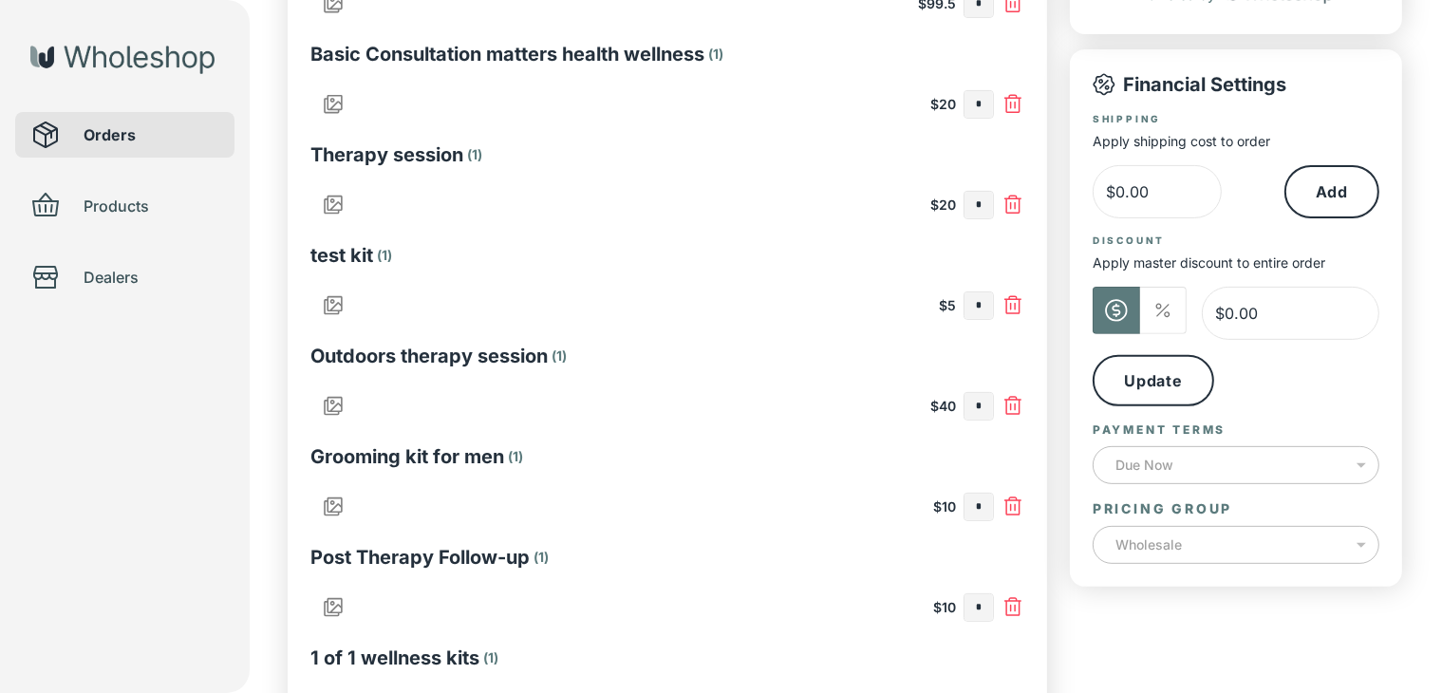
type input "*"
click at [975, 406] on input "text" at bounding box center [978, 406] width 28 height 27
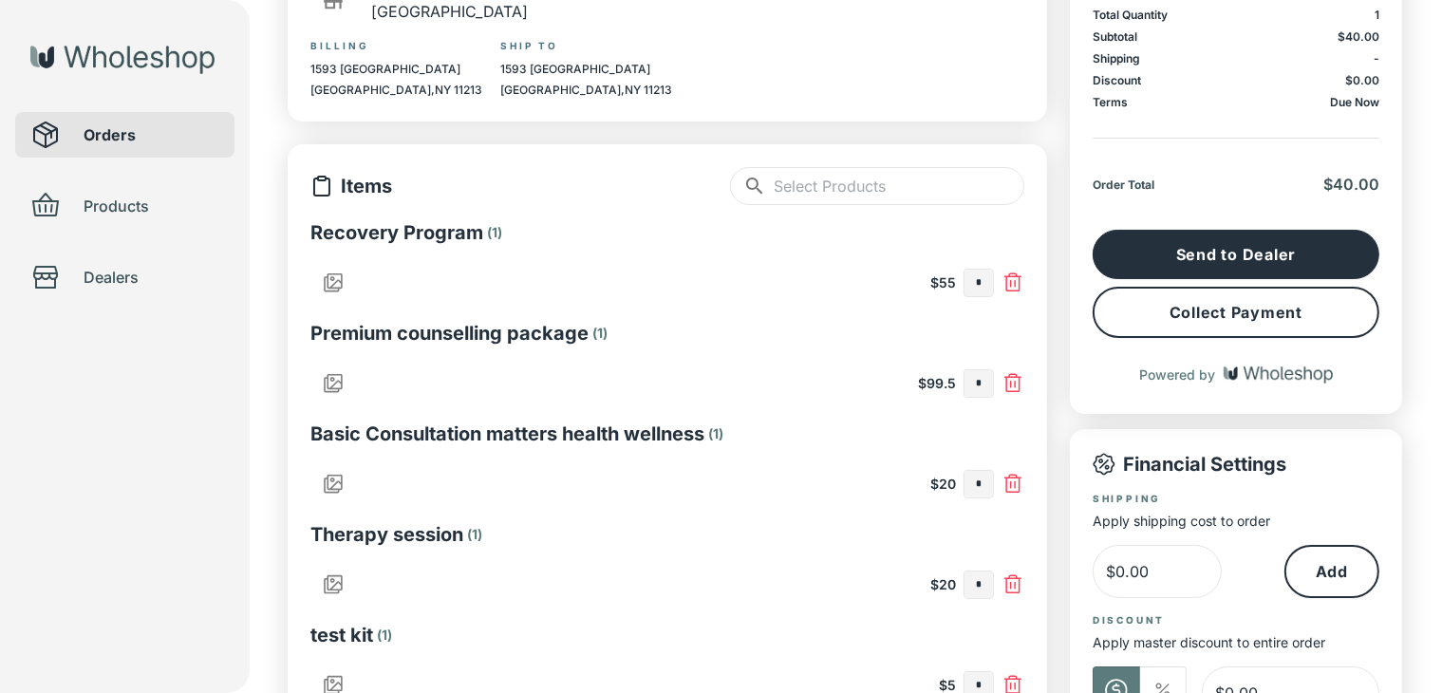
scroll to position [116, 0]
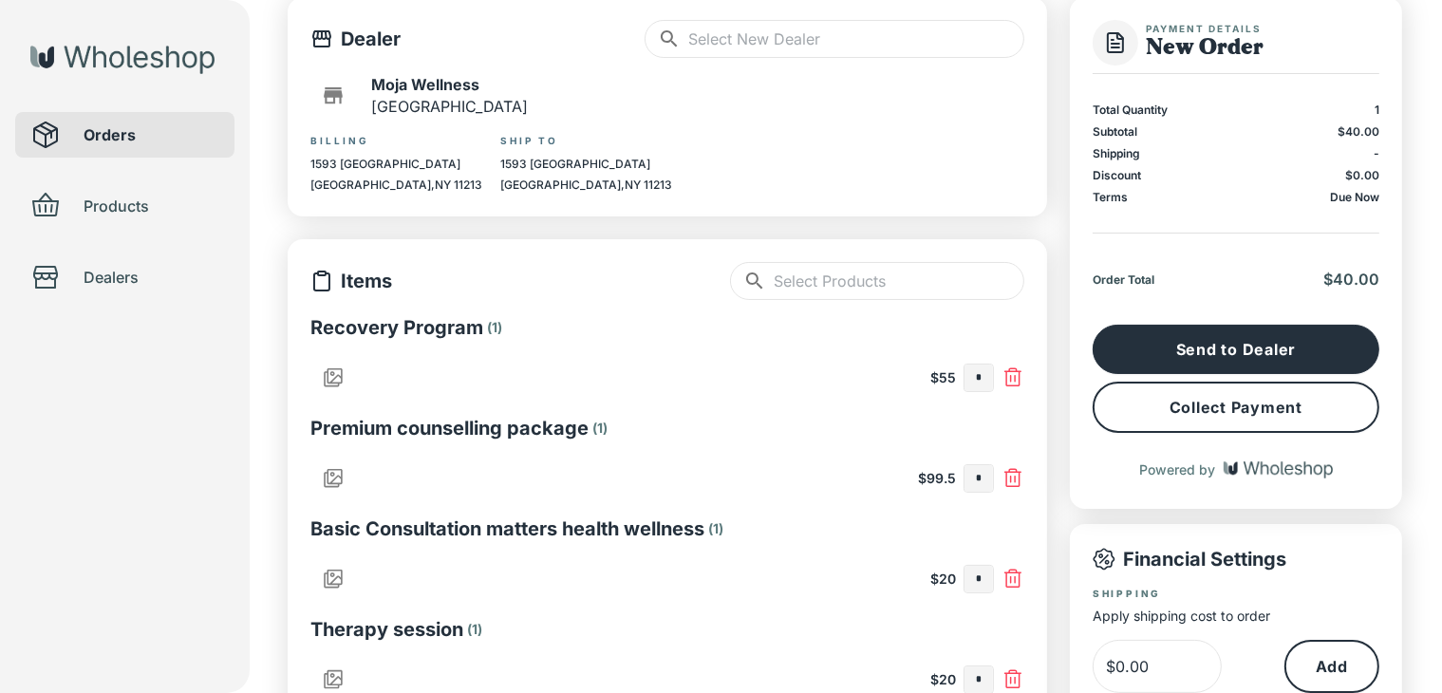
type input "*"
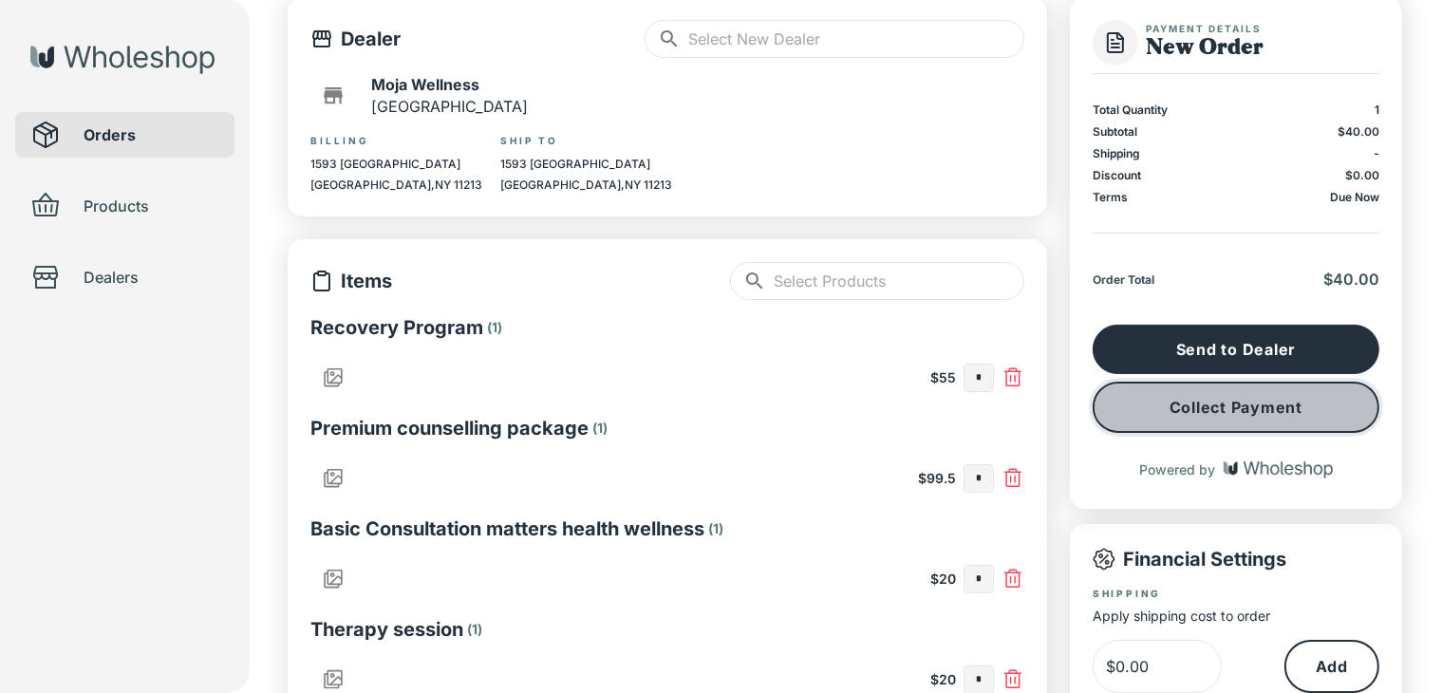
click at [1262, 421] on button "Collect Payment" at bounding box center [1236, 407] width 287 height 51
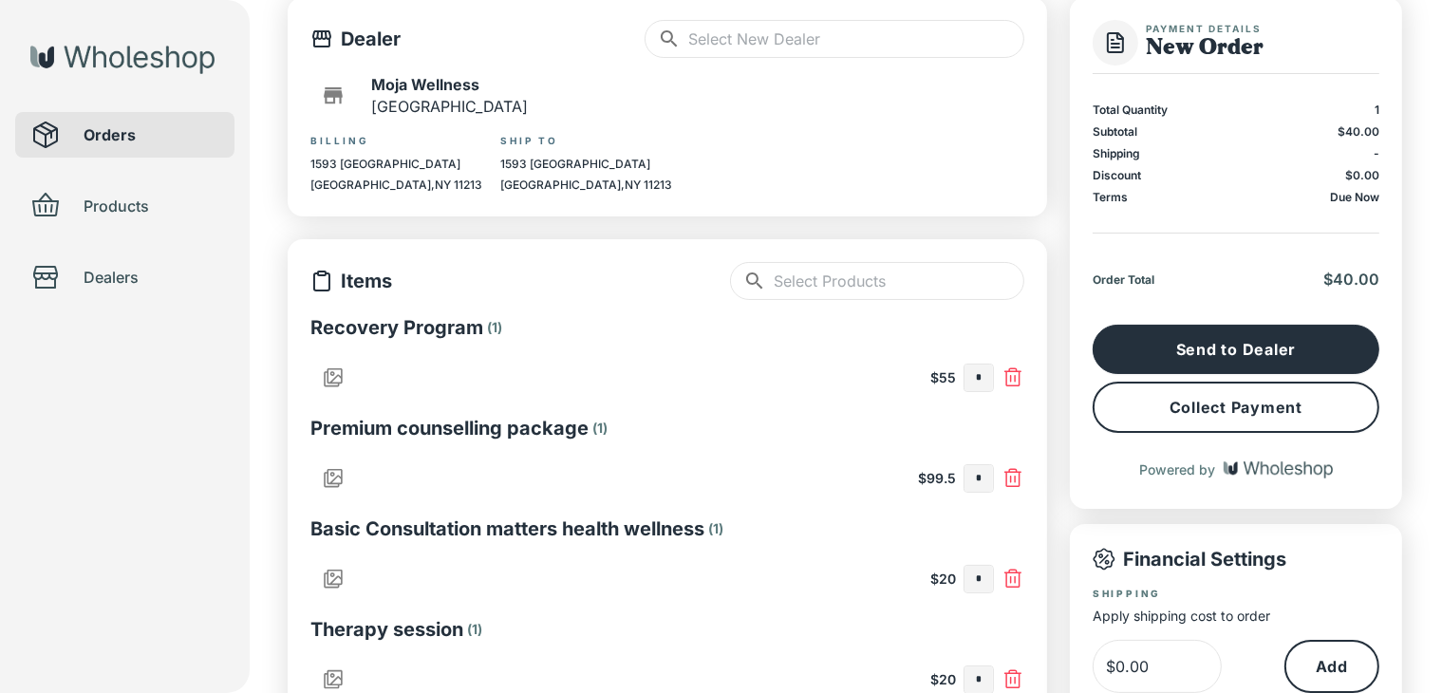
click at [115, 443] on div "Orders Products Dealers" at bounding box center [125, 346] width 250 height 693
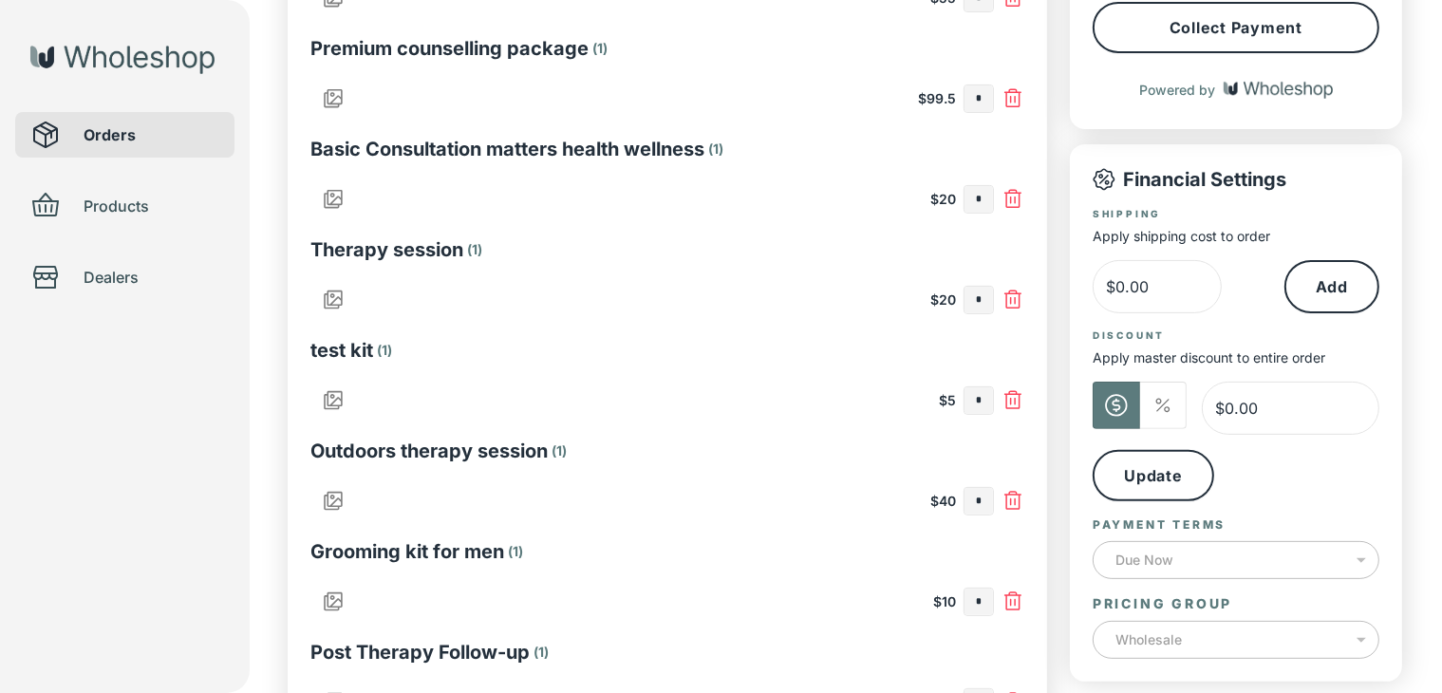
scroll to position [590, 0]
